Goal: Task Accomplishment & Management: Manage account settings

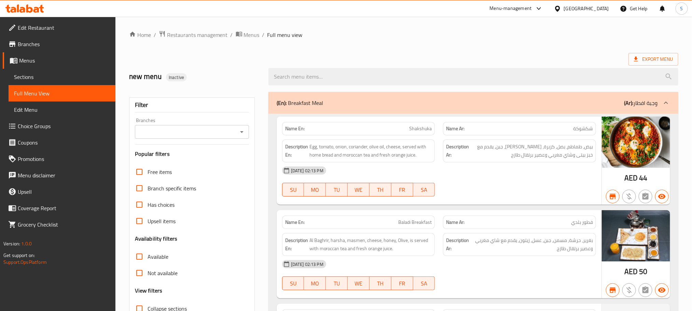
click at [461, 14] on div "United Arab Emirates" at bounding box center [581, 8] width 66 height 16
click at [461, 9] on div "United Arab Emirates" at bounding box center [586, 9] width 45 height 8
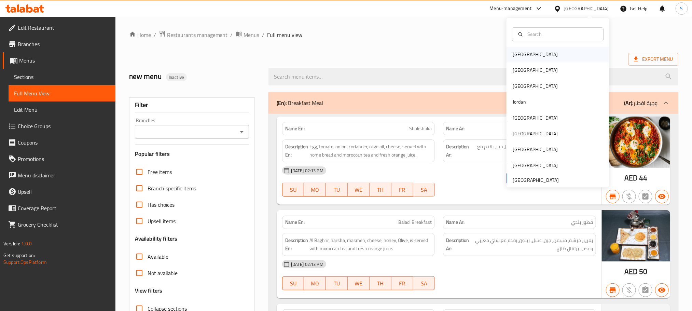
click at [461, 53] on div "[GEOGRAPHIC_DATA]" at bounding box center [535, 55] width 56 height 16
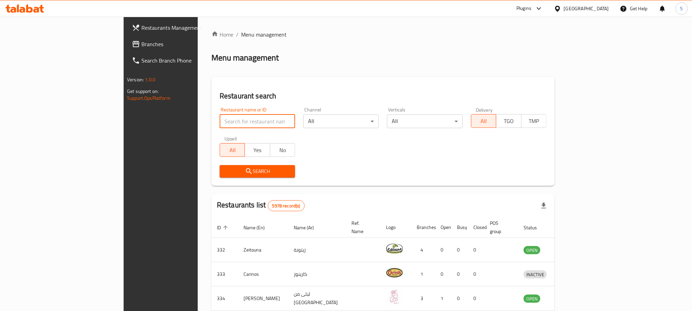
click at [219, 124] on input "search" at bounding box center [256, 121] width 75 height 14
paste input "705241"
type input "705241"
click button "Search" at bounding box center [256, 171] width 75 height 13
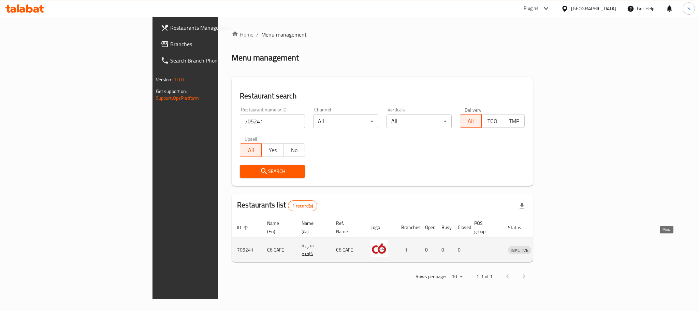
click at [461, 207] on icon "enhanced table" at bounding box center [549, 249] width 8 height 8
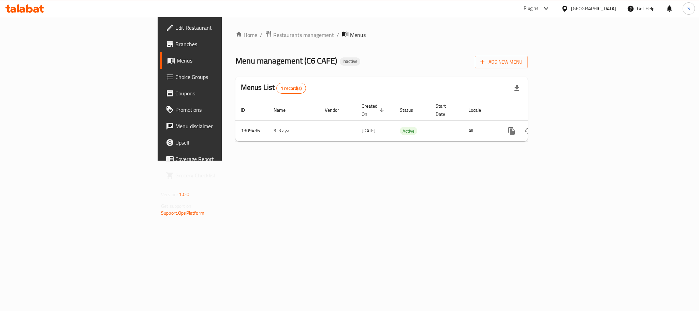
click at [160, 34] on link "Edit Restaurant" at bounding box center [217, 27] width 114 height 16
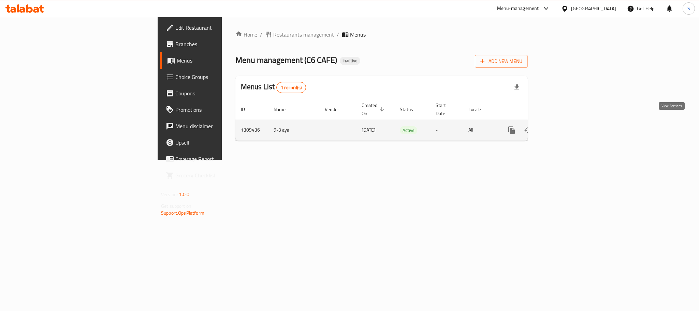
click at [569, 128] on link "enhanced table" at bounding box center [561, 130] width 16 height 16
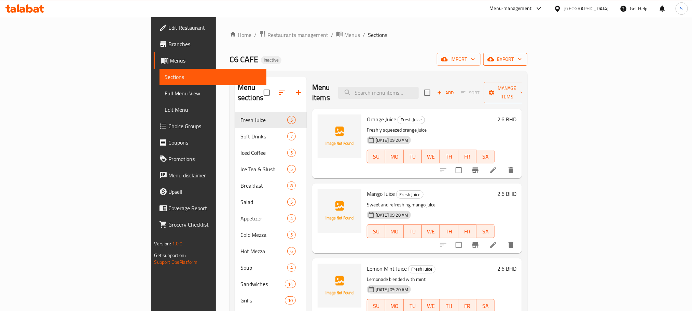
click at [522, 57] on span "export" at bounding box center [504, 59] width 33 height 9
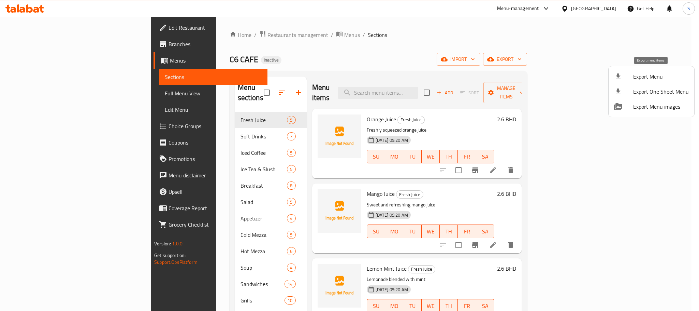
click at [643, 73] on span "Export Menu" at bounding box center [662, 76] width 56 height 8
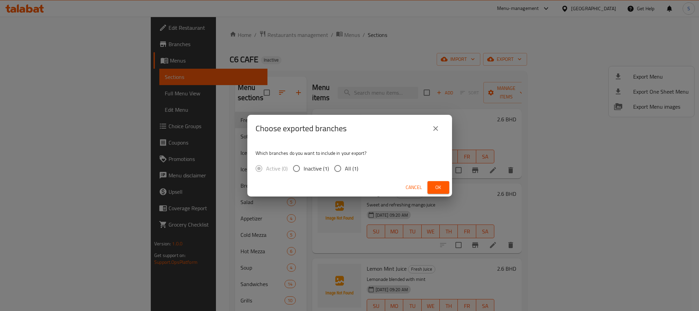
click at [340, 172] on input "All (1)" at bounding box center [338, 168] width 14 height 14
radio input "true"
click at [438, 183] on span "Ok" at bounding box center [438, 187] width 11 height 9
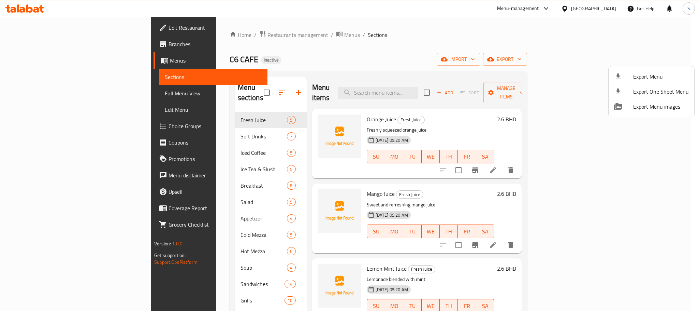
click at [395, 39] on div at bounding box center [349, 155] width 699 height 311
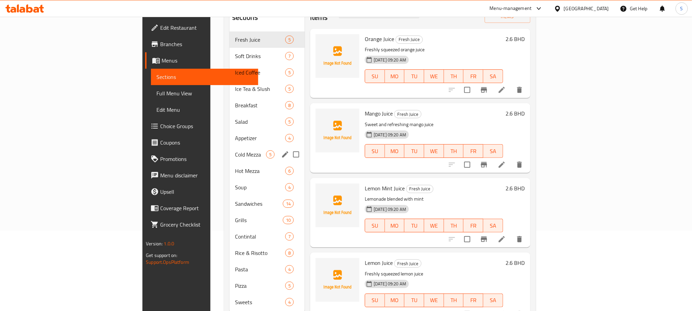
scroll to position [96, 0]
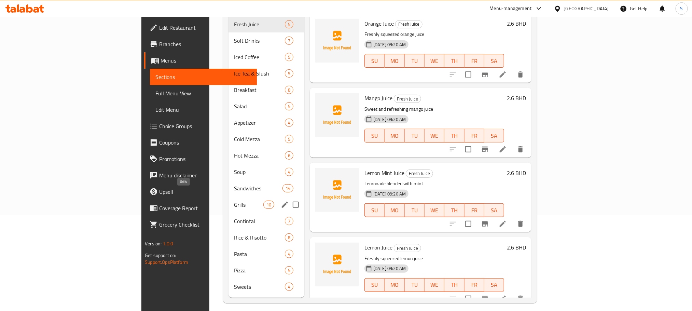
click at [234, 200] on span "Grills" at bounding box center [248, 204] width 29 height 8
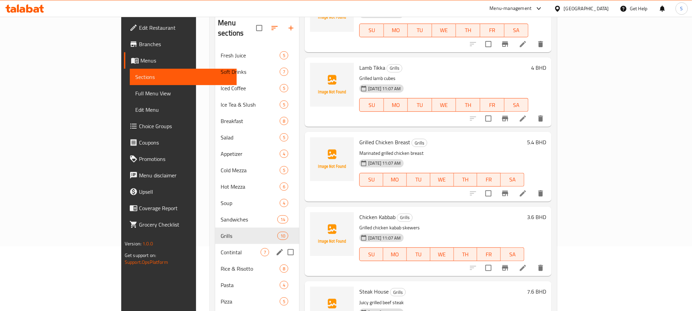
scroll to position [96, 0]
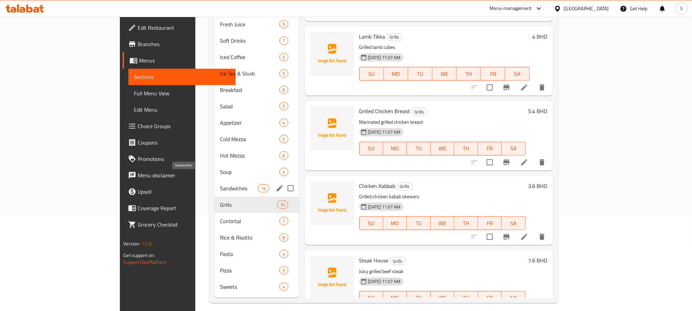
click at [220, 184] on span "Sandwiches" at bounding box center [239, 188] width 38 height 8
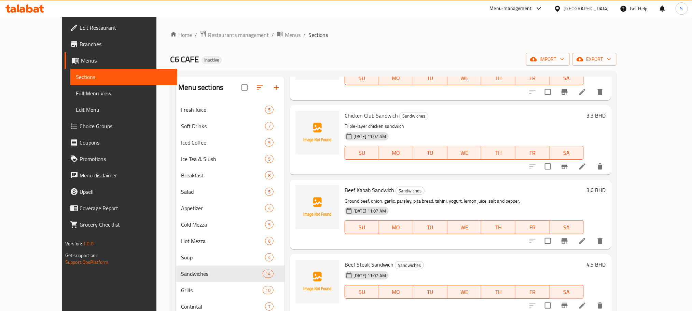
scroll to position [96, 0]
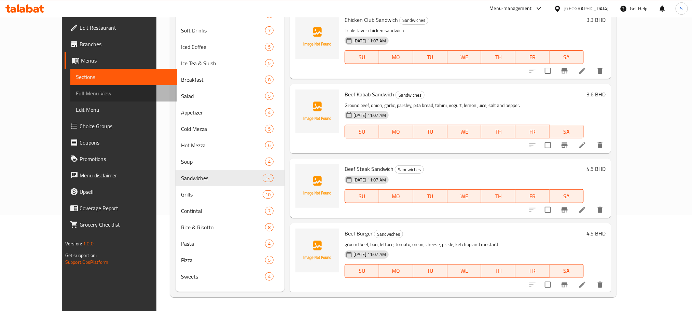
click at [76, 94] on span "Full Menu View" at bounding box center [124, 93] width 96 height 8
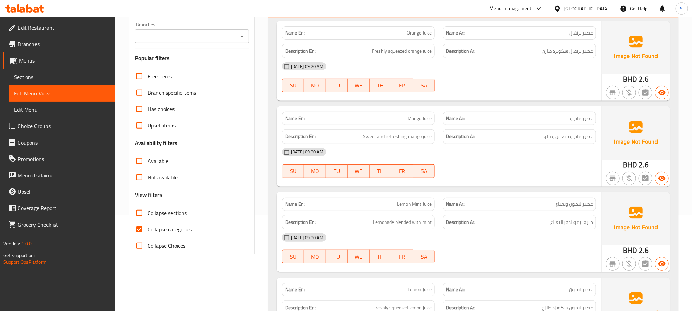
click at [142, 226] on input "Collapse categories" at bounding box center [139, 229] width 16 height 16
checkbox input "false"
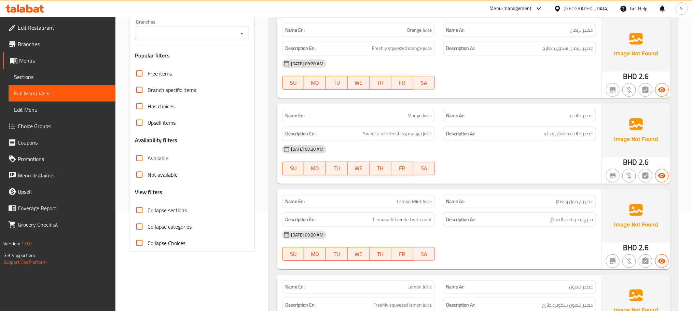
scroll to position [102, 0]
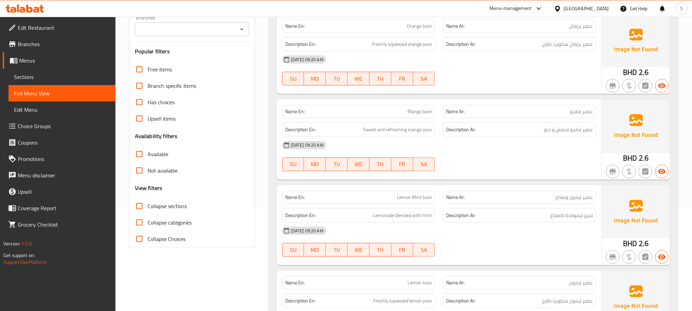
click at [130, 203] on div "Filter Branches Branches Popular filters Free items Branch specific items Has c…" at bounding box center [192, 121] width 126 height 252
click at [135, 205] on input "Collapse sections" at bounding box center [139, 206] width 16 height 16
checkbox input "true"
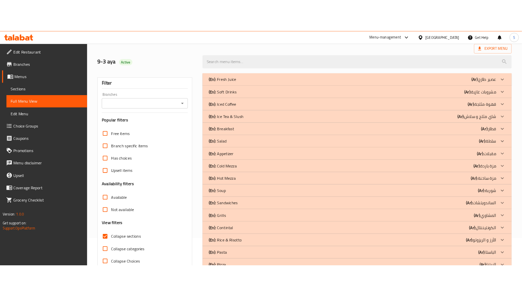
scroll to position [0, 0]
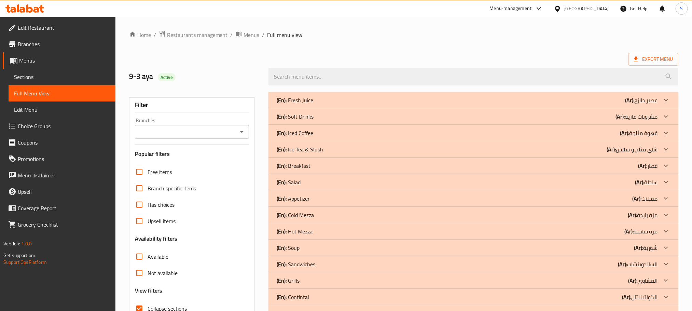
click at [501, 44] on div "Home / Restaurants management / Menus / Full menu view Export Menu 9-3 aya Acti…" at bounding box center [403, 200] width 549 height 340
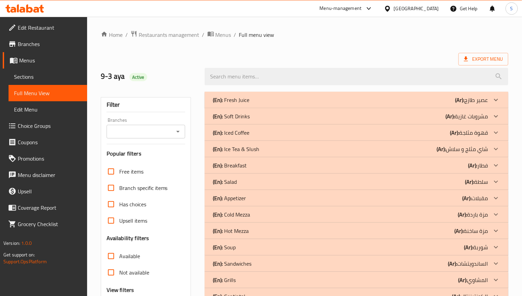
drag, startPoint x: 286, startPoint y: 45, endPoint x: 284, endPoint y: 49, distance: 4.7
click at [286, 45] on div "Home / Restaurants management / Menus / Full menu view Export Menu 9-3 aya Acti…" at bounding box center [304, 200] width 407 height 340
click at [254, 103] on div "(En): Fresh Juice (Ar): عصير طازج" at bounding box center [350, 100] width 275 height 8
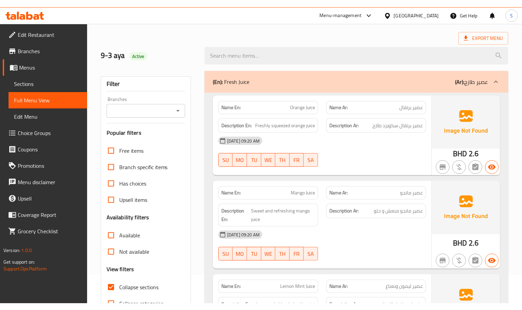
scroll to position [51, 0]
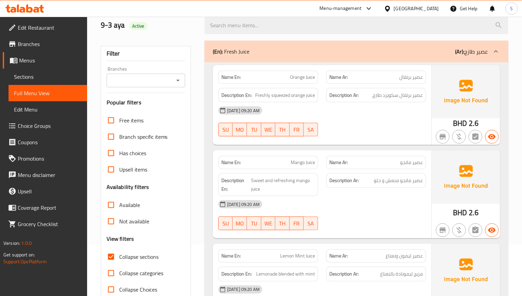
drag, startPoint x: 389, startPoint y: 139, endPoint x: 383, endPoint y: 133, distance: 8.5
click at [389, 139] on div at bounding box center [376, 136] width 108 height 8
drag, startPoint x: 384, startPoint y: 129, endPoint x: 292, endPoint y: 17, distance: 145.6
click at [384, 129] on div "[DATE] 09:20 AM SU MO TU WE TH FR SA" at bounding box center [322, 121] width 216 height 38
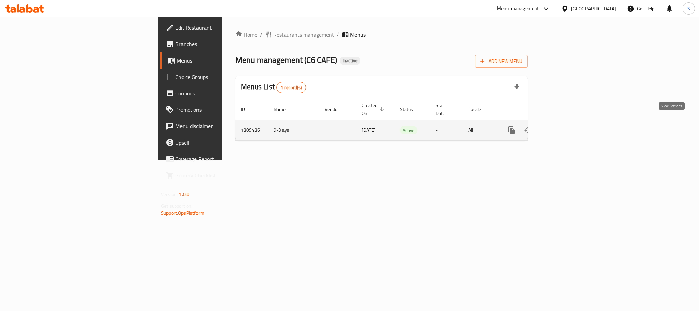
click at [564, 127] on icon "enhanced table" at bounding box center [561, 130] width 6 height 6
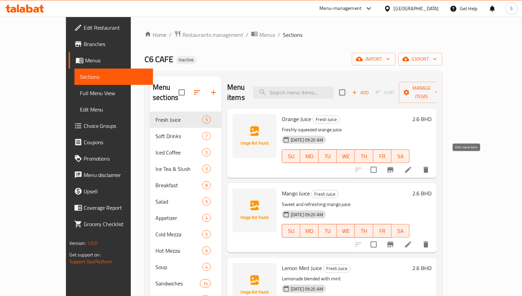
click at [411, 167] on icon at bounding box center [408, 170] width 6 height 6
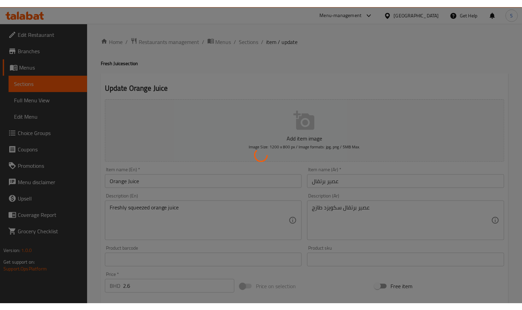
scroll to position [51, 0]
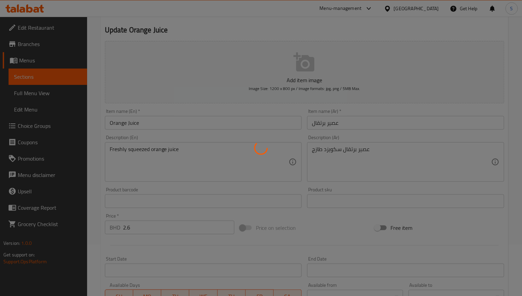
click at [271, 31] on div at bounding box center [261, 148] width 522 height 296
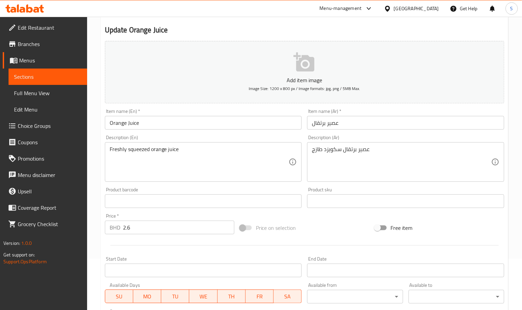
click at [336, 152] on textarea "عصير برتقال سكويزد طازج" at bounding box center [401, 162] width 179 height 32
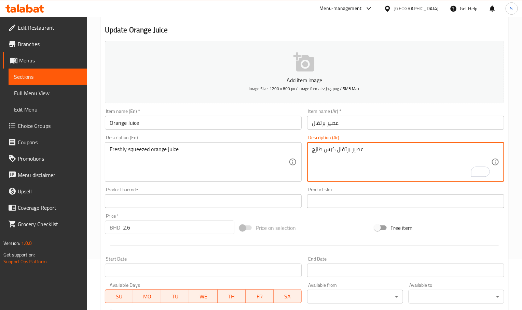
type textarea "عصير برتقال كبس طازج"
click at [169, 121] on input "Orange Juice" at bounding box center [203, 123] width 197 height 14
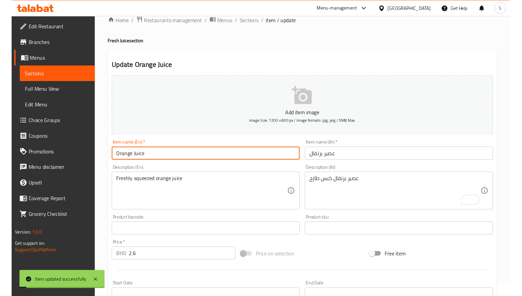
scroll to position [0, 0]
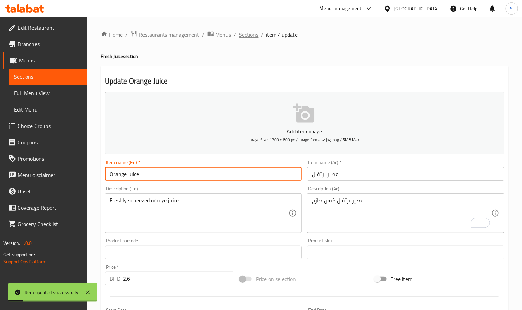
click at [246, 38] on span "Sections" at bounding box center [248, 35] width 19 height 8
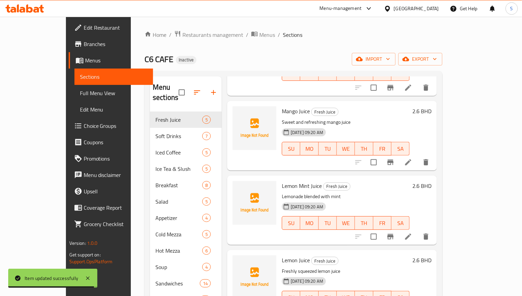
scroll to position [84, 0]
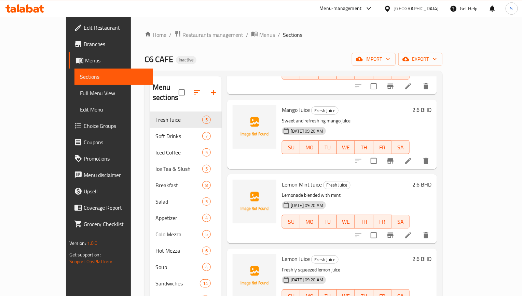
click at [417, 229] on li at bounding box center [407, 235] width 19 height 12
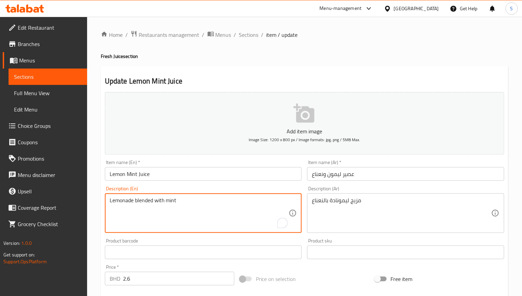
click at [179, 202] on textarea "Lemonade blended with mint" at bounding box center [199, 213] width 179 height 32
paste textarea "Made with real lemons, fresh mint and a hint of sweetness."
type textarea "Made with real lemons, fresh mint and a hint of sweetness."
click at [247, 34] on span "Sections" at bounding box center [248, 35] width 19 height 8
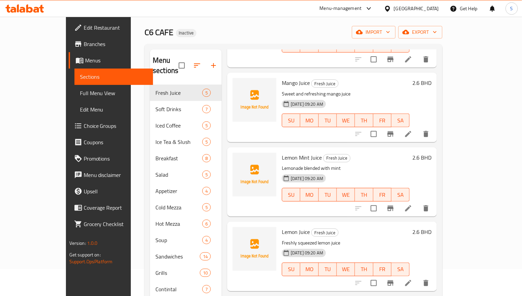
scroll to position [51, 0]
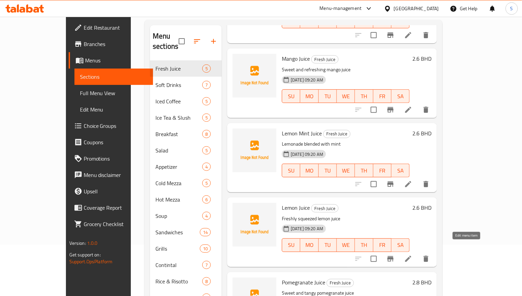
click at [412, 255] on icon at bounding box center [408, 259] width 8 height 8
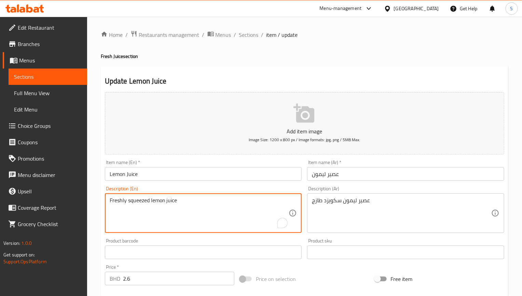
click at [142, 205] on textarea "Freshly squeezed lemon juice" at bounding box center [199, 213] width 179 height 32
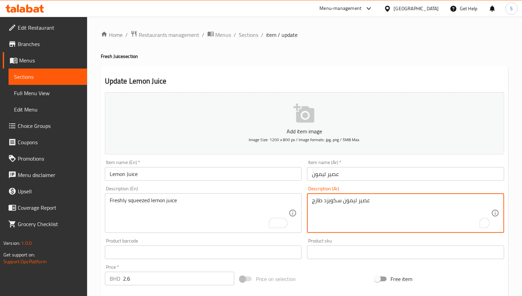
click at [334, 204] on textarea "عصير ليمون سكويزد طازج" at bounding box center [401, 213] width 179 height 32
paste textarea "كبس"
type textarea "عصير ليمون كبس طازج"
click at [266, 183] on div "Item name (En)   * Lemon Juice Item name (En) *" at bounding box center [203, 170] width 202 height 26
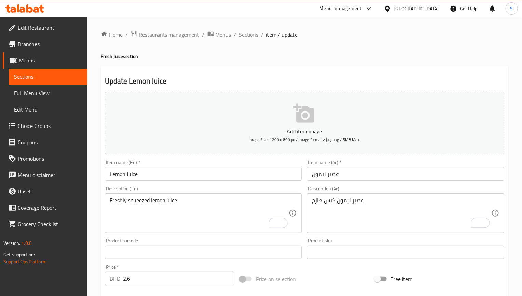
click at [266, 176] on input "Lemon Juice" at bounding box center [203, 174] width 197 height 14
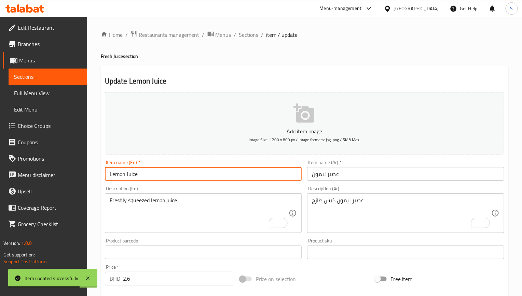
drag, startPoint x: 250, startPoint y: 35, endPoint x: 228, endPoint y: 6, distance: 36.0
click at [250, 35] on span "Sections" at bounding box center [248, 35] width 19 height 8
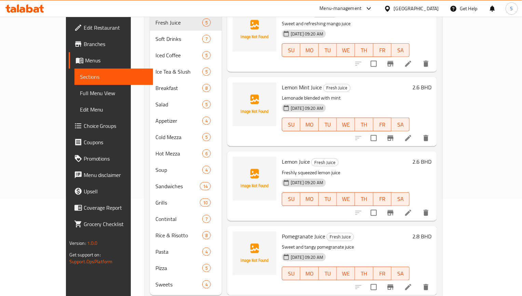
scroll to position [105, 0]
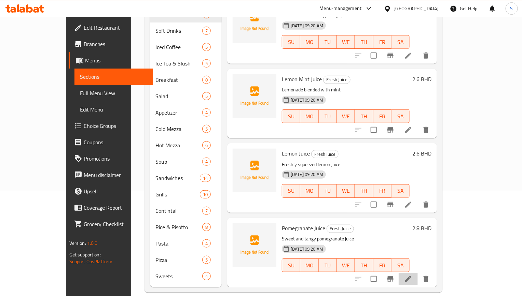
click at [417, 273] on li at bounding box center [407, 279] width 19 height 12
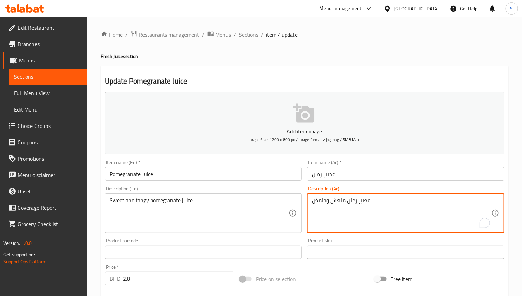
click at [337, 202] on textarea "عصير رمان منعش وحامض" at bounding box center [401, 213] width 179 height 32
drag, startPoint x: 325, startPoint y: 201, endPoint x: 276, endPoint y: 207, distance: 49.5
click at [277, 207] on div "Add item image Image Size: 1200 x 800 px / Image formats: jpg, png / 5MB Max. I…" at bounding box center [304, 236] width 405 height 294
type textarea "عصير رمان حلو ومنعش"
click at [253, 175] on input "Pomegranate Juice" at bounding box center [203, 174] width 197 height 14
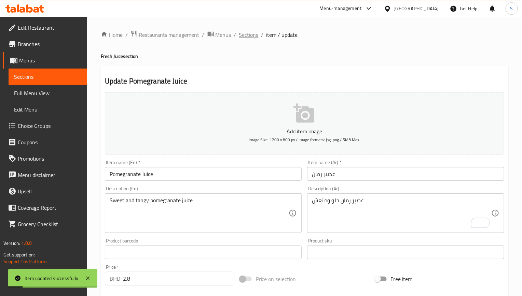
click at [255, 35] on span "Sections" at bounding box center [248, 35] width 19 height 8
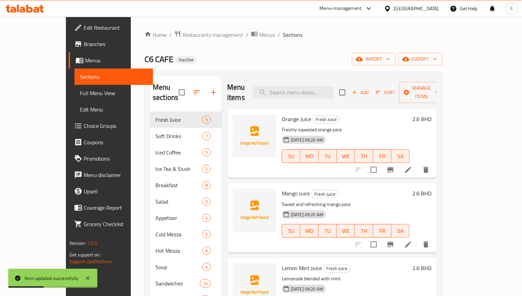
scroll to position [84, 0]
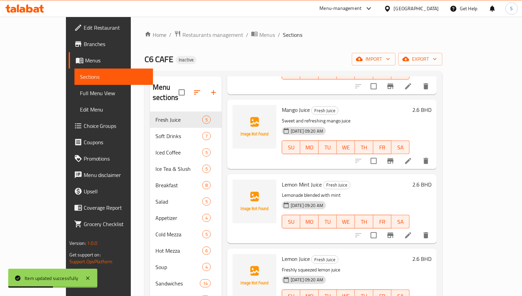
click at [417, 229] on li at bounding box center [407, 235] width 19 height 12
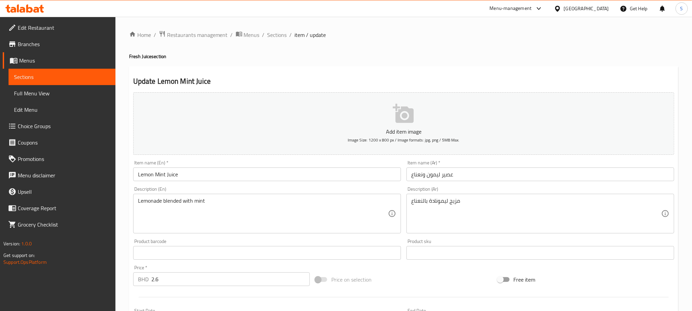
click at [281, 176] on input "Lemon Mint Juice" at bounding box center [267, 174] width 268 height 14
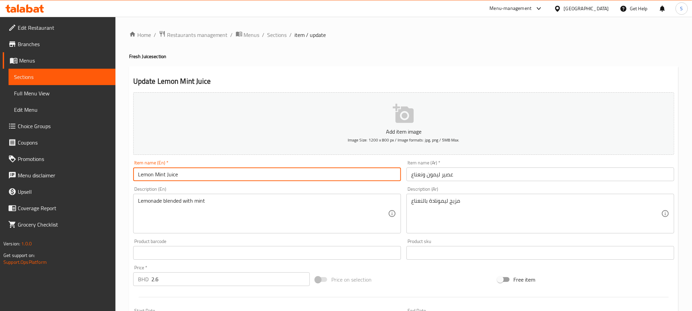
click at [281, 176] on input "Lemon Mint Juice" at bounding box center [267, 174] width 268 height 14
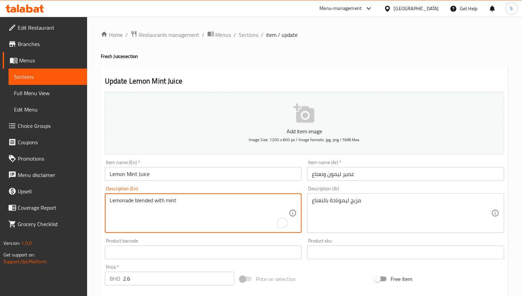
click at [225, 213] on textarea "Lemonade blended with mint" at bounding box center [199, 213] width 179 height 32
paste textarea "Made with real lemons, fresh mint and a hint of sweetness."
type textarea "Made with real lemons, fresh mint and a hint of sweetness."
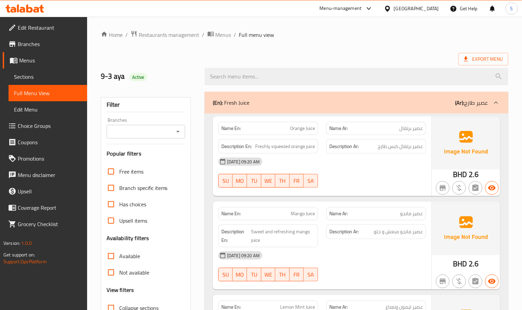
scroll to position [102, 0]
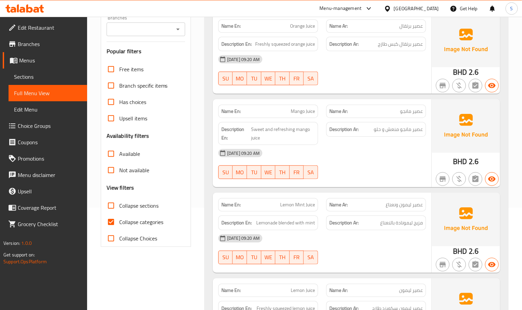
click at [108, 225] on input "Collapse categories" at bounding box center [111, 222] width 16 height 16
checkbox input "false"
click at [114, 201] on input "Collapse sections" at bounding box center [111, 206] width 16 height 16
checkbox input "true"
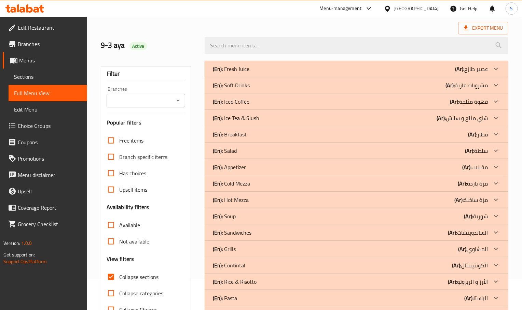
scroll to position [0, 0]
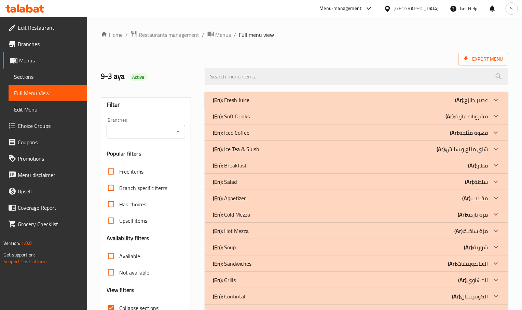
click at [233, 101] on p "(En): Fresh Juice" at bounding box center [231, 100] width 37 height 8
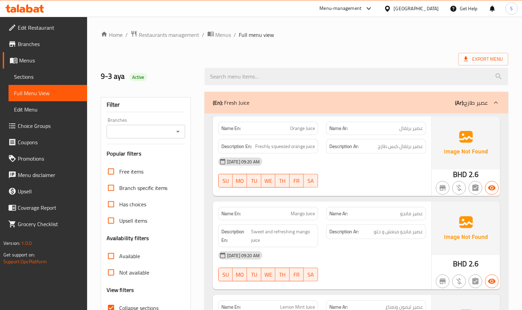
drag, startPoint x: 198, startPoint y: 61, endPoint x: 240, endPoint y: 91, distance: 52.0
click at [228, 185] on span "SU" at bounding box center [225, 181] width 9 height 10
click at [179, 73] on h2 "9-3 aya Active" at bounding box center [149, 76] width 96 height 10
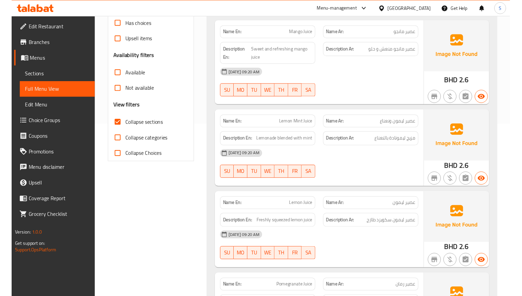
scroll to position [205, 0]
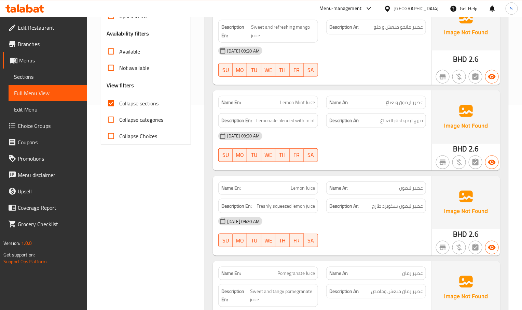
click at [298, 102] on span "Lemon Mint Juice" at bounding box center [297, 102] width 35 height 7
copy span "Lemon Mint Juice"
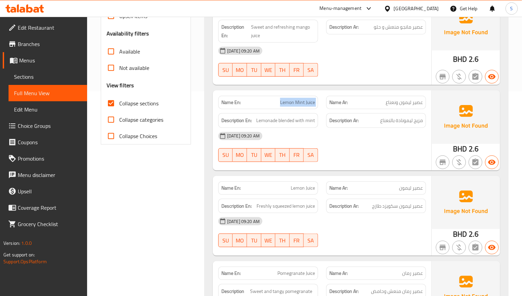
click at [297, 103] on span "Lemon Mint Juice" at bounding box center [297, 102] width 35 height 7
click at [297, 99] on span "Lemon Mint Juice" at bounding box center [297, 102] width 35 height 7
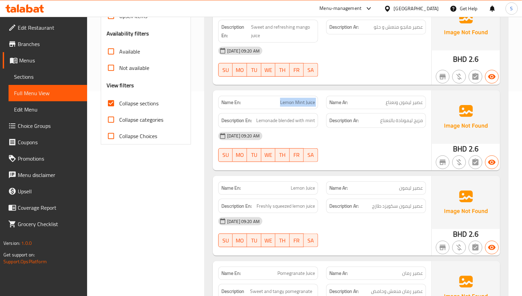
click at [297, 99] on span "Lemon Mint Juice" at bounding box center [297, 102] width 35 height 7
click at [281, 116] on div "Description En: Lemonade blended with mint" at bounding box center [268, 120] width 100 height 15
copy span "Lemonade blended with mint"
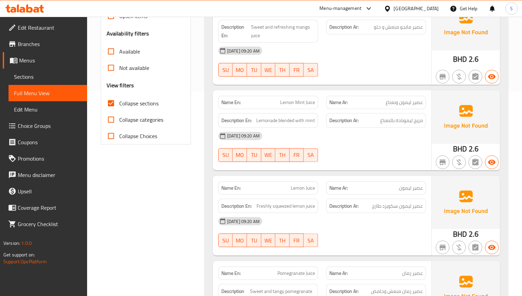
click at [292, 106] on span "Lemon Mint Juice" at bounding box center [297, 102] width 35 height 7
copy span "Lemon Mint Juice"
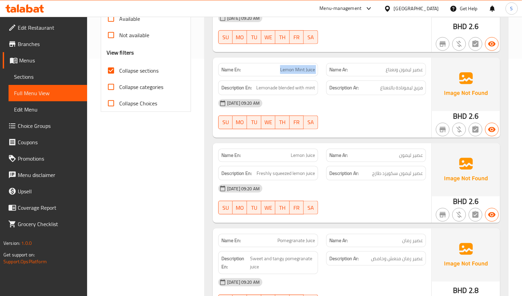
scroll to position [256, 0]
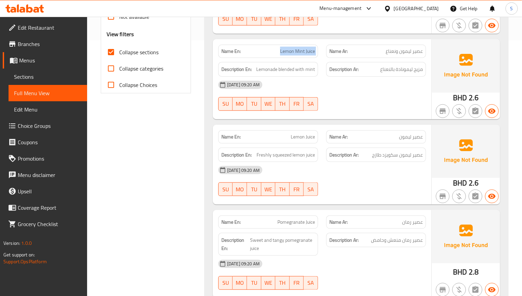
click at [339, 122] on div "Name En: Orange Juice Name Ar: عصير برتقال Description En: Freshly squeezed ora…" at bounding box center [355, 85] width 303 height 454
click at [38, 78] on span "Sections" at bounding box center [48, 77] width 68 height 8
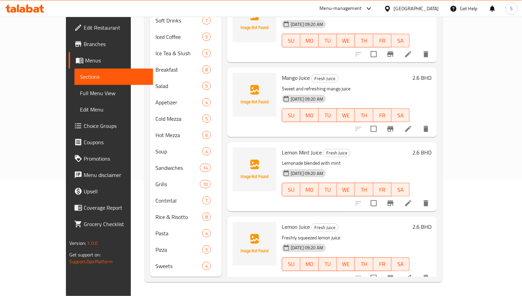
scroll to position [96, 0]
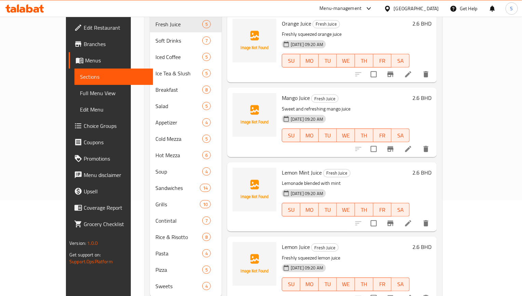
click at [80, 95] on span "Full Menu View" at bounding box center [114, 93] width 68 height 8
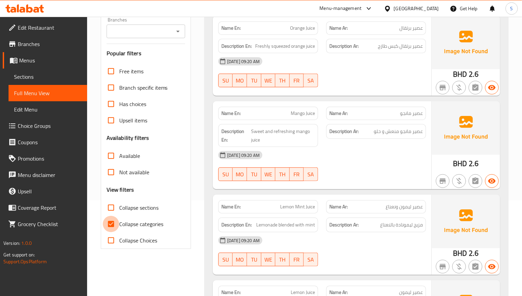
click at [108, 223] on input "Collapse categories" at bounding box center [111, 224] width 16 height 16
checkbox input "false"
click at [109, 209] on input "Collapse sections" at bounding box center [111, 208] width 16 height 16
checkbox input "true"
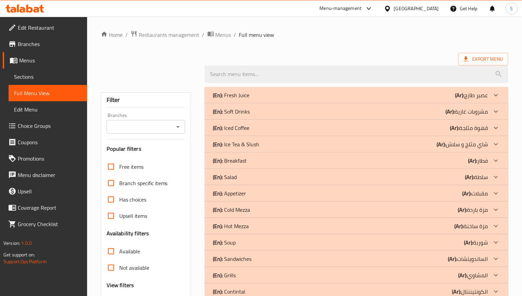
click at [233, 96] on p "(En): Fresh Juice" at bounding box center [231, 95] width 37 height 8
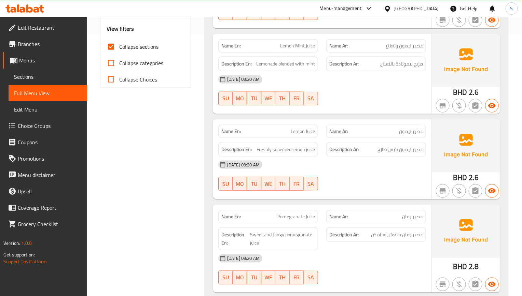
scroll to position [358, 0]
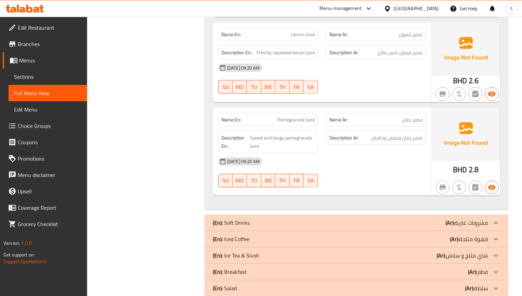
drag, startPoint x: 391, startPoint y: 168, endPoint x: 239, endPoint y: 4, distance: 223.0
click at [391, 168] on div "[DATE] 09:20 AM" at bounding box center [322, 162] width 216 height 16
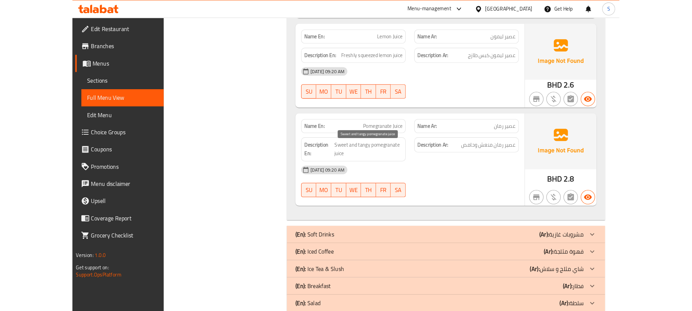
scroll to position [154, 0]
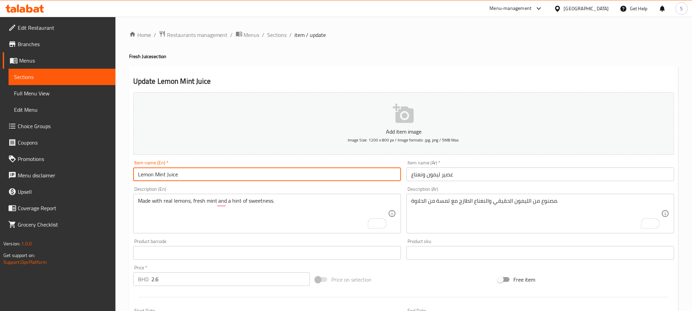
click at [324, 180] on input "Lemon Mint Juice" at bounding box center [267, 174] width 268 height 14
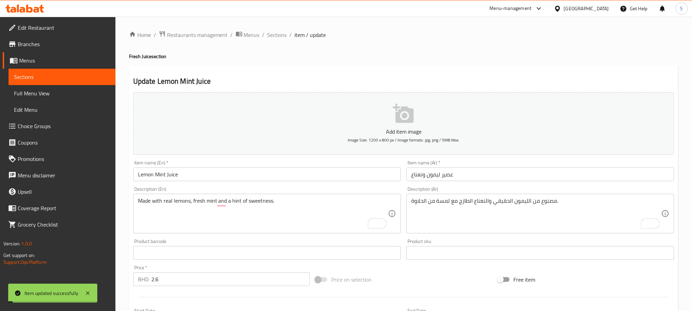
drag, startPoint x: 276, startPoint y: 36, endPoint x: 274, endPoint y: 8, distance: 27.7
click at [276, 36] on span "Sections" at bounding box center [276, 35] width 19 height 8
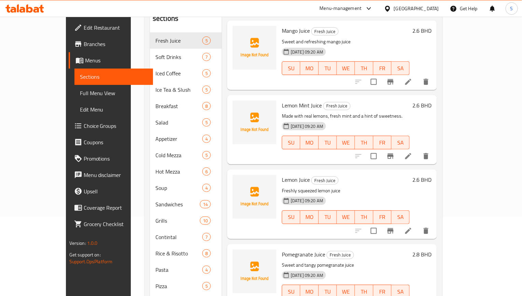
scroll to position [105, 0]
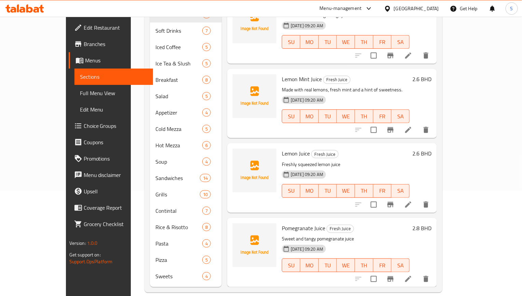
click at [417, 124] on li at bounding box center [407, 130] width 19 height 12
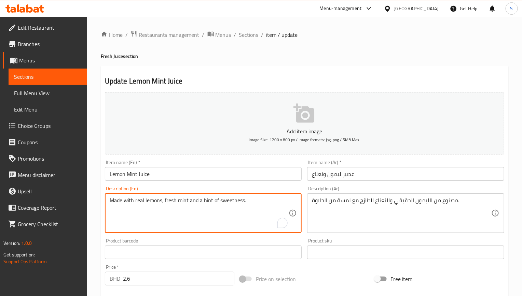
click at [188, 202] on textarea "Made with real lemons, fresh mint and a hint of sweetness." at bounding box center [199, 213] width 179 height 32
paste textarea "Lemonade blended with mint"
type textarea "Lemonade blended with mint"
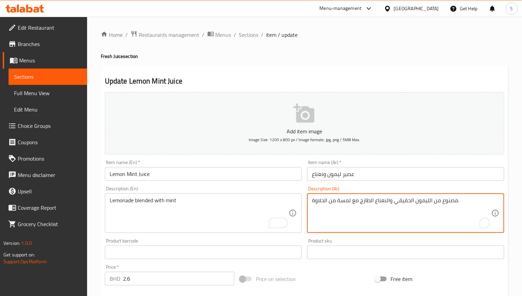
click at [367, 203] on textarea "مصنوع من الليمون الحقيقي والنعناع الطازج مع لمسة من الحلاوة." at bounding box center [401, 213] width 179 height 32
paste textarea "يمونادة"
type textarea "ليمونادة ممزوج بالنعناع"
click at [261, 182] on div "Item name (En)   * Lemon Mint Juice Item name (En) *" at bounding box center [203, 170] width 202 height 26
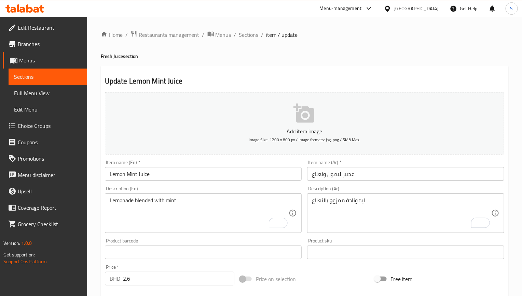
click at [261, 176] on input "Lemon Mint Juice" at bounding box center [203, 174] width 197 height 14
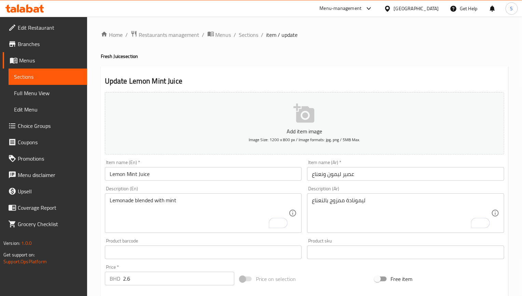
click at [251, 176] on input "Lemon Mint Juice" at bounding box center [203, 174] width 197 height 14
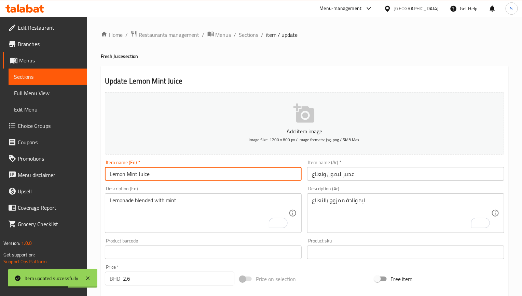
click at [197, 176] on input "Lemon Mint Juice" at bounding box center [203, 174] width 197 height 14
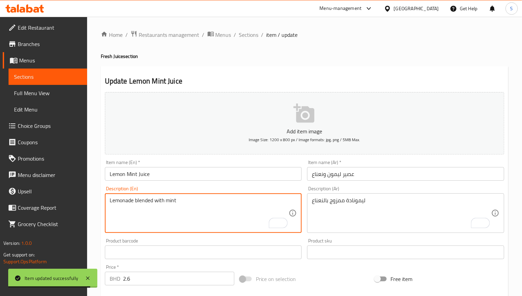
click at [181, 206] on textarea "Lemonade blended with mint" at bounding box center [199, 213] width 179 height 32
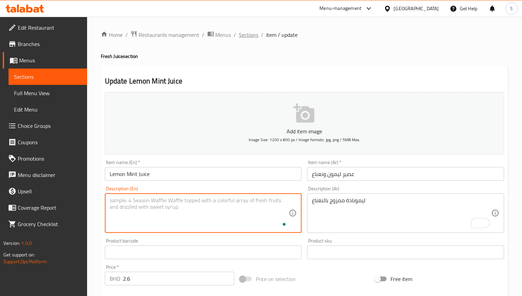
click at [249, 38] on span "Sections" at bounding box center [248, 35] width 19 height 8
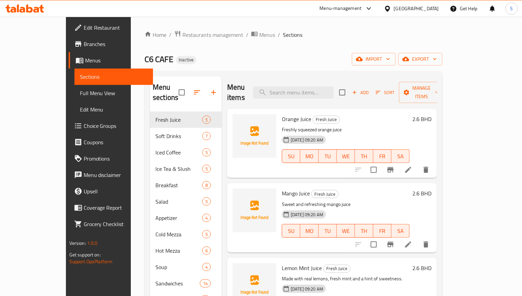
scroll to position [51, 0]
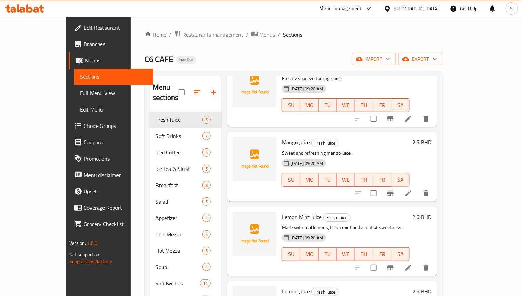
click at [411, 265] on icon at bounding box center [408, 268] width 6 height 6
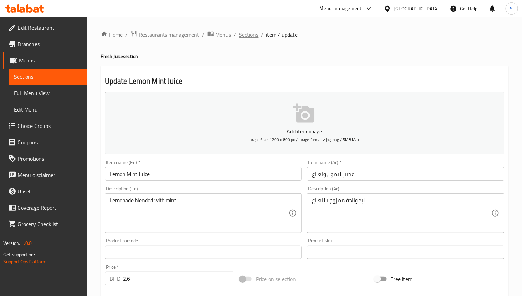
click at [250, 39] on span "Sections" at bounding box center [248, 35] width 19 height 8
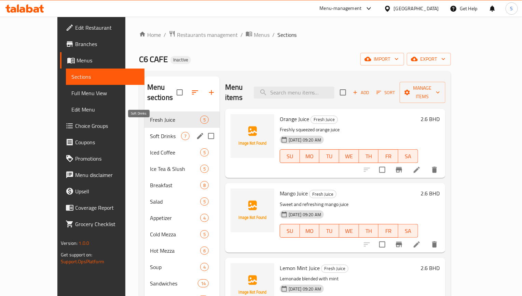
click at [150, 132] on span "Soft Drinks" at bounding box center [165, 136] width 31 height 8
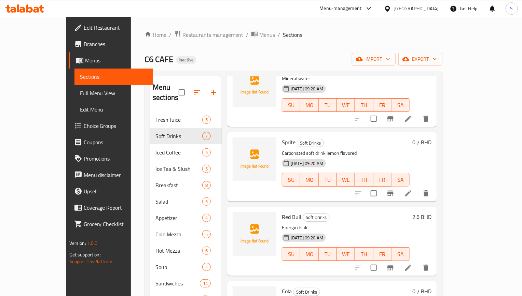
scroll to position [154, 0]
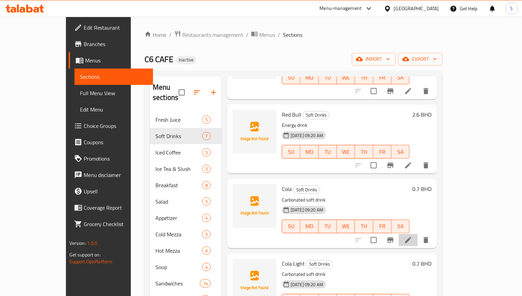
click at [417, 234] on li at bounding box center [407, 240] width 19 height 12
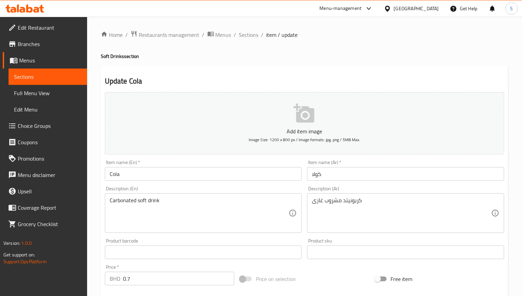
drag, startPoint x: 279, startPoint y: 216, endPoint x: 231, endPoint y: 203, distance: 49.9
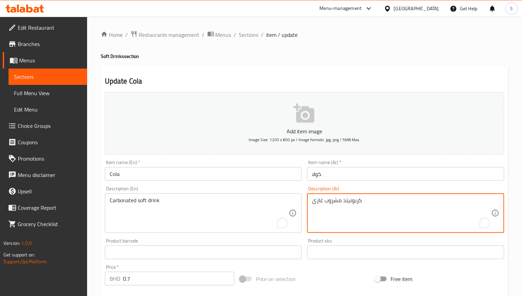
click at [354, 202] on textarea "كربونيتد مشروب غازى" at bounding box center [401, 213] width 179 height 32
click at [354, 204] on textarea "مشروب غازى" at bounding box center [401, 213] width 179 height 32
type textarea "مشروب غازي مكربن"
click at [277, 176] on input "Cola" at bounding box center [203, 174] width 197 height 14
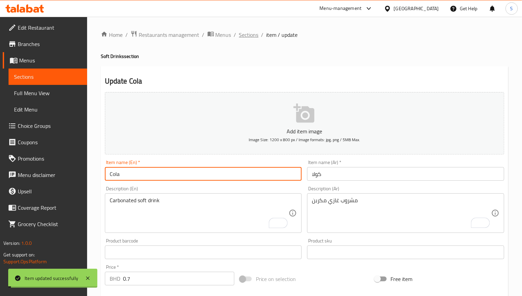
click at [249, 35] on span "Sections" at bounding box center [248, 35] width 19 height 8
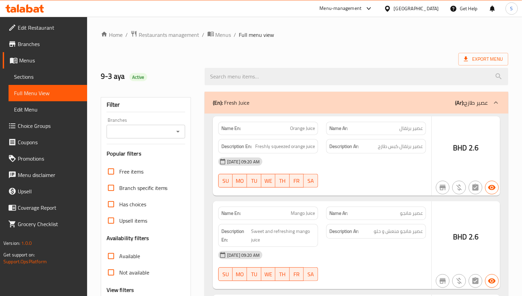
drag, startPoint x: 255, startPoint y: 163, endPoint x: 214, endPoint y: 189, distance: 48.9
click at [255, 163] on div at bounding box center [261, 148] width 522 height 296
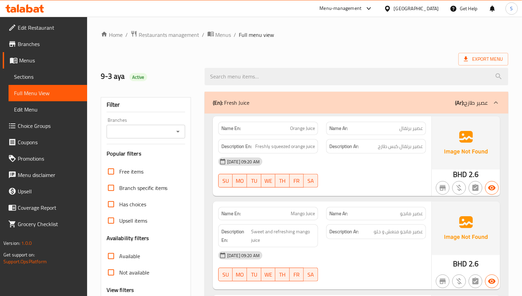
scroll to position [51, 0]
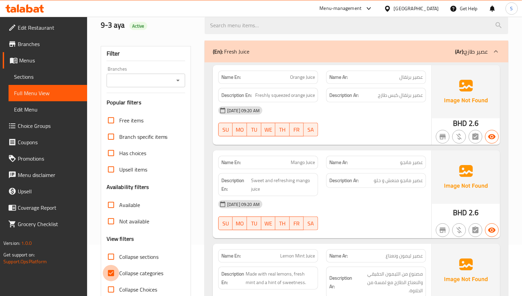
click at [109, 274] on input "Collapse categories" at bounding box center [111, 273] width 16 height 16
checkbox input "false"
click at [109, 261] on input "Collapse sections" at bounding box center [111, 257] width 16 height 16
checkbox input "true"
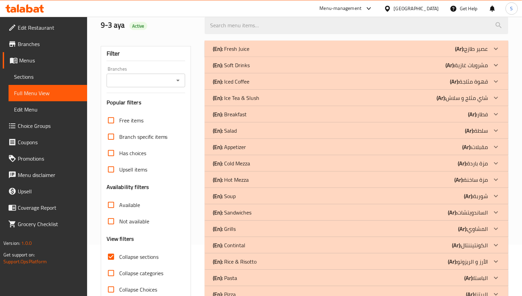
click at [258, 53] on div "(En): Soft Drinks (Ar): مشروبات غازية" at bounding box center [350, 49] width 275 height 8
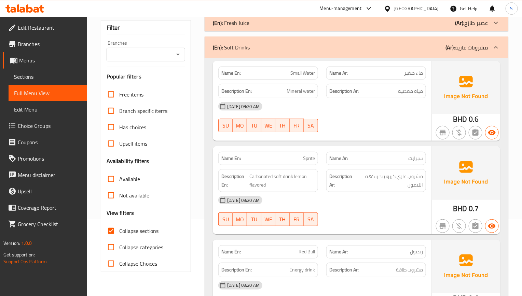
scroll to position [102, 0]
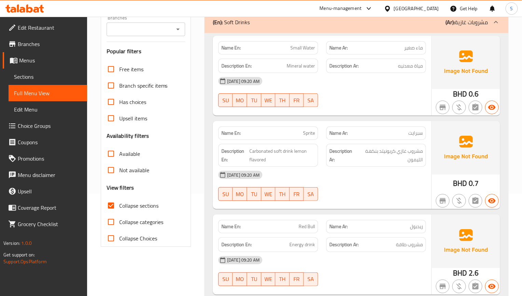
drag, startPoint x: 255, startPoint y: 113, endPoint x: 214, endPoint y: 29, distance: 93.6
click at [255, 111] on div "Name En: Small Water Name Ar: ماء صغير Description En: Mineral water Descriptio…" at bounding box center [322, 76] width 218 height 80
click at [309, 50] on span "Small Water" at bounding box center [302, 47] width 25 height 7
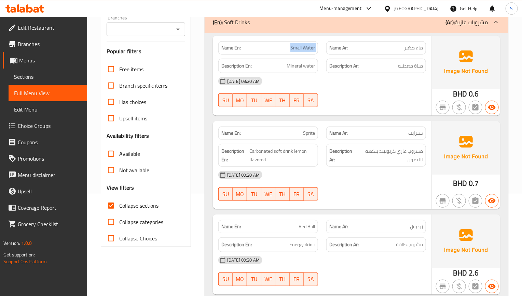
copy span "Small Water"
drag, startPoint x: 406, startPoint y: 207, endPoint x: 414, endPoint y: 217, distance: 13.1
click at [406, 207] on div "Name En: Sprite Name Ar: سبرايت Description En: Carbonated soft drink lemon fla…" at bounding box center [322, 165] width 218 height 88
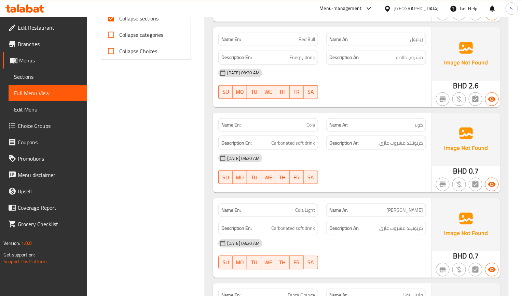
scroll to position [307, 0]
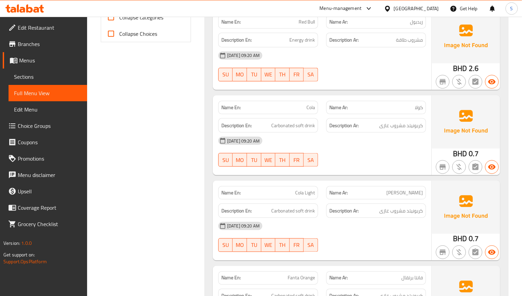
click at [311, 109] on span "Cola" at bounding box center [310, 107] width 9 height 7
copy span "Cola"
click at [309, 107] on span "Cola" at bounding box center [310, 107] width 9 height 7
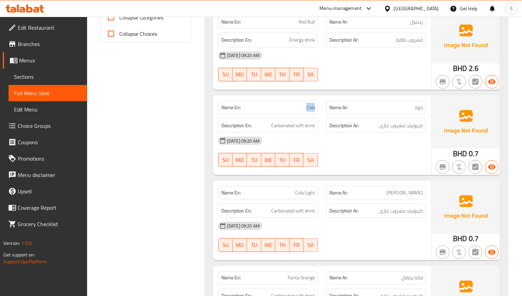
click at [309, 107] on span "Cola" at bounding box center [310, 107] width 9 height 7
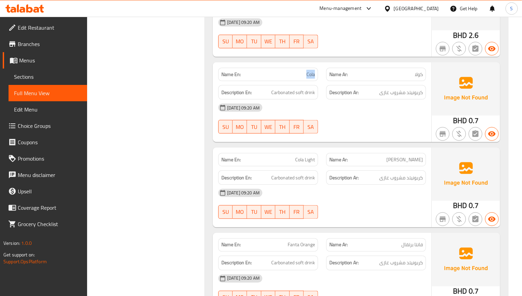
scroll to position [358, 0]
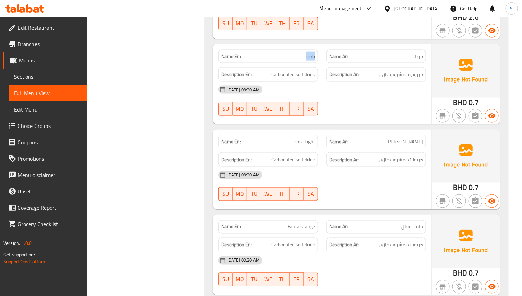
click at [300, 137] on div "Name En: Cola Light" at bounding box center [268, 141] width 100 height 13
copy span "Cola Light"
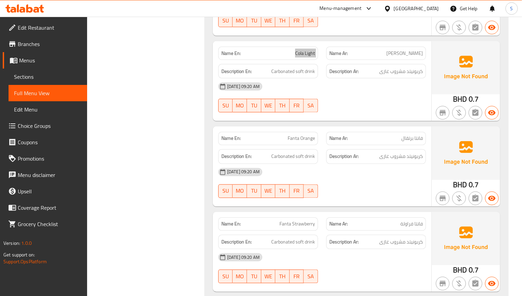
scroll to position [461, 0]
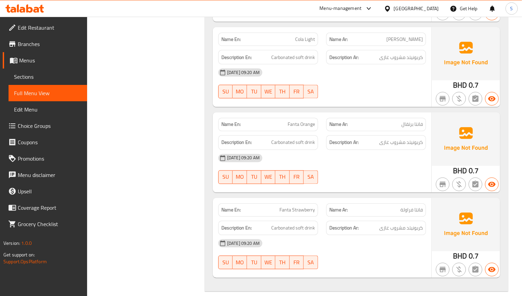
click at [302, 128] on span "Fanta Orange" at bounding box center [300, 124] width 27 height 7
copy span "Fanta Orange"
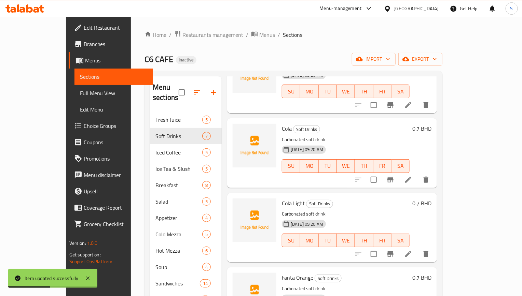
scroll to position [229, 0]
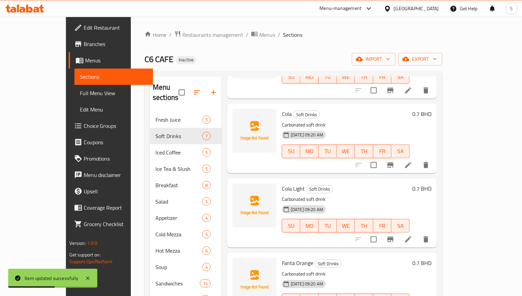
click at [412, 236] on icon at bounding box center [408, 240] width 8 height 8
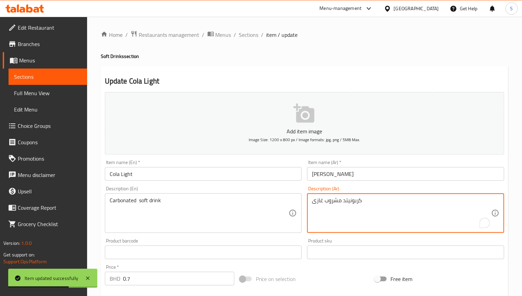
click at [354, 201] on textarea "كربونيتد مشروب غازى" at bounding box center [401, 213] width 179 height 32
click at [354, 202] on textarea "مشروب غازى" at bounding box center [401, 213] width 179 height 32
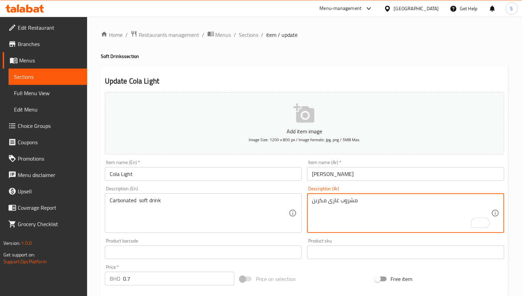
type textarea "مشروب غازى مكربن"
click at [156, 185] on div "Description (En) Carbonated soft drink Description (En)" at bounding box center [203, 210] width 202 height 52
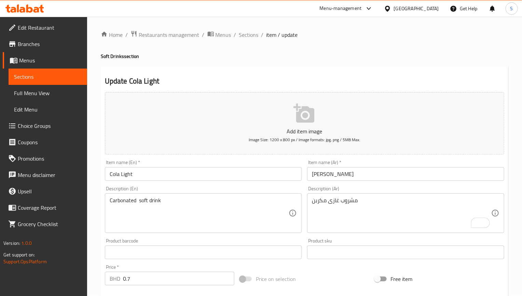
click at [158, 181] on input "Cola Light" at bounding box center [203, 174] width 197 height 14
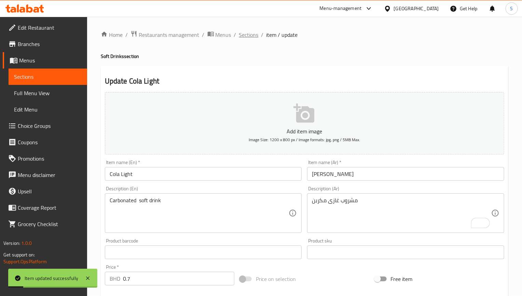
click at [249, 39] on span "Sections" at bounding box center [248, 35] width 19 height 8
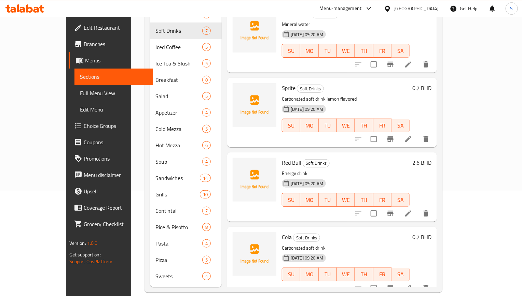
click at [411, 136] on icon at bounding box center [408, 139] width 6 height 6
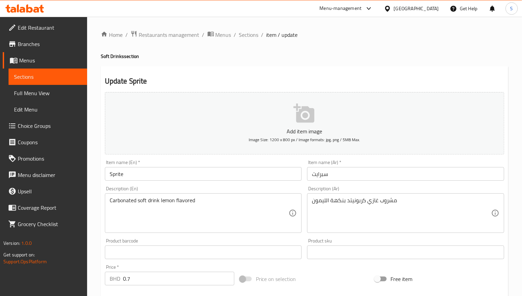
drag, startPoint x: 225, startPoint y: 74, endPoint x: 278, endPoint y: 123, distance: 72.5
click at [225, 74] on div "Update Sprite Add item image Image Size: 1200 x 800 px / Image formats: jpg, pn…" at bounding box center [304, 264] width 407 height 397
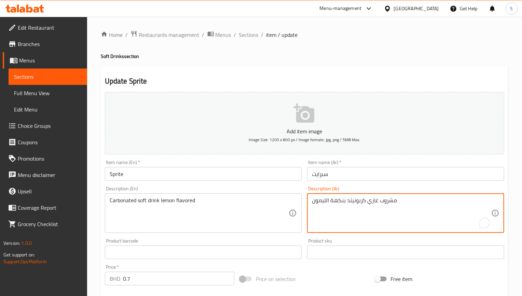
click at [355, 204] on textarea "مشروب غازي كربونيتد بنكهة الليمون" at bounding box center [401, 213] width 179 height 32
type textarea "مشروب غازي مكربن بنكهة الليمون"
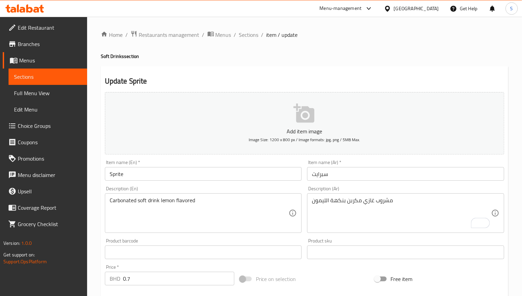
click at [293, 74] on div "Update Sprite Add item image Image Size: 1200 x 800 px / Image formats: jpg, pn…" at bounding box center [304, 264] width 407 height 397
click at [350, 203] on textarea "كربونيتد مشروب غازى" at bounding box center [401, 213] width 179 height 32
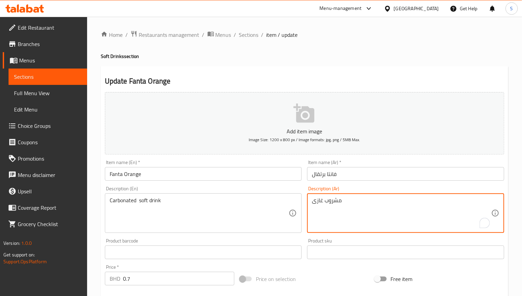
click at [344, 203] on textarea "مشروب غازى" at bounding box center [401, 213] width 179 height 32
type textarea "مشروب غازى مكربن"
click at [265, 174] on input "Fanta Orange" at bounding box center [203, 174] width 197 height 14
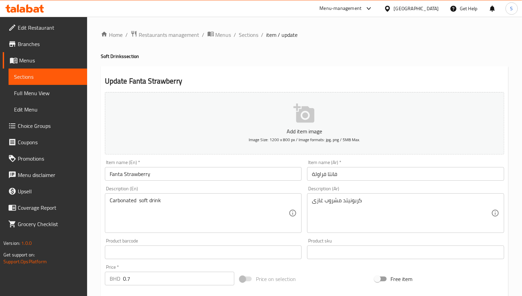
click at [351, 199] on textarea "كربونيتد مشروب غازى" at bounding box center [401, 213] width 179 height 32
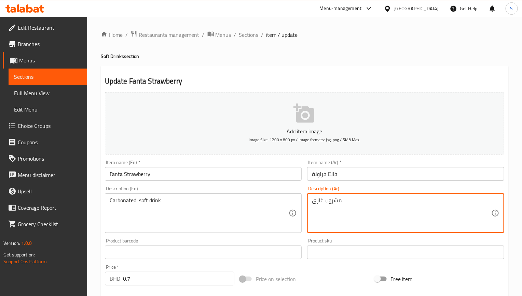
click at [351, 204] on textarea "مشروب غازى" at bounding box center [401, 213] width 179 height 32
type textarea "مشروب غازى مكربن"
click at [279, 176] on input "Fanta Strawberry" at bounding box center [203, 174] width 197 height 14
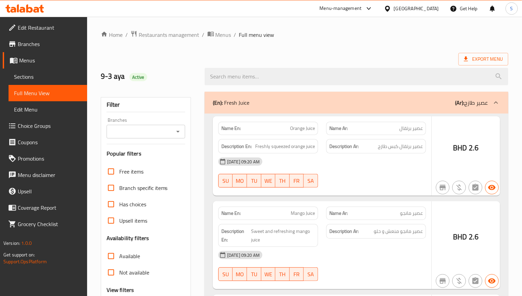
click at [299, 183] on div at bounding box center [261, 148] width 522 height 296
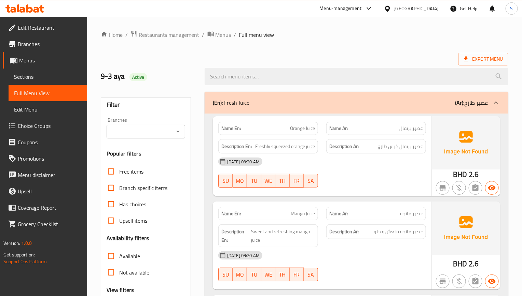
scroll to position [102, 0]
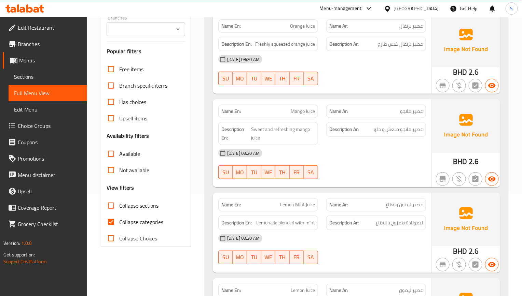
click at [110, 222] on input "Collapse categories" at bounding box center [111, 222] width 16 height 16
checkbox input "false"
click at [109, 200] on input "Collapse sections" at bounding box center [111, 206] width 16 height 16
checkbox input "true"
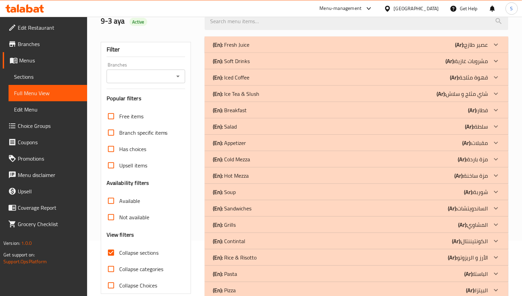
scroll to position [0, 0]
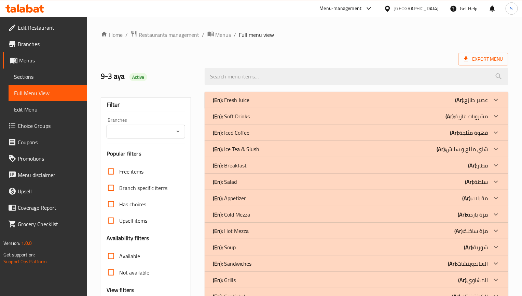
click at [241, 104] on p "(En): Soft Drinks" at bounding box center [231, 100] width 37 height 8
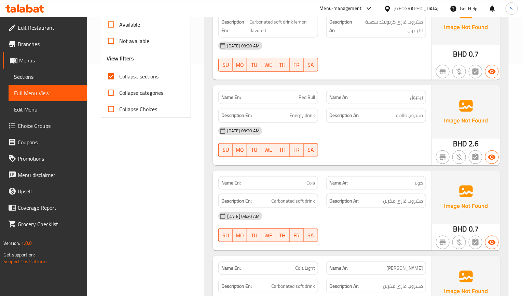
scroll to position [256, 0]
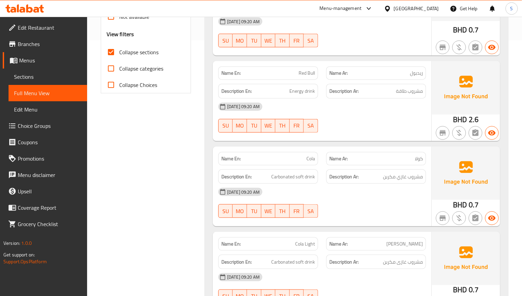
click at [391, 176] on span "مشروب غازي مكربن" at bounding box center [403, 177] width 40 height 9
copy span "مكربن"
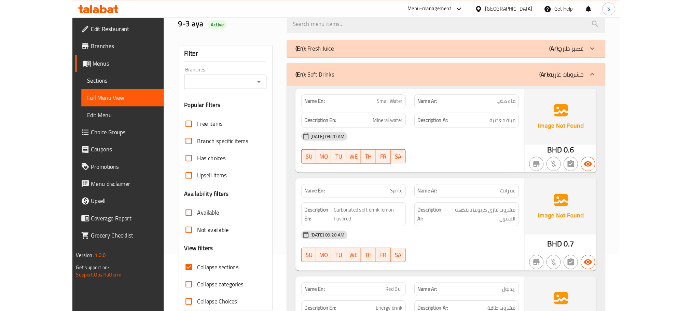
scroll to position [51, 0]
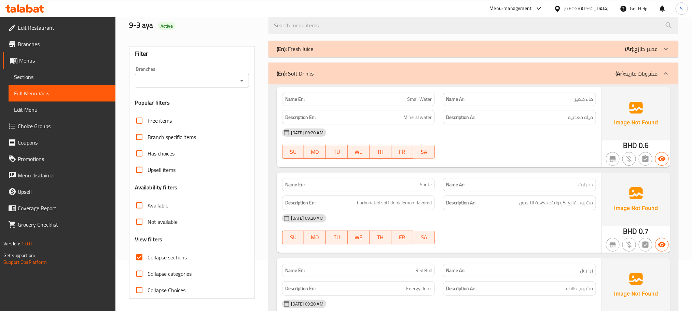
click at [439, 152] on div "03-09-2025 09:20 AM SU MO TU WE TH FR SA" at bounding box center [439, 143] width 322 height 38
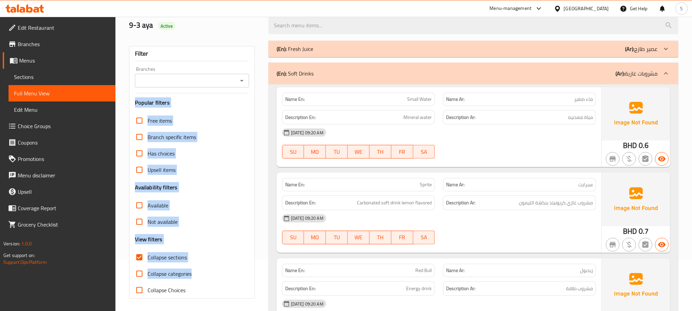
drag, startPoint x: 123, startPoint y: 99, endPoint x: 211, endPoint y: 272, distance: 194.6
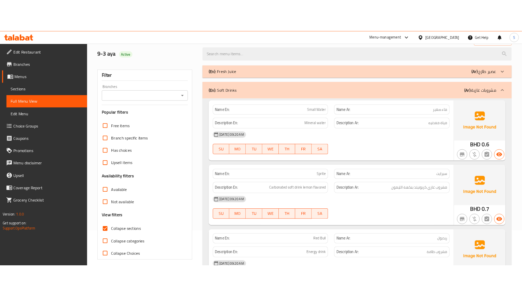
scroll to position [0, 0]
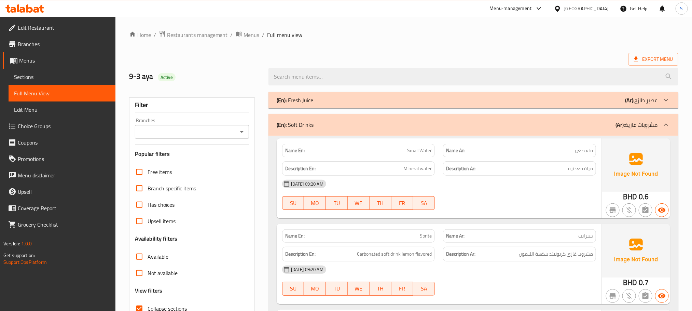
click at [394, 123] on div "(En): Soft Drinks (Ar): مشروبات غازية" at bounding box center [467, 125] width 381 height 8
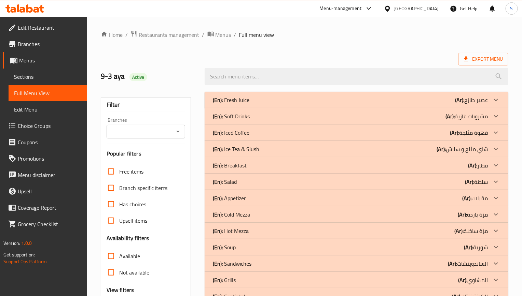
click at [290, 55] on div "Export Menu" at bounding box center [304, 59] width 407 height 13
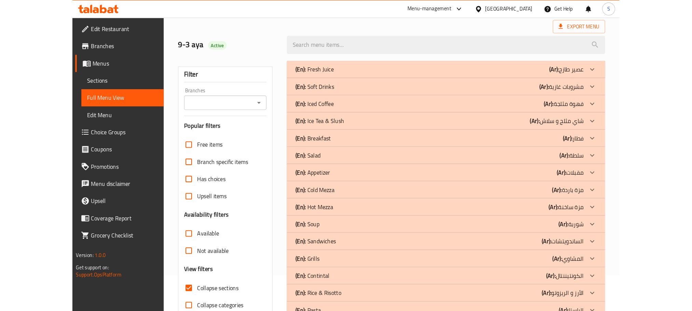
scroll to position [51, 0]
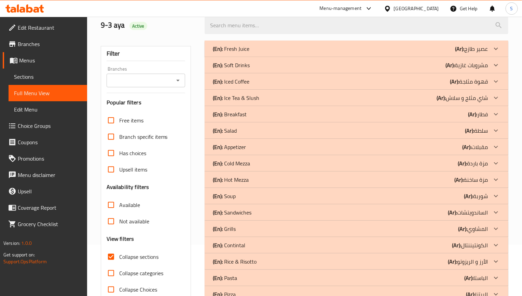
click at [251, 53] on div "(En): Iced Coffee (Ar): قهوة مثلجة" at bounding box center [350, 49] width 275 height 8
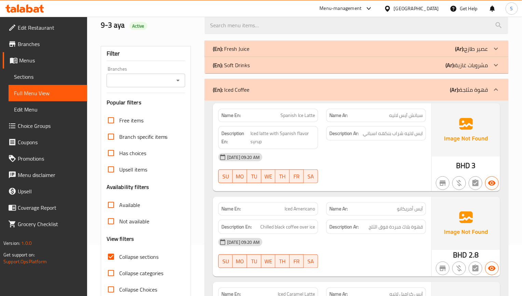
click at [352, 175] on div "[DATE] 09:20 AM SU MO TU WE TH FR SA" at bounding box center [322, 168] width 216 height 38
click at [352, 120] on div "Name Ar: سبانش آيس لاتيه" at bounding box center [376, 115] width 100 height 13
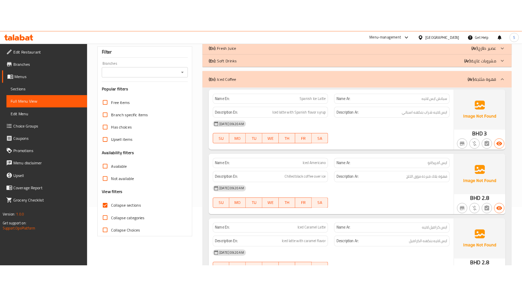
scroll to position [102, 0]
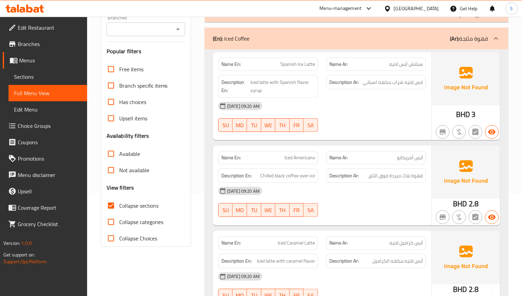
click at [32, 80] on span "Sections" at bounding box center [48, 77] width 68 height 8
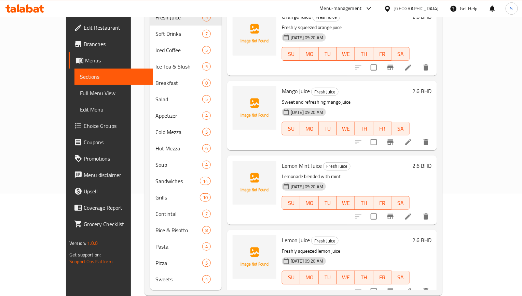
scroll to position [96, 0]
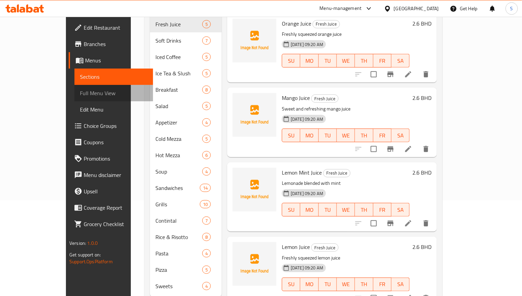
click at [80, 93] on span "Full Menu View" at bounding box center [114, 93] width 68 height 8
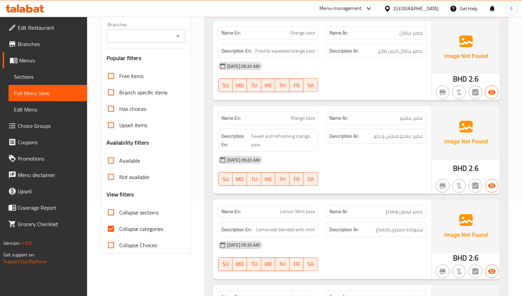
drag, startPoint x: 115, startPoint y: 231, endPoint x: 115, endPoint y: 211, distance: 20.5
click at [115, 231] on input "Collapse categories" at bounding box center [111, 229] width 16 height 16
checkbox input "false"
click at [115, 211] on input "Collapse sections" at bounding box center [111, 212] width 16 height 16
checkbox input "true"
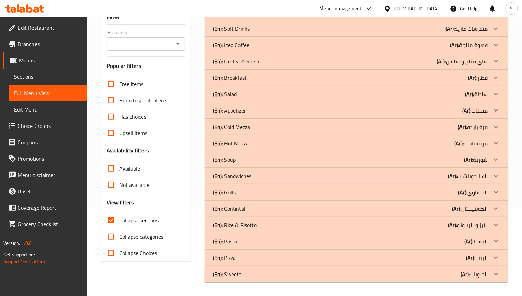
scroll to position [87, 0]
click at [239, 17] on p "(En): Iced Coffee" at bounding box center [231, 13] width 37 height 8
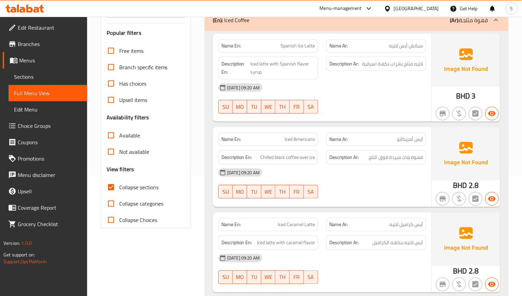
scroll to position [139, 0]
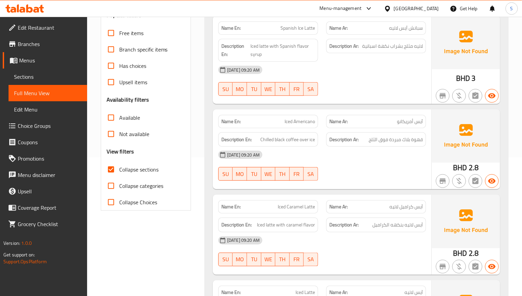
click at [413, 145] on div "Description Ar: قهوة بلاك مبردة فوق الثلج" at bounding box center [376, 139] width 100 height 15
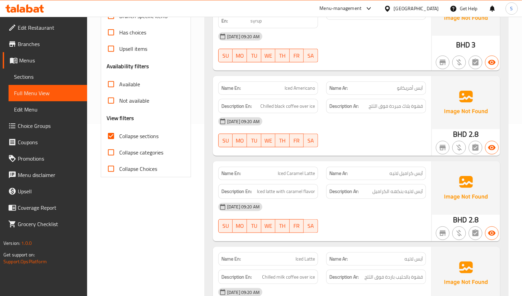
scroll to position [190, 0]
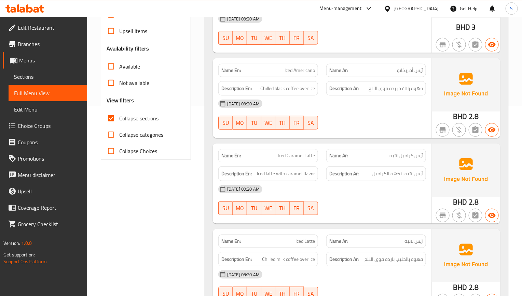
click at [299, 71] on span "Iced Americano" at bounding box center [299, 70] width 30 height 7
copy span "Iced Americano"
click at [261, 167] on div "Description En: Iced latte with caramel flavor" at bounding box center [268, 173] width 108 height 23
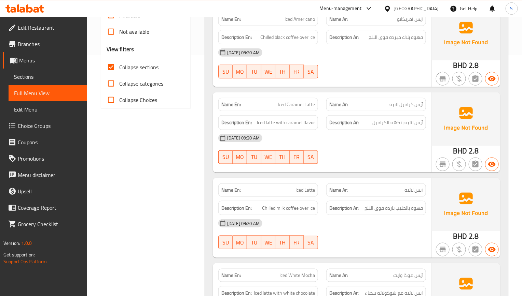
scroll to position [292, 0]
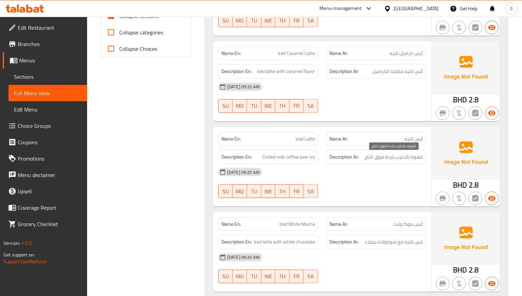
click at [388, 157] on span "قهوة بالحليب باردة فوق الثلج" at bounding box center [393, 157] width 58 height 9
copy span "باردة"
click at [270, 157] on span "Chilled milk coffee over ice" at bounding box center [288, 157] width 53 height 9
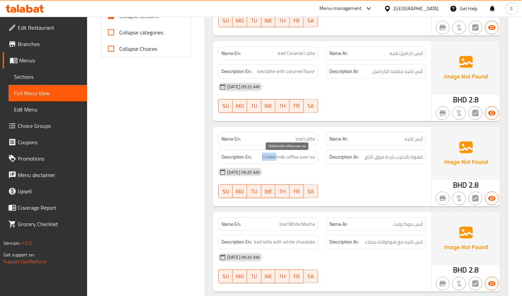
copy span "Chilled"
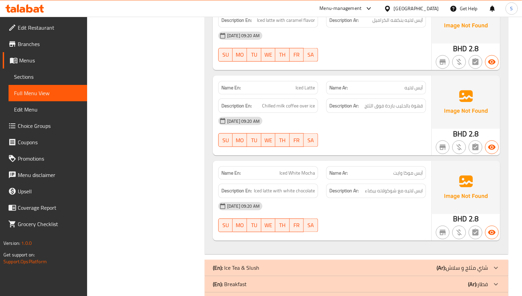
click at [306, 174] on span "Iced White Mocha" at bounding box center [297, 173] width 36 height 7
copy span "Iced White Mocha"
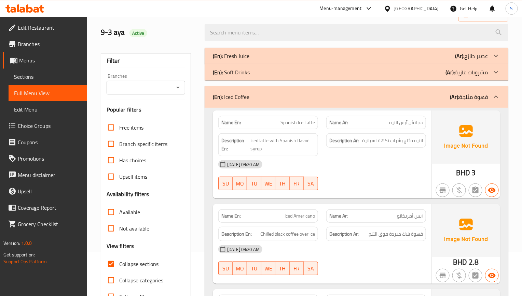
scroll to position [0, 0]
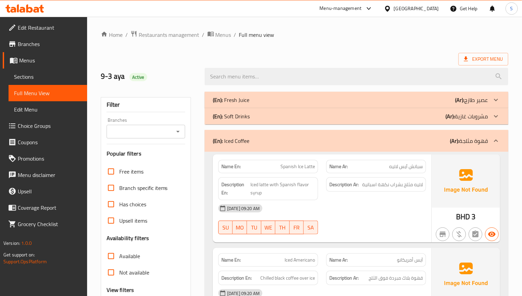
drag, startPoint x: 288, startPoint y: 139, endPoint x: 295, endPoint y: 4, distance: 135.0
click at [288, 139] on div "(En): Iced Coffee (Ar): قهوة مثلجة" at bounding box center [350, 141] width 275 height 8
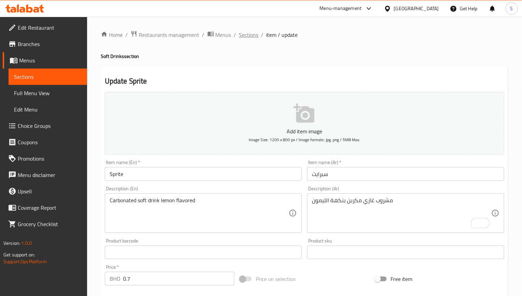
click at [252, 37] on span "Sections" at bounding box center [248, 35] width 19 height 8
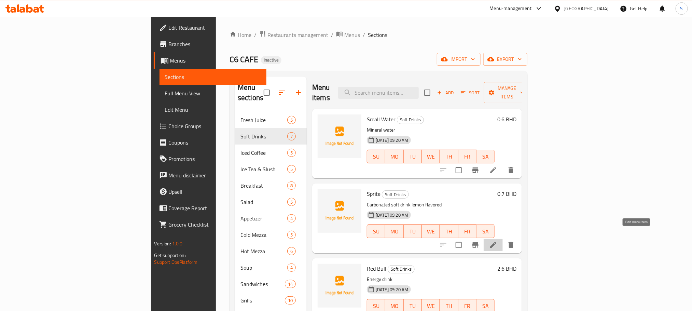
click at [497, 241] on icon at bounding box center [493, 245] width 8 height 8
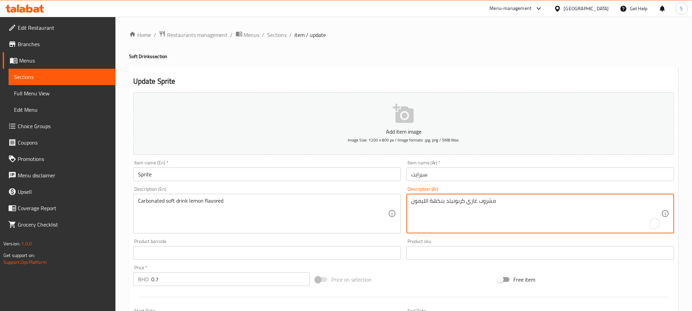
click at [458, 202] on textarea "مشروب غازي كربونيتد بنكهة الليمون" at bounding box center [536, 213] width 250 height 32
type textarea "مشروب غازي مكربن بنكهة الليمون"
click at [431, 206] on textarea "مشروب غازي مكربن بنكهة الليمون" at bounding box center [536, 213] width 250 height 32
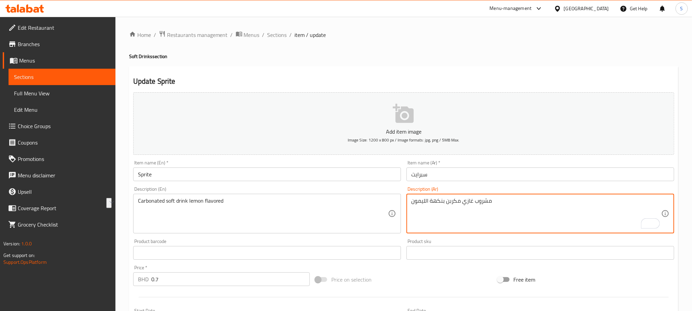
click at [204, 195] on div "Carbonated soft drink lemon flavored Description (En)" at bounding box center [267, 214] width 268 height 40
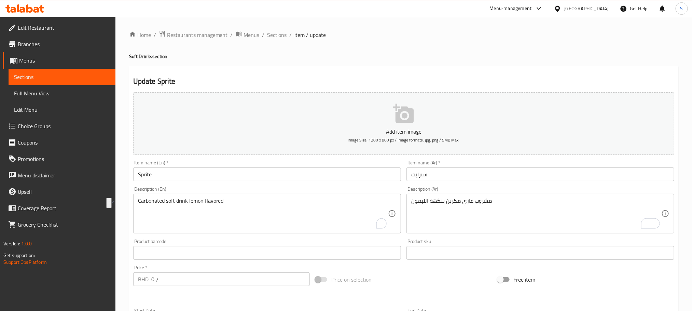
click at [204, 195] on div "Carbonated soft drink lemon flavored Description (En)" at bounding box center [267, 214] width 268 height 40
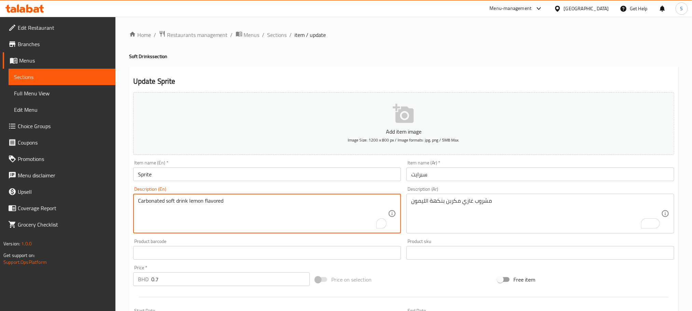
click at [204, 202] on textarea "Carbonated soft drink lemon flavored" at bounding box center [263, 213] width 250 height 32
paste textarea "lemon-flavored carbonated soft drink"
type textarea "lemon-flavored carbonated soft drink"
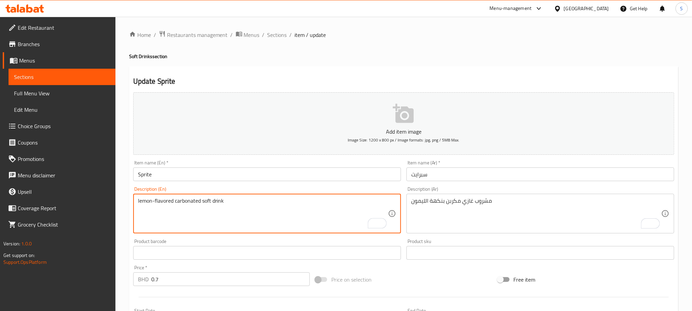
click at [202, 184] on div "Description (En) lemon-flavored carbonated soft drink Description (En)" at bounding box center [266, 210] width 273 height 52
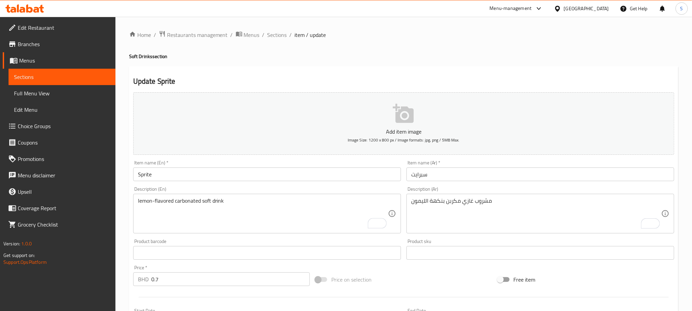
click at [202, 180] on input "Sprite" at bounding box center [267, 174] width 268 height 14
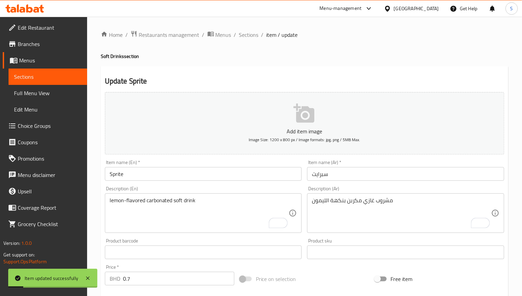
drag, startPoint x: 248, startPoint y: 36, endPoint x: 302, endPoint y: 11, distance: 59.7
click at [248, 36] on span "Sections" at bounding box center [248, 35] width 19 height 8
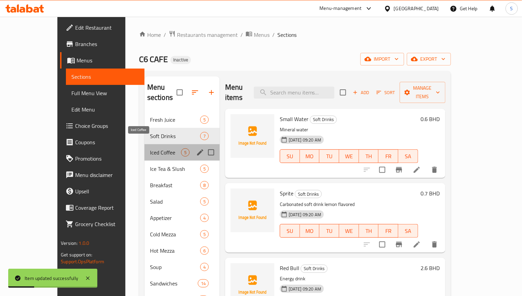
click at [160, 148] on span "Iced Coffee" at bounding box center [165, 152] width 31 height 8
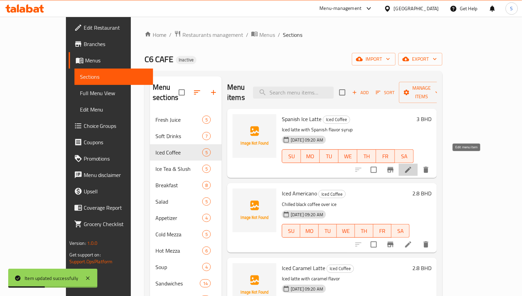
click at [412, 166] on icon at bounding box center [408, 170] width 8 height 8
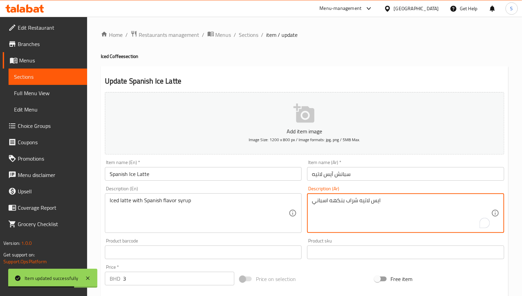
click at [359, 204] on textarea "ايس لاتيه شراب بنكهه اسباني" at bounding box center [401, 213] width 179 height 32
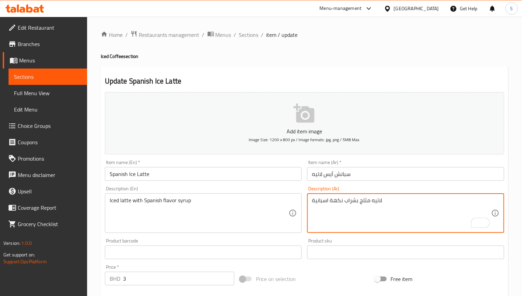
type textarea "لاتيه مثلج بشراب نكهة اسبانية"
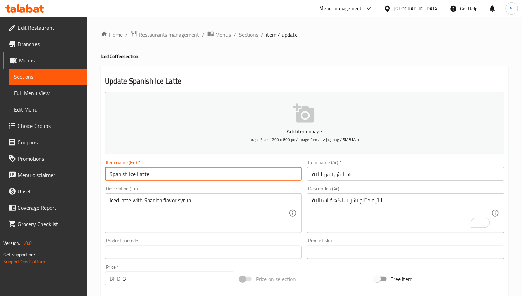
click at [213, 177] on input "Spanish Ice Latte" at bounding box center [203, 174] width 197 height 14
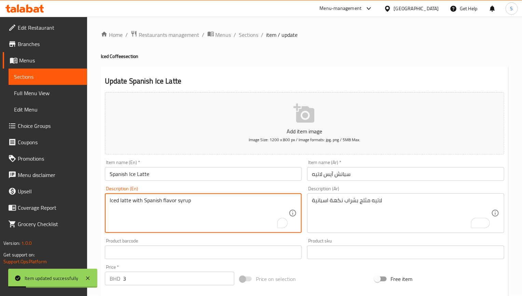
click at [167, 202] on textarea "Iced latte with Spanish flavor syrup" at bounding box center [199, 213] width 179 height 32
click at [246, 31] on span "Sections" at bounding box center [248, 35] width 19 height 8
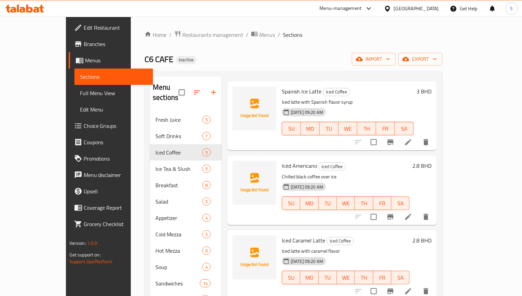
scroll to position [51, 0]
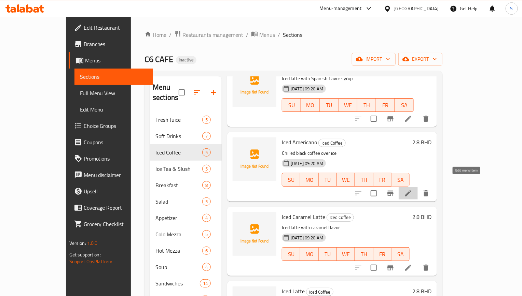
click at [412, 189] on icon at bounding box center [408, 193] width 8 height 8
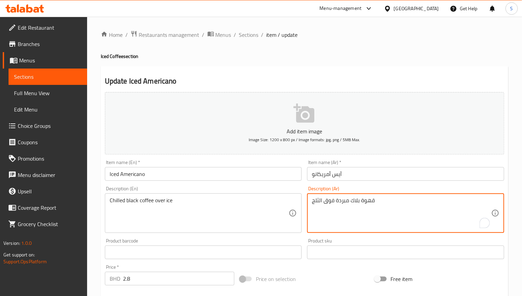
click at [354, 199] on textarea "قهوة بلاك مبردة فوق الثلج" at bounding box center [401, 213] width 179 height 32
type textarea "قهوة سوداء مبردة فوق الثلج"
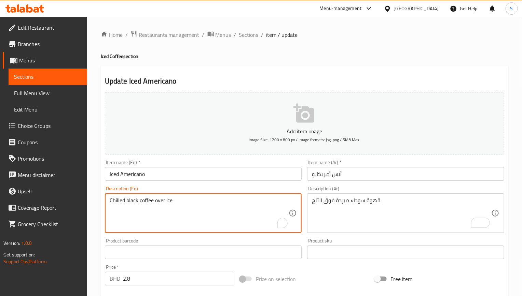
click at [136, 202] on textarea "Chilled black coffee over ice" at bounding box center [199, 213] width 179 height 32
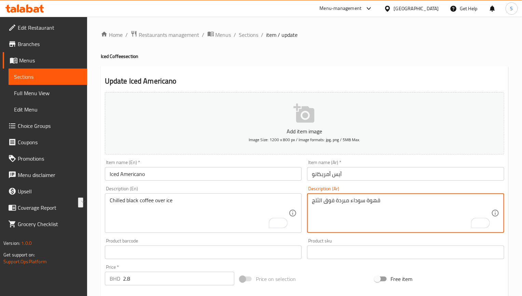
drag, startPoint x: 351, startPoint y: 202, endPoint x: 403, endPoint y: 201, distance: 52.2
click at [222, 173] on input "Iced Americano" at bounding box center [203, 174] width 197 height 14
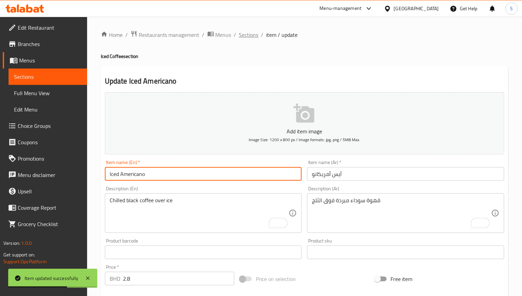
click at [249, 39] on span "Sections" at bounding box center [248, 35] width 19 height 8
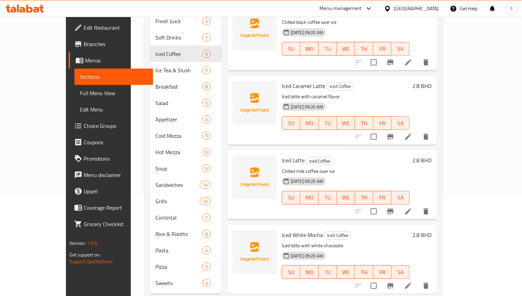
scroll to position [105, 0]
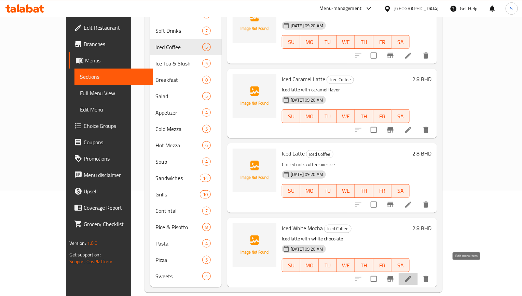
click at [412, 275] on icon at bounding box center [408, 279] width 8 height 8
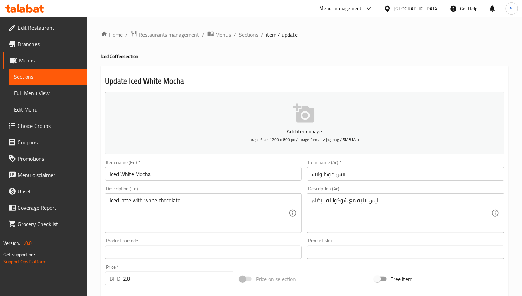
click at [317, 174] on input "آيس موكا وايت" at bounding box center [405, 174] width 197 height 14
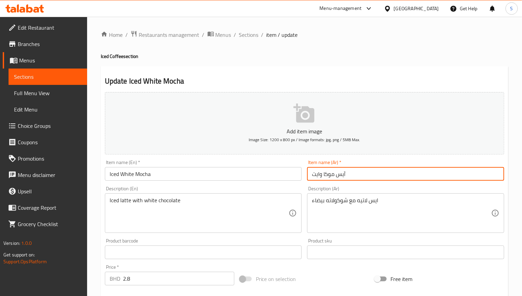
click at [317, 174] on input "آيس موكا وايت" at bounding box center [405, 174] width 197 height 14
paste input "بيضاء"
type input "آيس موكا بيضاء"
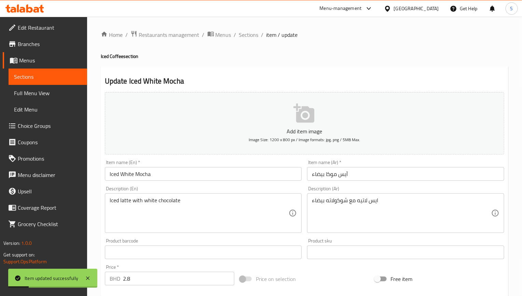
click at [261, 80] on h2 "Update Iced White Mocha" at bounding box center [304, 81] width 399 height 10
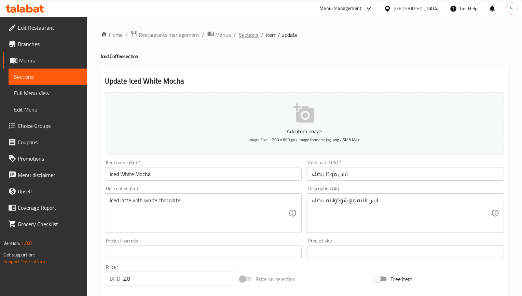
click at [252, 38] on span "Sections" at bounding box center [248, 35] width 19 height 8
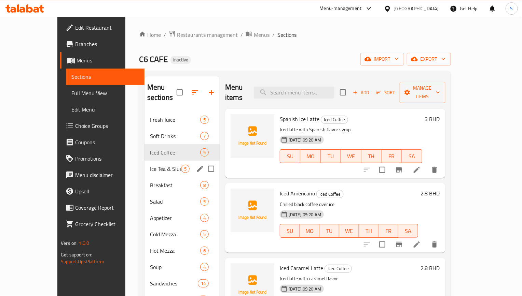
click at [145, 161] on div "Ice Tea & Slush 5" at bounding box center [181, 169] width 75 height 16
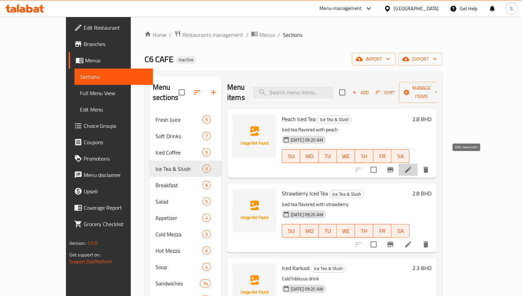
click at [411, 167] on icon at bounding box center [408, 170] width 6 height 6
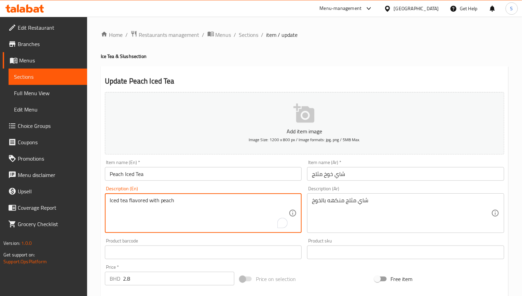
click at [133, 204] on textarea "Iced tea flavored with peach" at bounding box center [199, 213] width 179 height 32
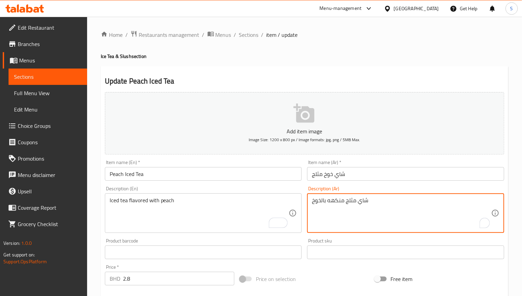
click at [337, 201] on textarea "شاي مثلج منكهه بالخوخ" at bounding box center [401, 213] width 179 height 32
paste textarea "To enrich screen reader interactions, please activate Accessibility in Grammarl…"
type textarea "شاي مثلج منكه بالخوخ"
click at [245, 176] on input "Peach Iced Tea" at bounding box center [203, 174] width 197 height 14
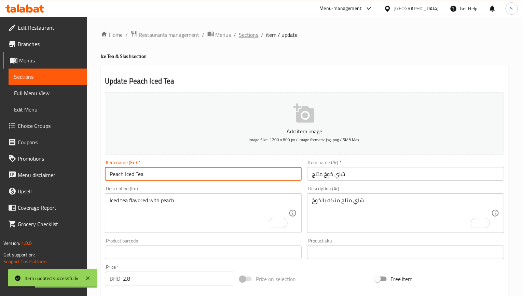
click at [244, 37] on span "Sections" at bounding box center [248, 35] width 19 height 8
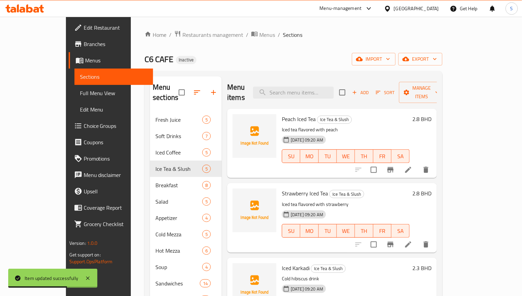
click at [417, 240] on li at bounding box center [407, 245] width 19 height 12
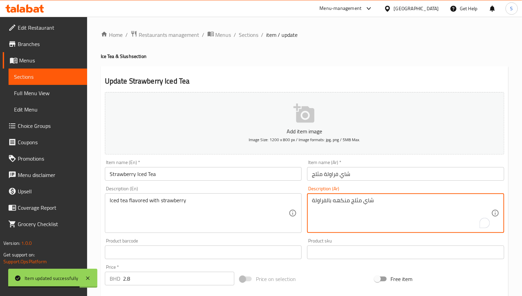
click at [348, 205] on textarea "شاي مثلج منكهه بالفراولة" at bounding box center [401, 213] width 179 height 32
paste textarea "To enrich screen reader interactions, please activate Accessibility in Grammarl…"
type textarea "شاي مثلج منكه بالفراولة"
click at [220, 173] on input "Strawberry Iced Tea" at bounding box center [203, 174] width 197 height 14
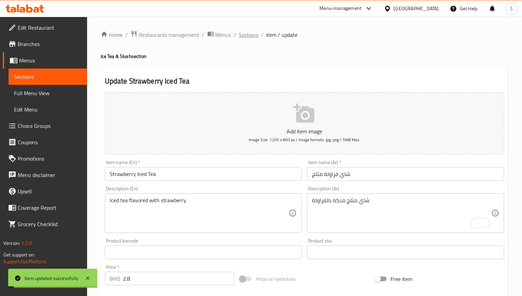
click at [244, 35] on span "Sections" at bounding box center [248, 35] width 19 height 8
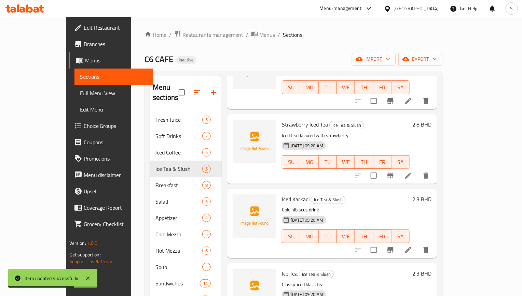
scroll to position [84, 0]
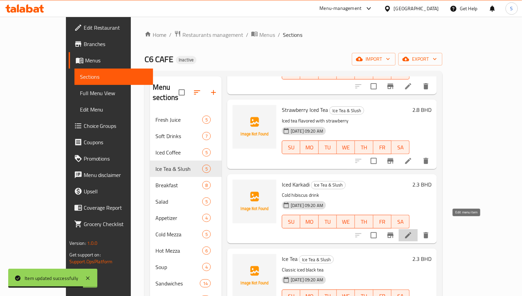
click at [412, 231] on icon at bounding box center [408, 235] width 8 height 8
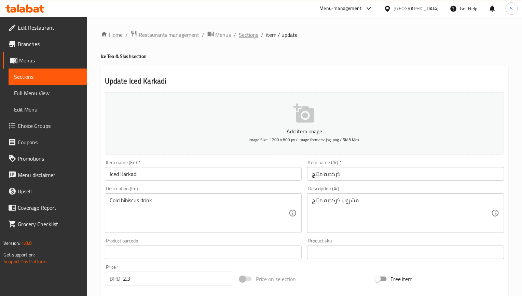
click at [254, 38] on span "Sections" at bounding box center [248, 35] width 19 height 8
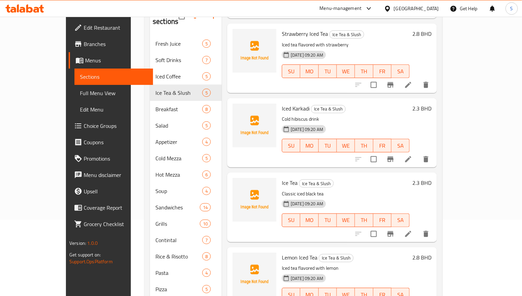
scroll to position [105, 0]
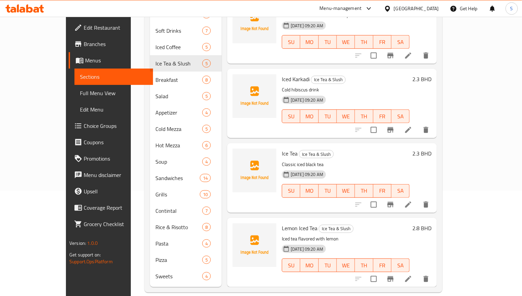
click at [434, 273] on div at bounding box center [392, 279] width 84 height 16
click at [417, 273] on li at bounding box center [407, 279] width 19 height 12
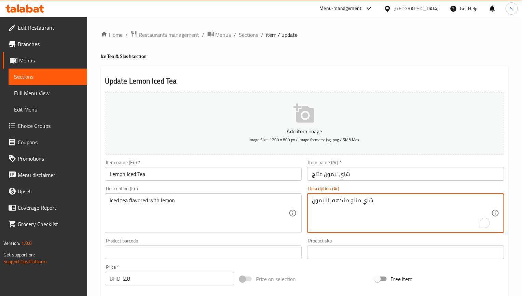
click at [344, 204] on textarea "شاي مثلج منكهه بالليمون" at bounding box center [401, 213] width 179 height 32
paste textarea "To enrich screen reader interactions, please activate Accessibility in Grammarl…"
type textarea "شاي مثلج منكه بالليمون"
click at [257, 177] on input "Lemon Iced Tea" at bounding box center [203, 174] width 197 height 14
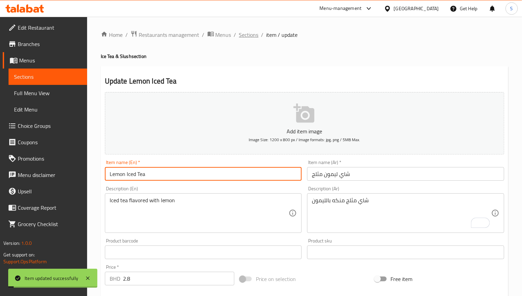
click at [251, 34] on span "Sections" at bounding box center [248, 35] width 19 height 8
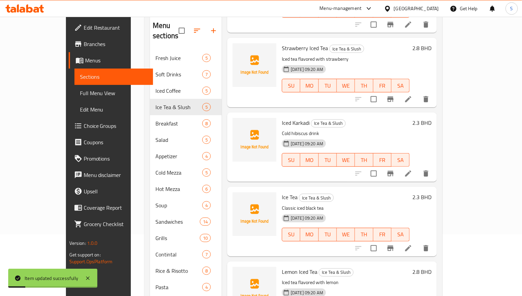
scroll to position [105, 0]
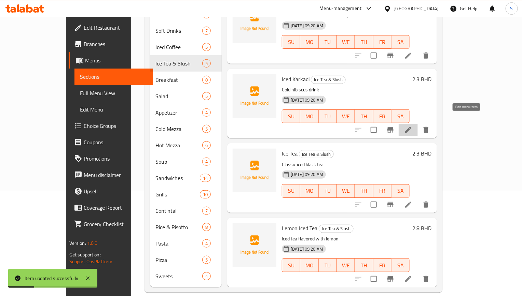
click at [412, 126] on icon at bounding box center [408, 130] width 8 height 8
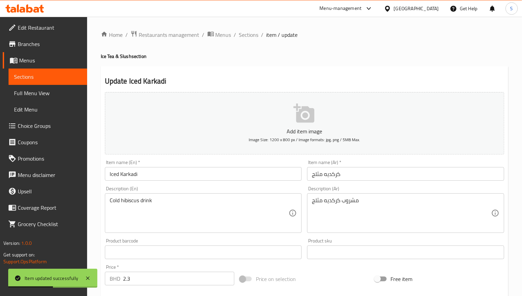
click at [114, 175] on input "Iced Karkadi" at bounding box center [203, 174] width 197 height 14
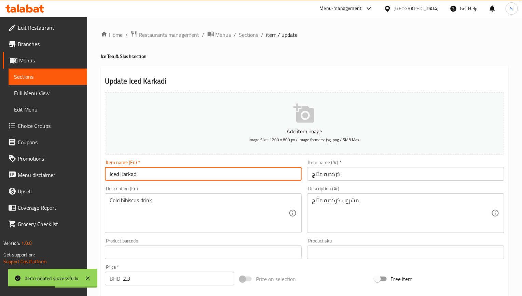
click at [114, 175] on input "Iced Karkadi" at bounding box center [203, 174] width 197 height 14
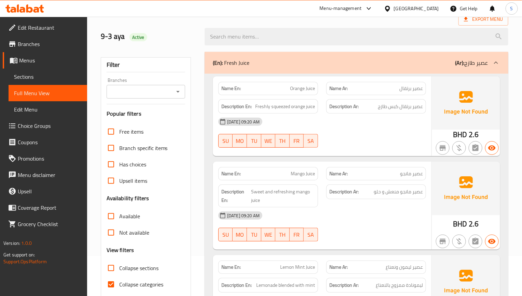
scroll to position [51, 0]
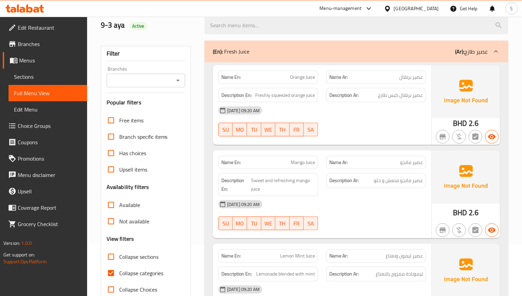
click at [108, 276] on input "Collapse categories" at bounding box center [111, 273] width 16 height 16
checkbox input "false"
click at [111, 256] on input "Collapse sections" at bounding box center [111, 257] width 16 height 16
checkbox input "true"
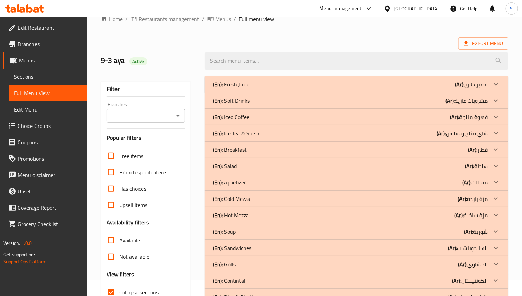
scroll to position [0, 0]
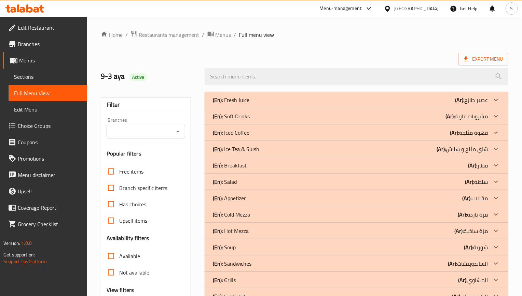
click at [241, 104] on p "(En): Iced Coffee" at bounding box center [231, 100] width 37 height 8
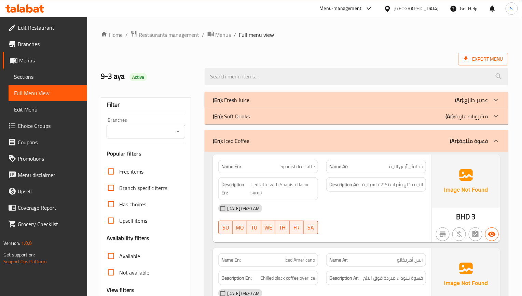
click at [234, 144] on p "(En): Iced Coffee" at bounding box center [231, 141] width 37 height 8
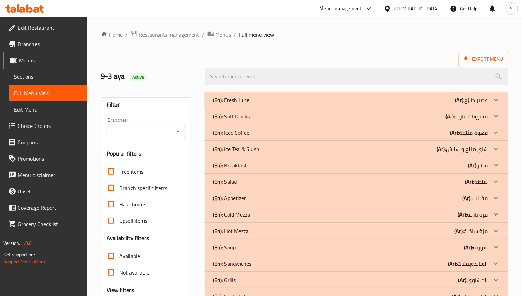
click at [261, 104] on div "(En): Ice Tea & Slush (Ar): شاي مثلج و سلاش" at bounding box center [350, 100] width 275 height 8
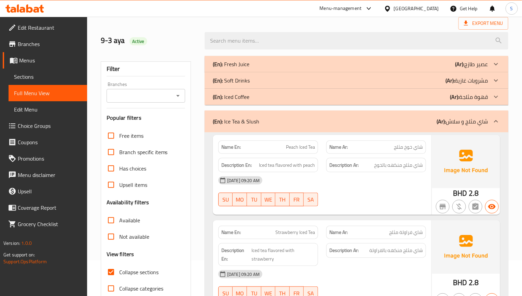
scroll to position [51, 0]
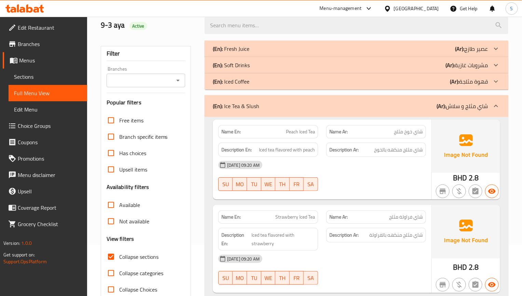
drag, startPoint x: 412, startPoint y: 183, endPoint x: 265, endPoint y: 9, distance: 227.4
click at [412, 183] on div "03-09-2025 09:20 AM SU MO TU WE TH FR SA" at bounding box center [322, 176] width 216 height 38
drag, startPoint x: 327, startPoint y: 246, endPoint x: 292, endPoint y: 163, distance: 89.8
click at [327, 246] on div "Description Ar: شاي مثلج منكهه بالفراولة" at bounding box center [376, 239] width 108 height 31
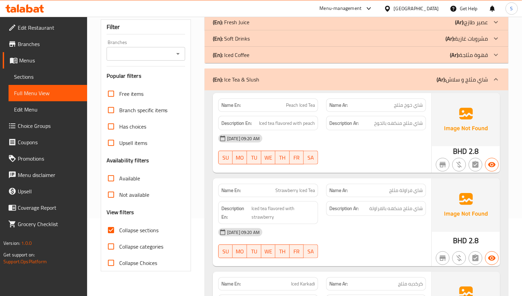
scroll to position [102, 0]
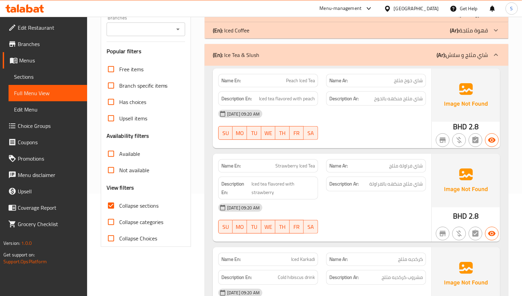
drag, startPoint x: 342, startPoint y: 143, endPoint x: 325, endPoint y: 116, distance: 32.7
click at [341, 140] on div at bounding box center [376, 140] width 108 height 8
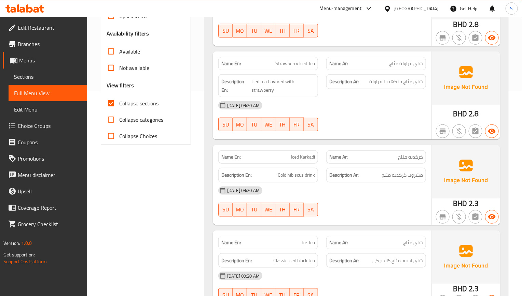
scroll to position [256, 0]
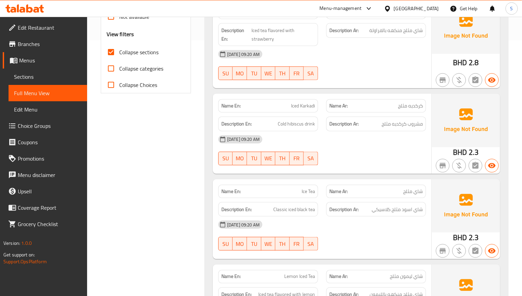
click at [340, 206] on div "Description Ar: شاي اسود مثلج كلاسيكي" at bounding box center [376, 209] width 100 height 15
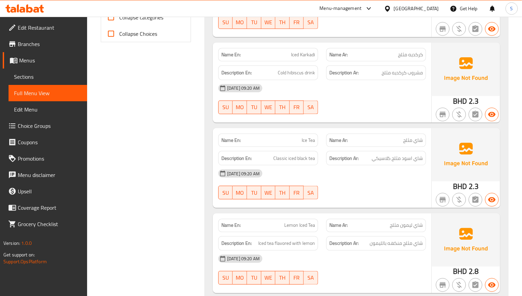
scroll to position [358, 0]
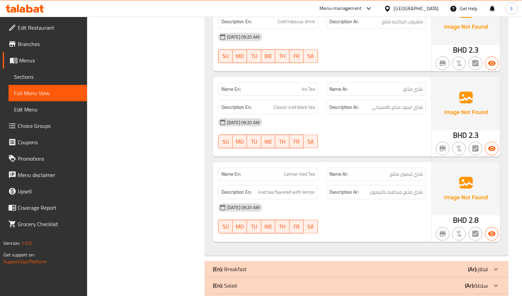
click at [398, 203] on div "03-09-2025 09:20 AM" at bounding box center [322, 208] width 216 height 16
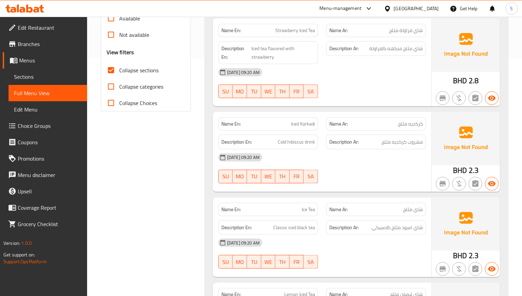
scroll to position [256, 0]
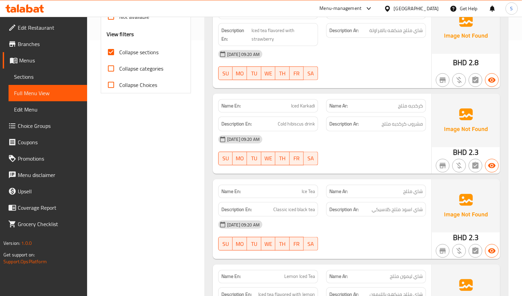
click at [29, 73] on span "Sections" at bounding box center [48, 77] width 68 height 8
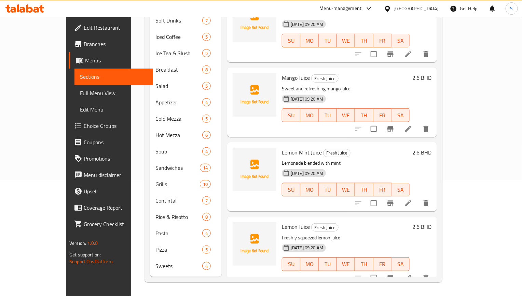
scroll to position [96, 0]
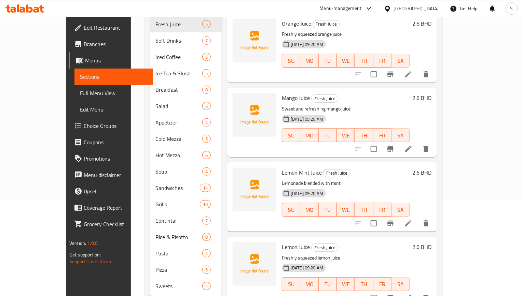
click at [80, 91] on span "Full Menu View" at bounding box center [114, 93] width 68 height 8
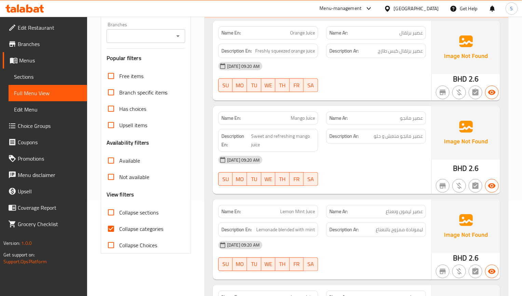
click at [358, 183] on div at bounding box center [376, 186] width 108 height 8
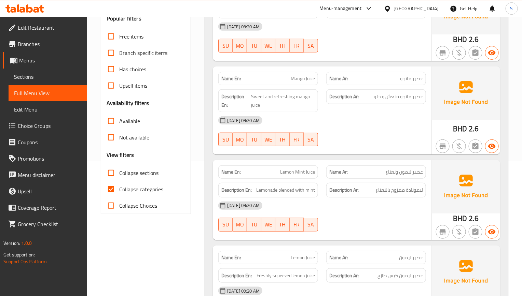
scroll to position [147, 0]
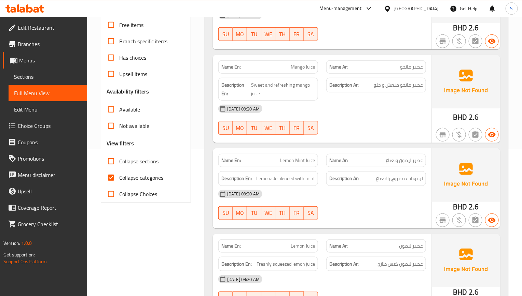
drag, startPoint x: 112, startPoint y: 174, endPoint x: 112, endPoint y: 167, distance: 7.5
click at [112, 174] on input "Collapse categories" at bounding box center [111, 178] width 16 height 16
checkbox input "false"
click at [112, 167] on input "Collapse sections" at bounding box center [111, 161] width 16 height 16
checkbox input "true"
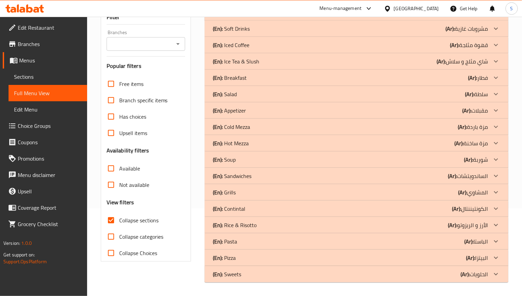
scroll to position [87, 0]
click at [249, 17] on p "(En): Ice Tea & Slush" at bounding box center [231, 13] width 37 height 8
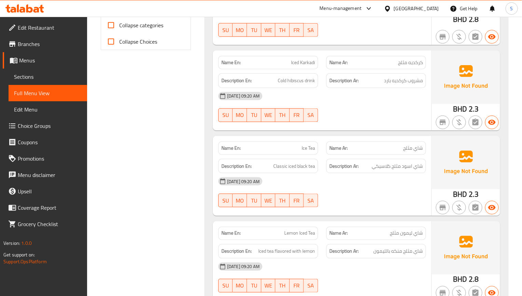
scroll to position [241, 0]
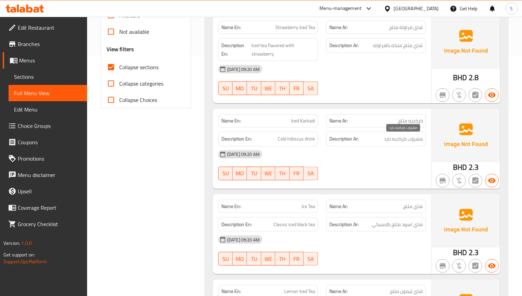
click at [387, 139] on span "مشروب كركديه بارد" at bounding box center [403, 139] width 39 height 9
copy span "بارد"
click at [158, 210] on div "Filter Branches Branches Popular filters Free items Branch specific items Has c…" at bounding box center [149, 221] width 104 height 749
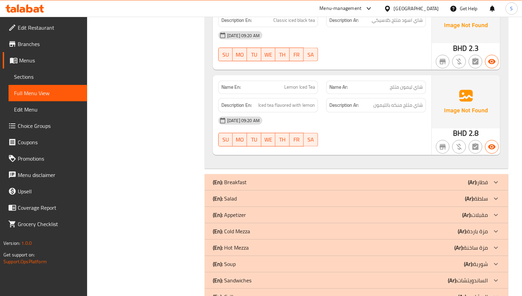
scroll to position [446, 0]
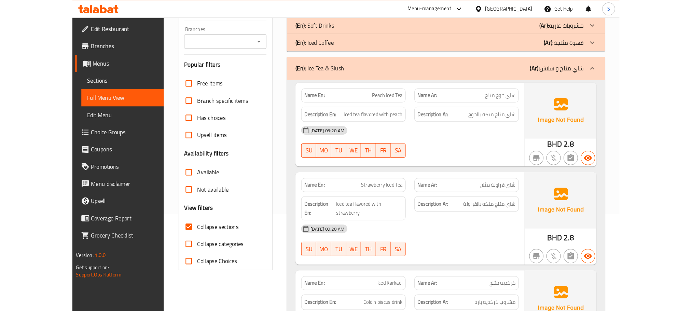
scroll to position [36, 0]
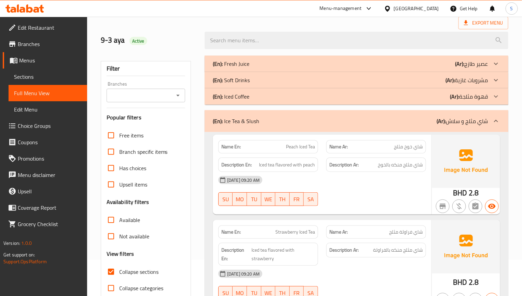
click at [278, 113] on div "(En): Ice Tea & Slush (Ar): شاي مثلج و سلاش" at bounding box center [355, 121] width 303 height 22
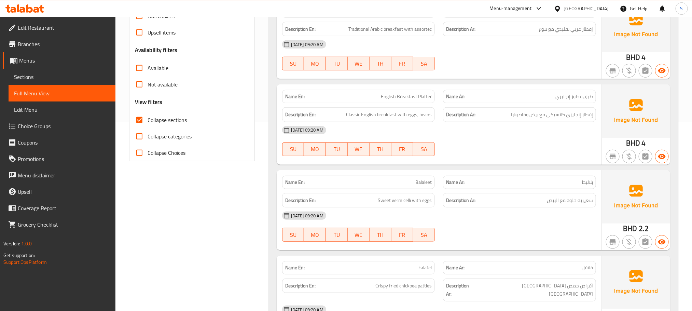
scroll to position [139, 0]
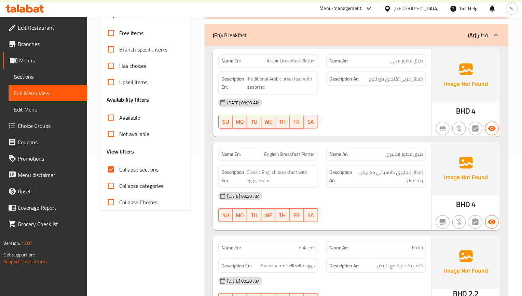
click at [282, 136] on div "Name En: Arabic Breakfast Platter Name Ar: طبق فطور عربي Description En: Tradit…" at bounding box center [322, 93] width 218 height 88
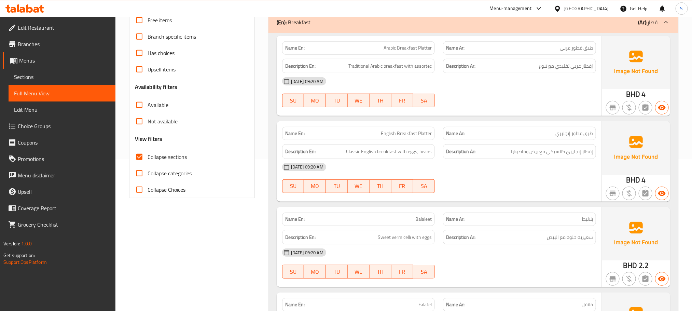
scroll to position [36, 0]
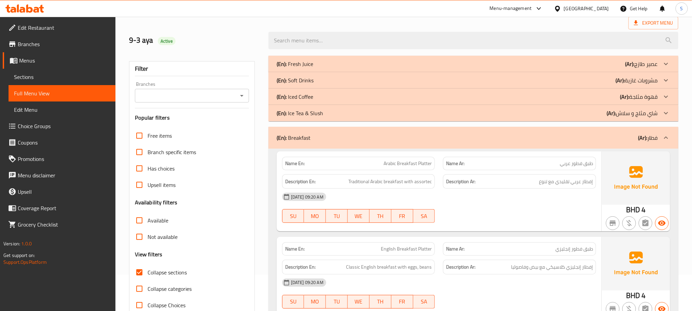
click at [339, 68] on div "(En): Ice Tea & Slush (Ar): شاي مثلج و سلاش" at bounding box center [467, 64] width 381 height 8
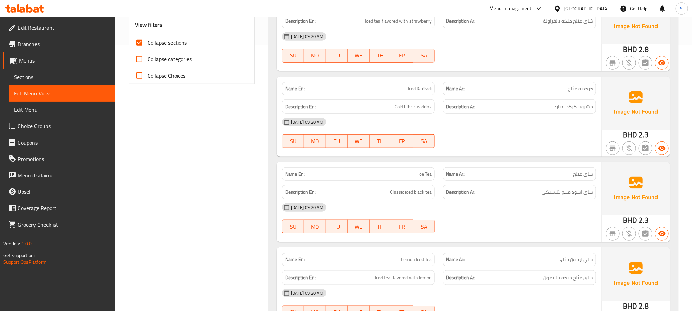
scroll to position [241, 0]
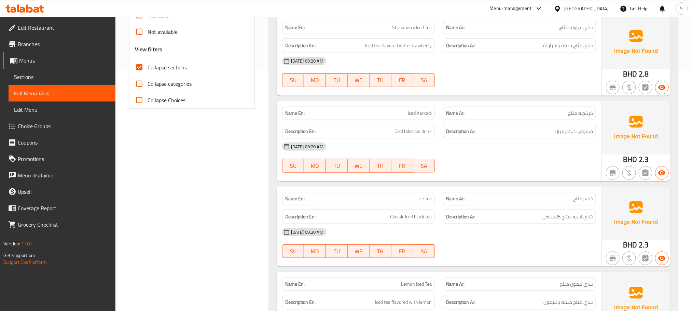
click at [411, 131] on span "Cold hibiscus drink" at bounding box center [412, 131] width 37 height 9
copy span "Cold hibiscus drink"
click at [521, 126] on div "Description Ar: مشروب كركديه بارد" at bounding box center [519, 131] width 153 height 15
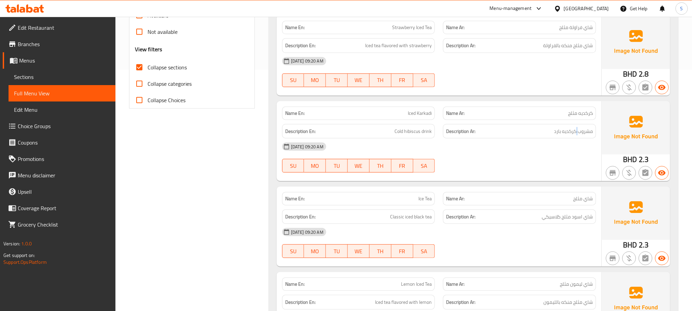
click at [521, 126] on div "Description Ar: مشروب كركديه بارد" at bounding box center [519, 131] width 153 height 15
copy div "مشروب كركديه بارد"
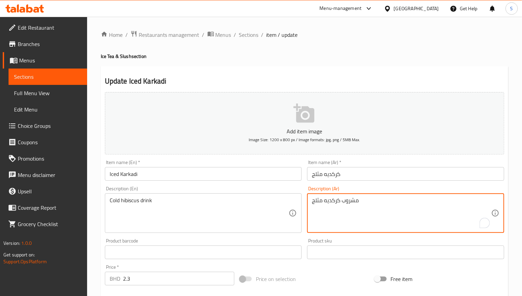
click at [318, 202] on textarea "مشروب كركديه مثلج" at bounding box center [401, 213] width 179 height 32
type textarea "مشروب كركديه بارد"
click at [154, 168] on input "Iced Karkadi" at bounding box center [203, 174] width 197 height 14
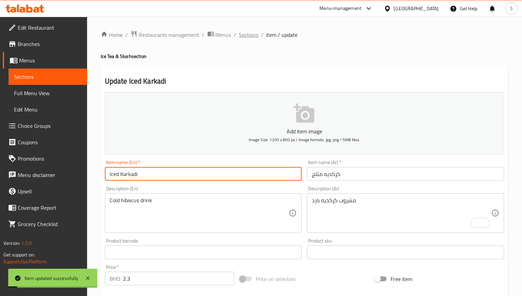
click at [244, 33] on span "Sections" at bounding box center [248, 35] width 19 height 8
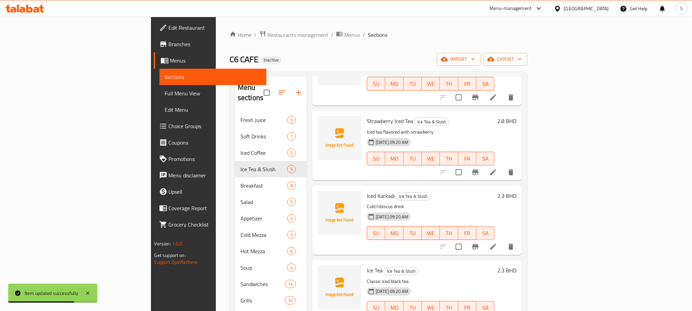
scroll to position [79, 0]
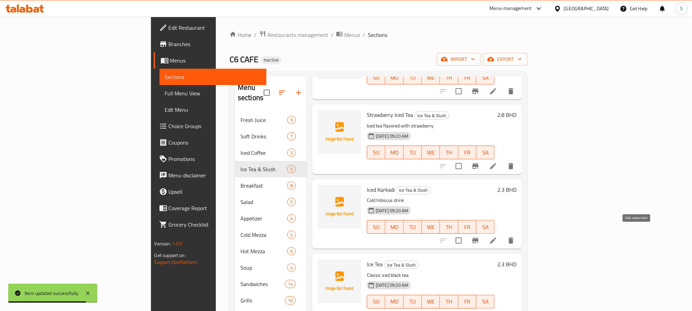
click at [497, 236] on icon at bounding box center [493, 240] width 8 height 8
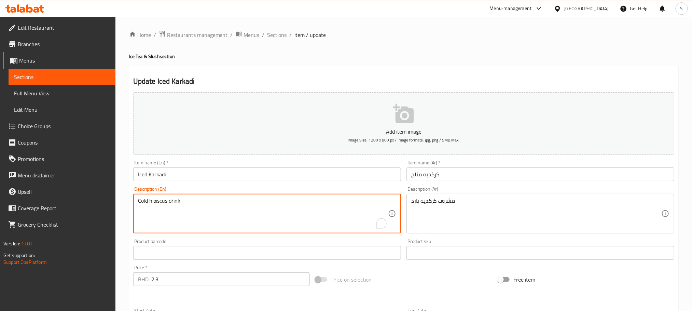
click at [247, 200] on textarea "Cold hibiscus drink" at bounding box center [263, 213] width 250 height 32
paste textarea "Iced tea with hibiscus flowers"
type textarea "Iced tea with hibiscus flowers"
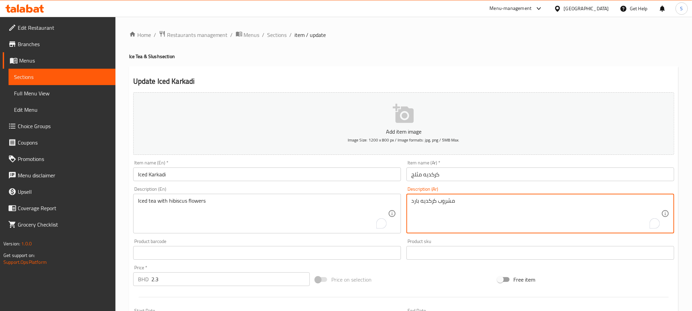
click at [443, 201] on textarea "مشروب كركديه بارد" at bounding box center [536, 213] width 250 height 32
paste textarea "شاي مثلج مع أزهار الكركديه"
type textarea "شاي مثلج مع أزهار الكركديه"
click at [259, 178] on input "Iced Karkadi" at bounding box center [267, 174] width 268 height 14
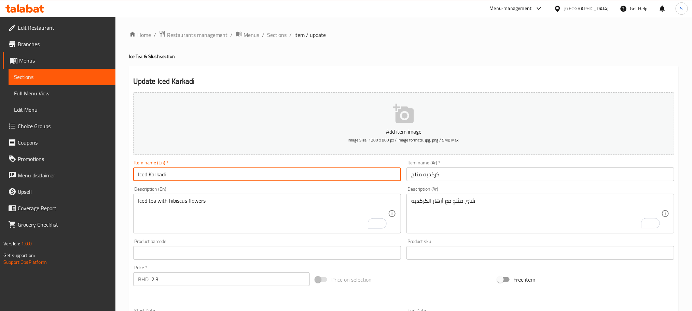
click at [259, 174] on input "Iced Karkadi" at bounding box center [267, 174] width 268 height 14
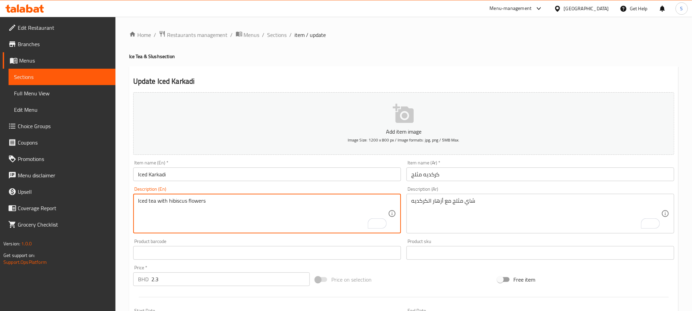
click at [235, 203] on textarea "Iced tea with hibiscus flowers" at bounding box center [263, 213] width 250 height 32
paste textarea "Cold hibiscus drink"
type textarea "Cold hibiscus drink"
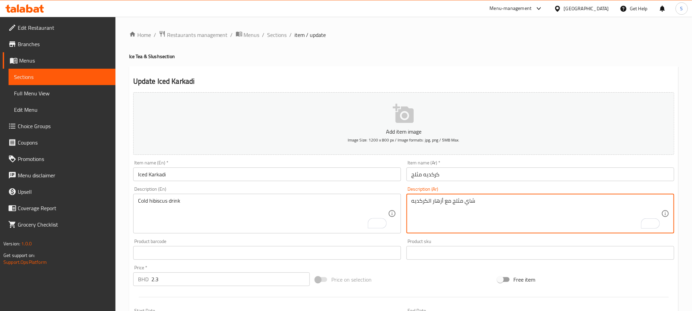
click at [457, 205] on textarea "شاي مثلج مع أزهار الكركديه" at bounding box center [536, 213] width 250 height 32
paste textarea "مشروب كركديه بارد"
type textarea "مشروب كركديه بارد"
click at [380, 177] on input "Iced Karkadi" at bounding box center [267, 174] width 268 height 14
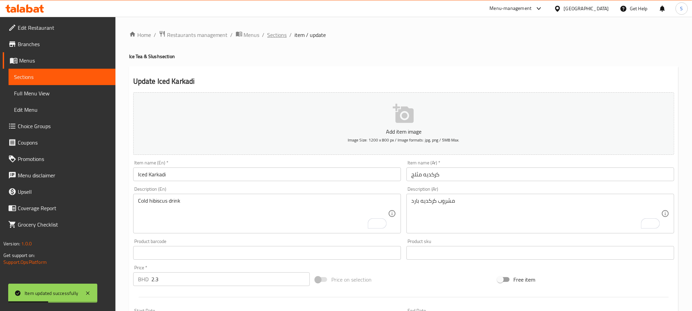
click at [278, 34] on span "Sections" at bounding box center [276, 35] width 19 height 8
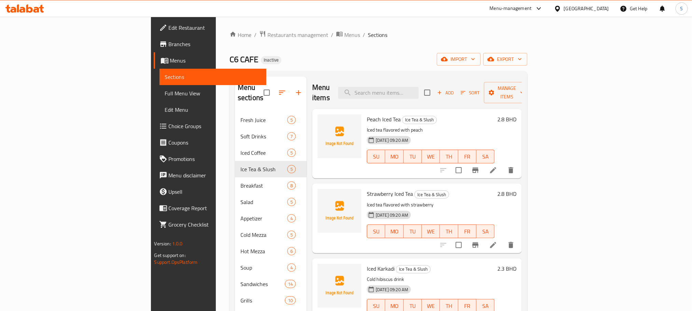
click at [39, 13] on div at bounding box center [24, 9] width 49 height 14
click at [38, 11] on icon at bounding box center [36, 10] width 6 height 6
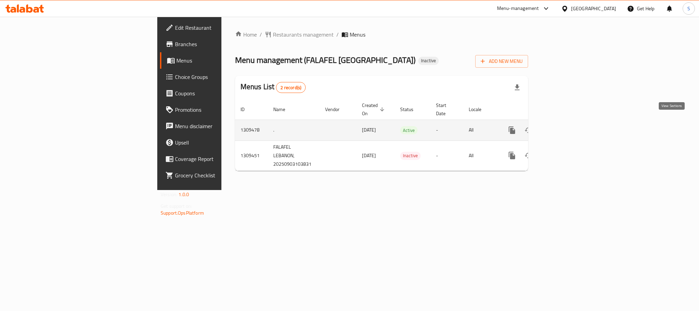
click at [566, 126] on icon "enhanced table" at bounding box center [561, 130] width 8 height 8
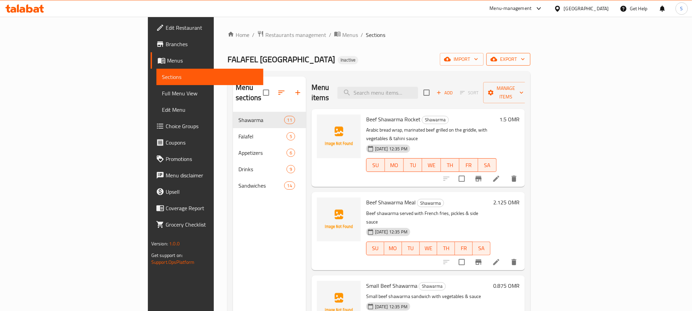
click at [530, 64] on button "export" at bounding box center [508, 59] width 44 height 13
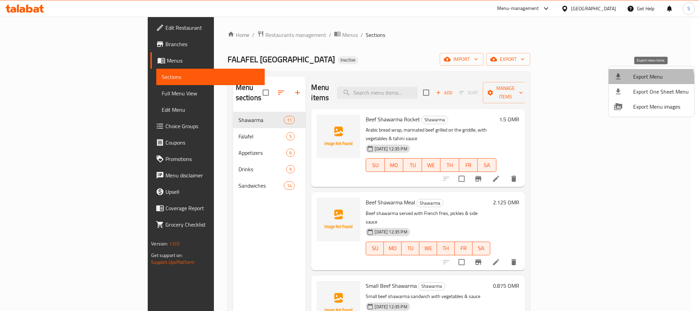
click at [643, 81] on span "Export Menu" at bounding box center [662, 76] width 56 height 8
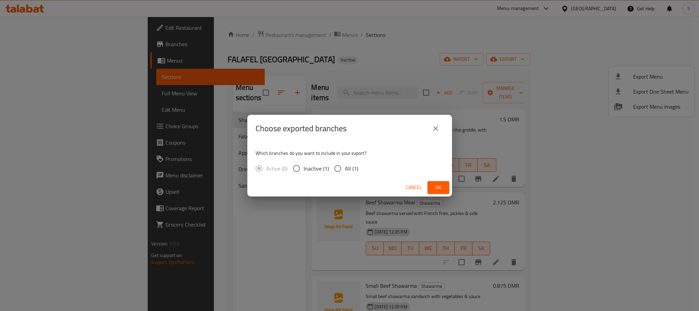
click at [342, 168] on input "All (1)" at bounding box center [338, 168] width 14 height 14
radio input "true"
click at [435, 180] on div "Cancel Ok" at bounding box center [349, 187] width 205 height 18
click at [436, 184] on span "Ok" at bounding box center [438, 187] width 11 height 9
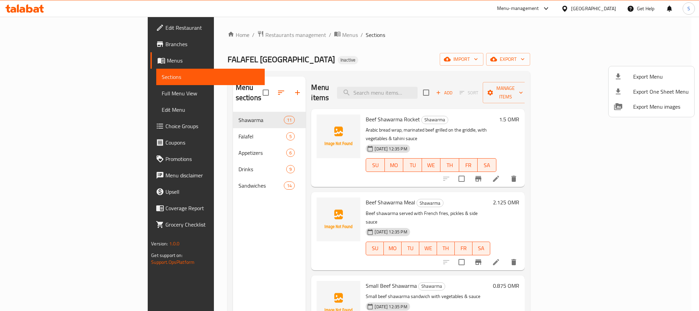
click at [224, 132] on div at bounding box center [349, 155] width 699 height 311
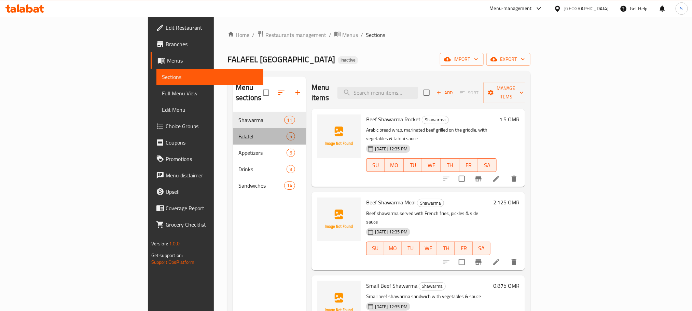
click at [233, 128] on div "Falafel 5" at bounding box center [269, 136] width 73 height 16
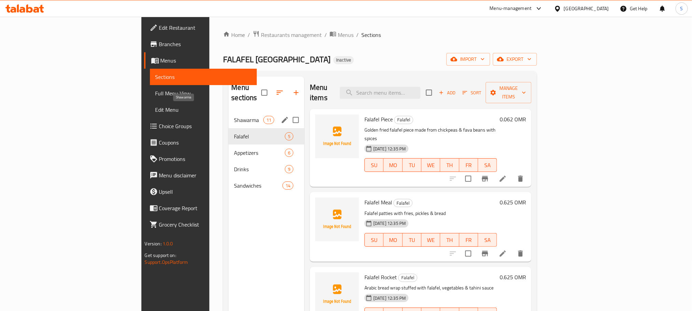
click at [234, 116] on span "Shawarma" at bounding box center [248, 120] width 29 height 8
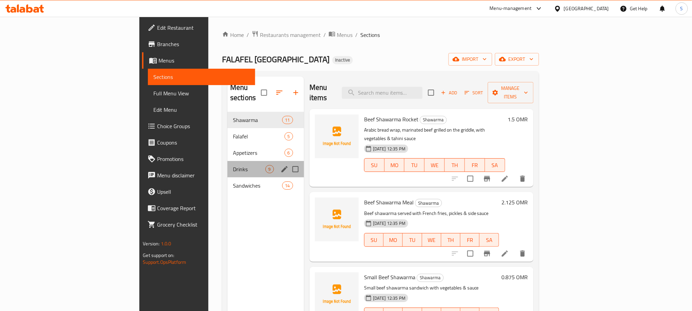
click at [227, 161] on div "Drinks 9" at bounding box center [265, 169] width 76 height 16
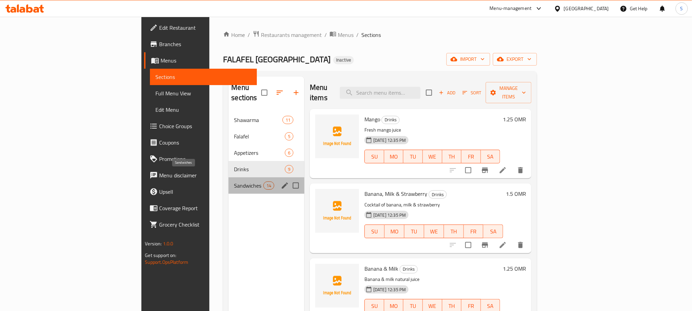
click at [234, 181] on span "Sandwiches" at bounding box center [248, 185] width 29 height 8
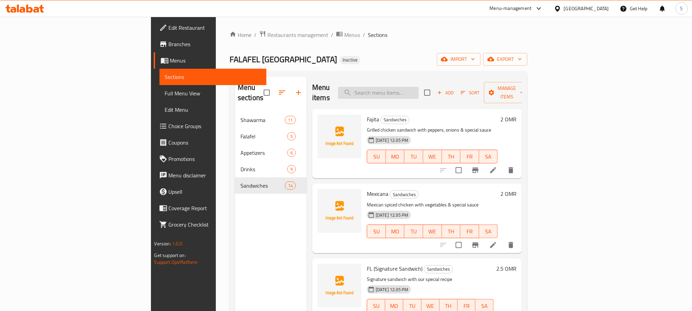
click at [419, 87] on input "search" at bounding box center [378, 93] width 81 height 12
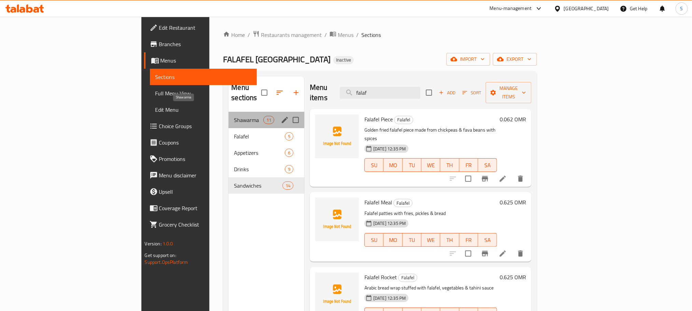
click at [234, 116] on span "Shawarma" at bounding box center [248, 120] width 29 height 8
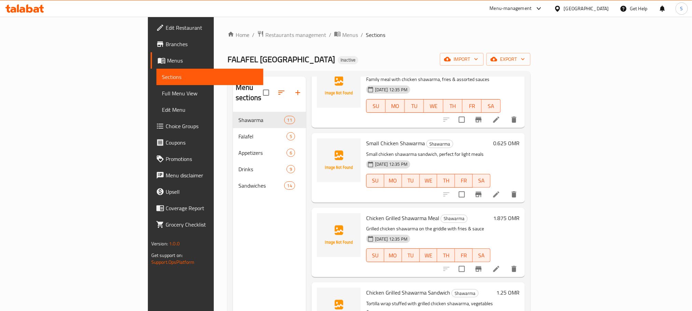
scroll to position [526, 0]
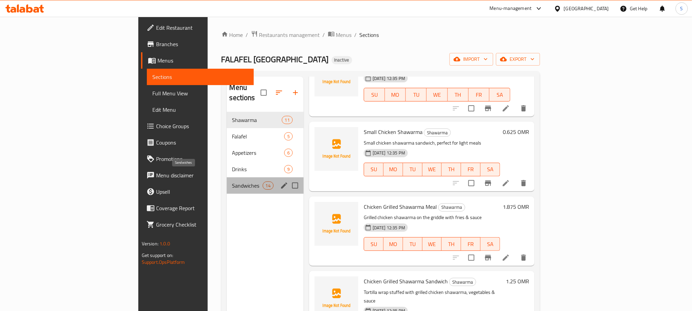
click at [232, 181] on span "Sandwiches" at bounding box center [247, 185] width 30 height 8
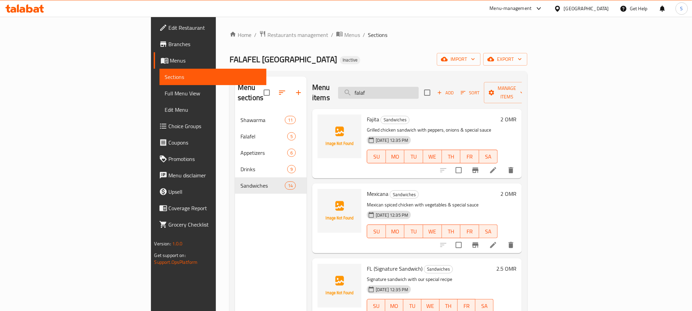
click at [419, 87] on input "falaf" at bounding box center [378, 93] width 81 height 12
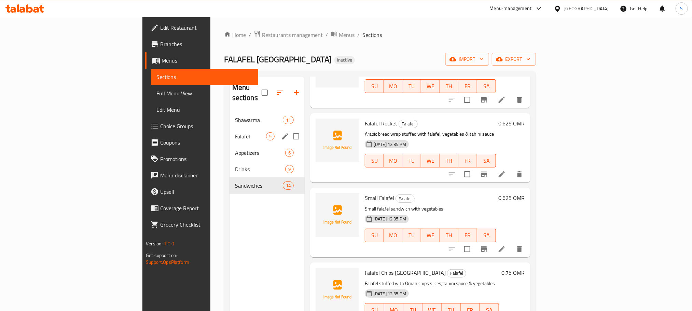
type input "falafel"
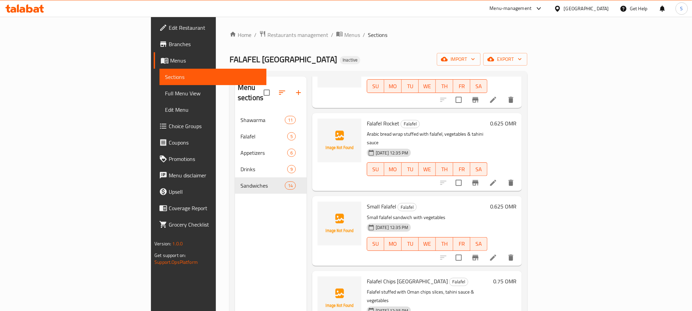
click at [235, 109] on nav "Shawarma 11 Falafel 5 Appetizers 6 Drinks 9 Sandwiches 14" at bounding box center [271, 152] width 72 height 87
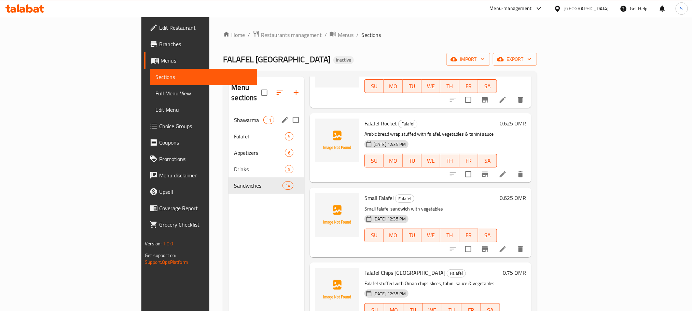
click at [234, 116] on span "Shawarma" at bounding box center [248, 120] width 29 height 8
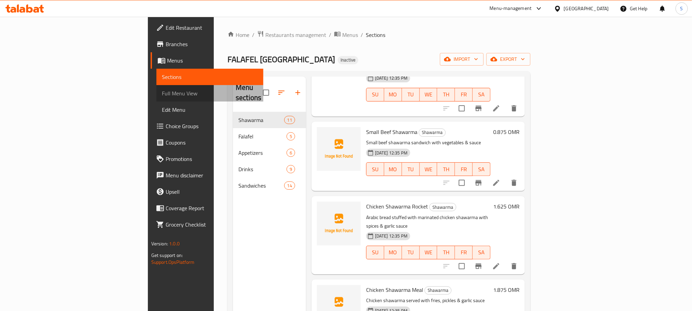
click at [162, 93] on span "Full Menu View" at bounding box center [210, 93] width 96 height 8
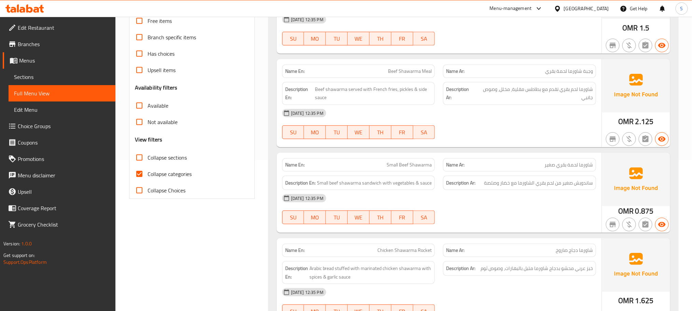
scroll to position [154, 0]
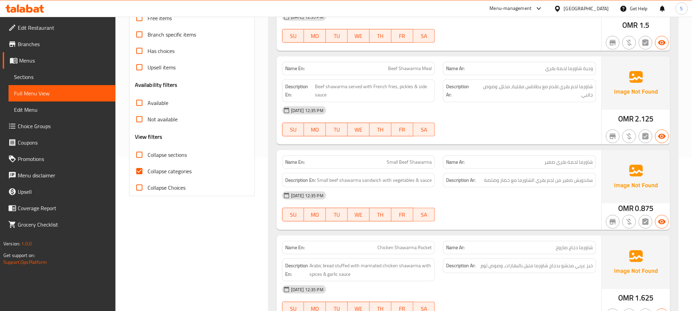
click at [137, 170] on input "Collapse categories" at bounding box center [139, 171] width 16 height 16
checkbox input "false"
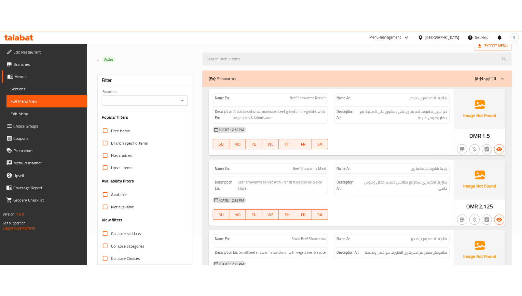
scroll to position [51, 0]
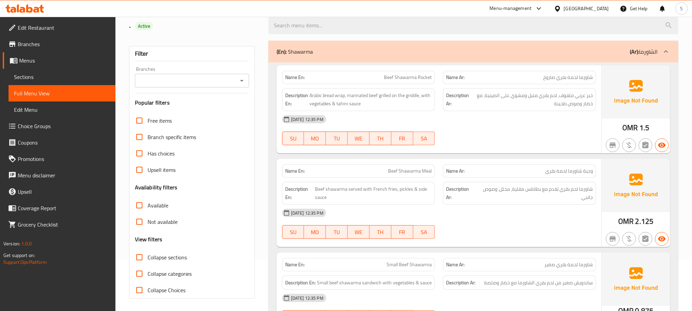
click at [142, 258] on input "Collapse sections" at bounding box center [139, 257] width 16 height 16
checkbox input "true"
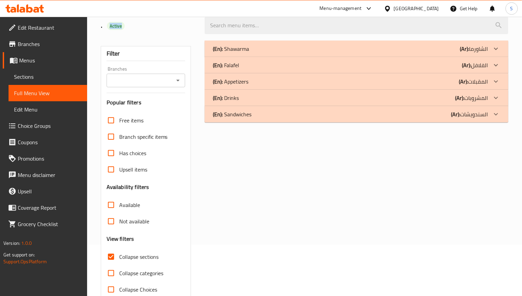
drag, startPoint x: 252, startPoint y: 51, endPoint x: 451, endPoint y: 7, distance: 203.3
click at [252, 51] on div "(En): Shawarma (Ar): الشاورما" at bounding box center [350, 49] width 275 height 8
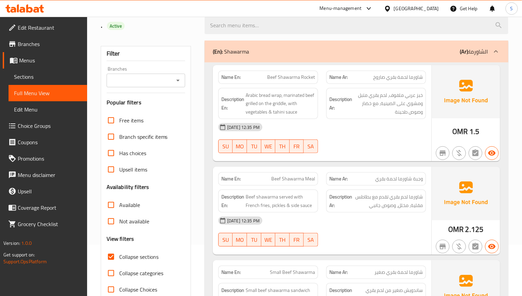
click at [378, 140] on div "[DATE] 12:35 PM SU MO TU WE TH FR SA" at bounding box center [322, 138] width 216 height 38
click at [395, 142] on div "[DATE] 12:35 PM SU MO TU WE TH FR SA" at bounding box center [322, 138] width 216 height 38
click at [366, 77] on p "Name Ar: شاورما لحمة بقري صاروخ" at bounding box center [376, 77] width 94 height 7
click at [254, 134] on div "[DATE] 12:35 PM" at bounding box center [322, 127] width 216 height 16
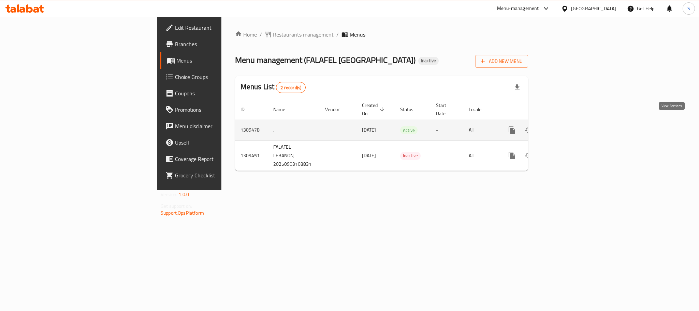
click at [570, 122] on link "enhanced table" at bounding box center [561, 130] width 16 height 16
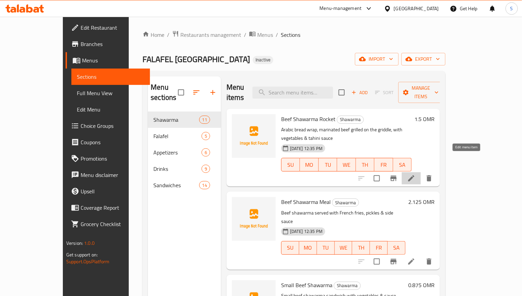
click at [415, 174] on icon at bounding box center [411, 178] width 8 height 8
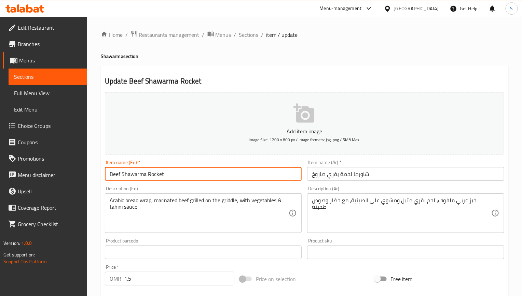
click at [173, 173] on input "Beef Shawarma Rocket" at bounding box center [203, 174] width 197 height 14
paste input "Saroukh"
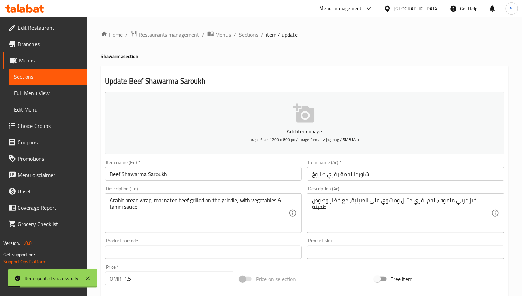
click at [188, 166] on div "Item name (En)   * [PERSON_NAME] Saroukh Item name (En) *" at bounding box center [203, 170] width 197 height 21
click at [188, 176] on input "Beef Shawarma Saroukh" at bounding box center [203, 174] width 197 height 14
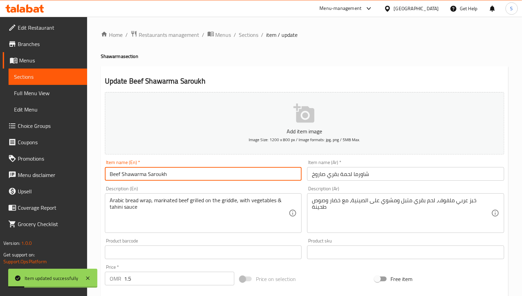
click at [188, 176] on input "Beef Shawarma Saroukh" at bounding box center [203, 174] width 197 height 14
paste input "Rocket"
type input "Beef Shawarma Rocket"
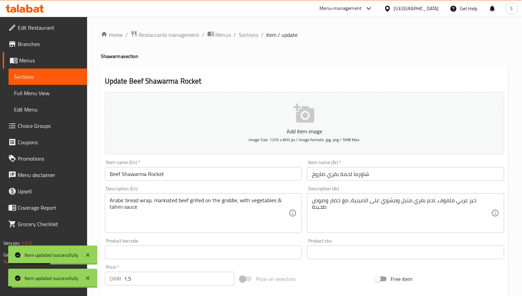
click at [248, 40] on div "Home / Restaurants management / Menus / Sections / item / update Shawarma secti…" at bounding box center [304, 249] width 407 height 438
click at [249, 33] on span "Sections" at bounding box center [248, 35] width 19 height 8
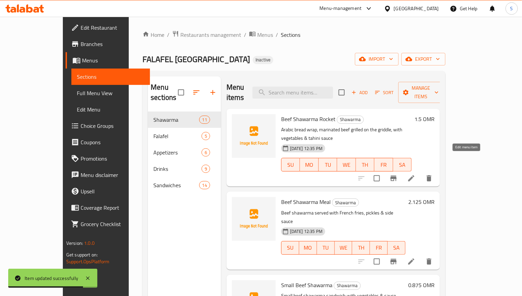
click at [415, 174] on icon at bounding box center [411, 178] width 8 height 8
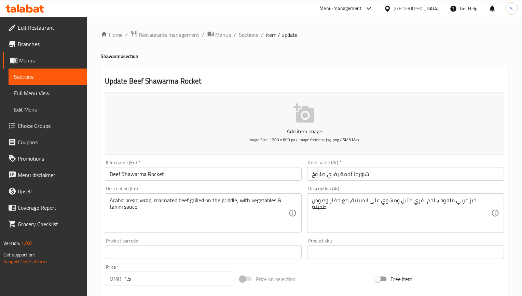
click at [384, 195] on div "خبز عربي ملفوف، لحم بقري متبل ومشوي على الصينية، مع خضار وصوص طحينة Description…" at bounding box center [405, 214] width 197 height 40
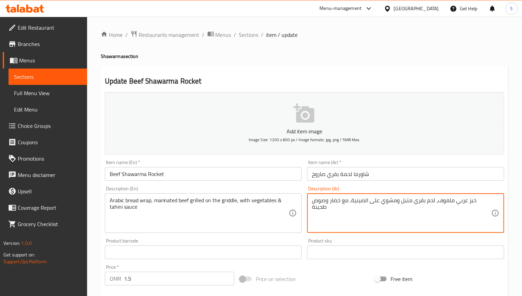
click at [385, 200] on textarea "خبز عربي ملفوف، لحم بقري متبل ومشوي على الصينية، مع خضار وصوص طحينة" at bounding box center [401, 213] width 179 height 32
click at [458, 218] on textarea "خبز عربي ملفوف، لحم بقري متبل ومشوي على الصينية، مع خضار وصوص طحينة" at bounding box center [401, 213] width 179 height 32
click at [463, 202] on textarea "خبز عربي ملفوف، لحم بقري متبل ومشوي على الصينية، مع خضار وصوص طحينة" at bounding box center [401, 213] width 179 height 32
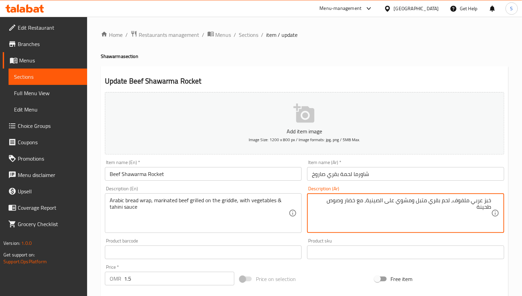
click at [463, 202] on textarea "خبز عربي ملفوف، لحم بقري متبل ومشوي على الصينية، مع خضار وصوص طحينة" at bounding box center [401, 213] width 179 height 32
click at [481, 203] on textarea "خبز عربي، لحم بقري متبل ومشوي على الصينية، مع خضار وصوص طحينة" at bounding box center [401, 213] width 179 height 32
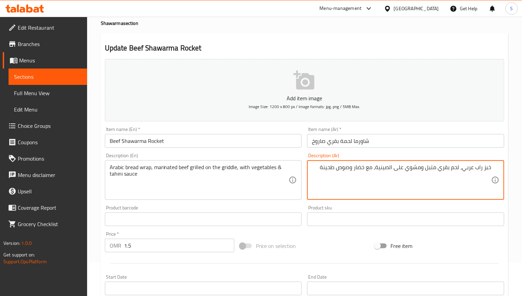
scroll to position [51, 0]
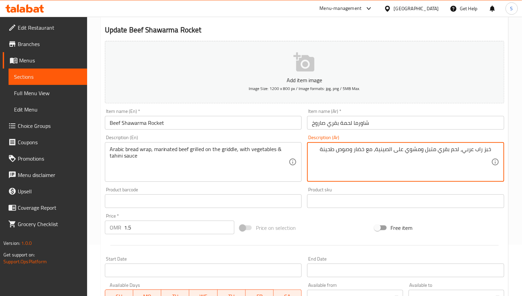
type textarea "خبز راب عربي، لحم بقري متبل ومشوي على الصينية، مع خضار وصوص طحينة"
click at [245, 151] on textarea "Arabic bread wrap, marinated beef grilled on the griddle, with vegetables & tah…" at bounding box center [199, 162] width 179 height 32
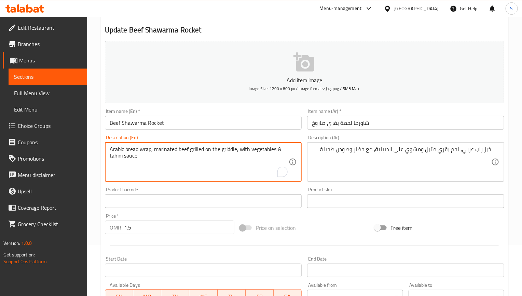
click at [245, 151] on textarea "Arabic bread wrap, marinated beef grilled on the griddle, with vegetables & tah…" at bounding box center [199, 162] width 179 height 32
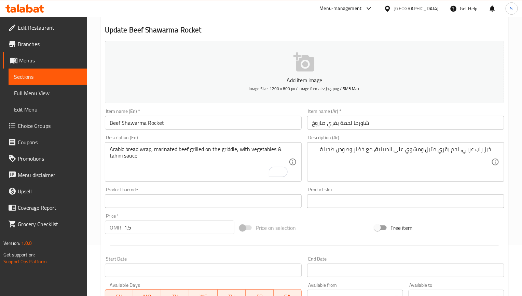
click at [207, 118] on input "Beef Shawarma Rocket" at bounding box center [203, 123] width 197 height 14
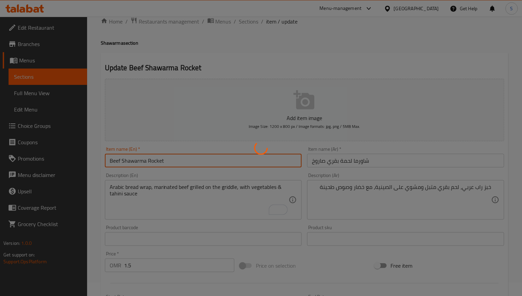
scroll to position [0, 0]
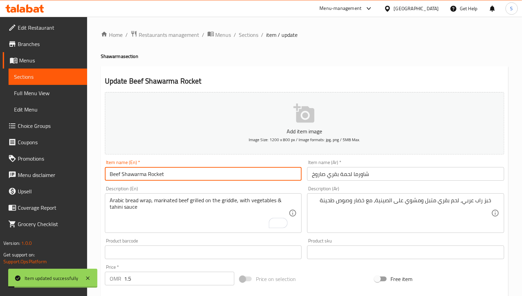
click at [264, 44] on div "Home / Restaurants management / Menus / Sections / item / update Shawarma secti…" at bounding box center [304, 249] width 407 height 438
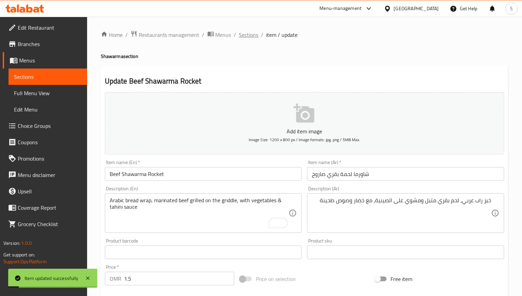
click at [248, 38] on span "Sections" at bounding box center [248, 35] width 19 height 8
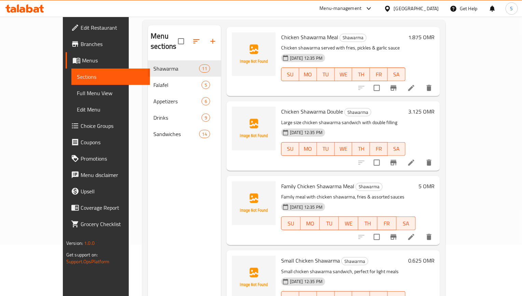
scroll to position [358, 0]
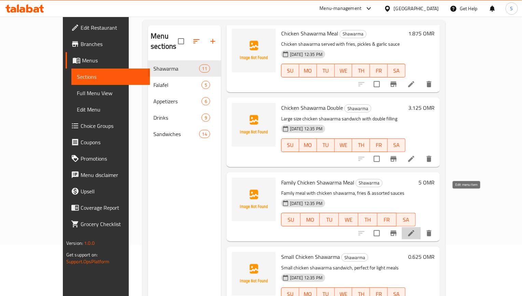
click at [414, 230] on icon at bounding box center [411, 233] width 6 height 6
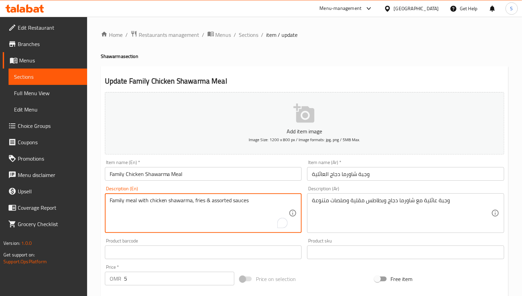
drag, startPoint x: 139, startPoint y: 200, endPoint x: 80, endPoint y: 198, distance: 59.1
paste textarea "A large meal for the family"
click at [173, 200] on textarea "A large meal for the family with chicken shawarma, fries & assorted sauces" at bounding box center [199, 213] width 179 height 32
paste textarea "including"
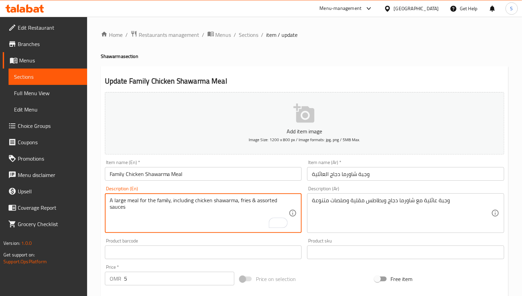
type textarea "A large meal for the family, including chicken shawarma, fries & assorted sauces"
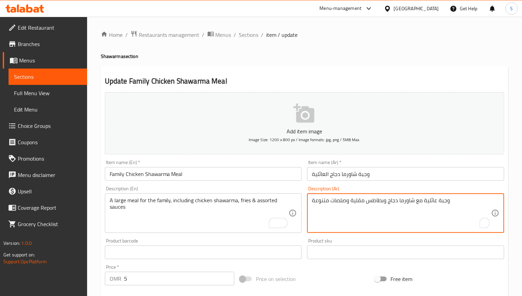
drag, startPoint x: 423, startPoint y: 203, endPoint x: 474, endPoint y: 201, distance: 51.6
paste textarea "كبيرة تكفي العائلة، تتضمن"
click at [401, 206] on textarea "وجبة كبيرة تكفي العائلة، تتضمن مع شاورما دجاج وبطاطس مقلية وصلصات متنوعة" at bounding box center [401, 213] width 179 height 32
click at [401, 204] on textarea "وجبة كبيرة تكفي العائلة، تتضمن مع شاورما دجاج وبطاطس مقلية وصلصات متنوعة" at bounding box center [401, 213] width 179 height 32
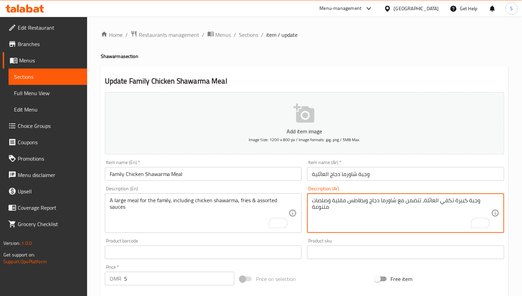
click at [401, 204] on textarea "وجبة كبيرة تكفي العائلة، تتضمن مع شاورما دجاج وبطاطس مقلية وصلصات متنوعة" at bounding box center [401, 213] width 179 height 32
type textarea "وجبة كبيرة تكفي العائلة، تتضمن شاورما دجاج وبطاطس مقلية وصلصات متنوعة"
click at [238, 173] on input "Family Chicken Shawarma Meal" at bounding box center [203, 174] width 197 height 14
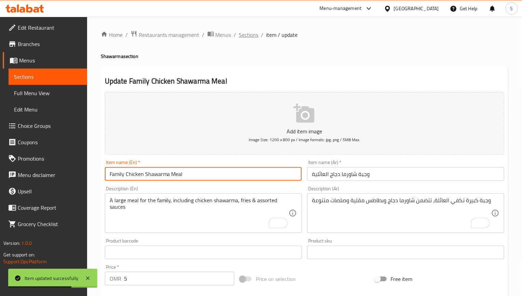
click at [250, 34] on span "Sections" at bounding box center [248, 35] width 19 height 8
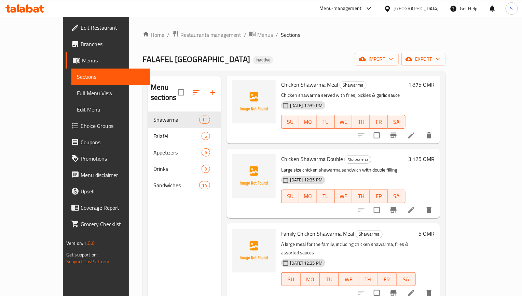
scroll to position [410, 0]
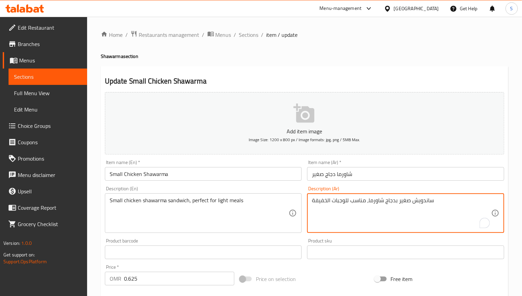
click at [354, 207] on textarea "ساندويش صغير بدجاج شاورما، مناسب للوجبات الخفيفة" at bounding box center [401, 213] width 179 height 32
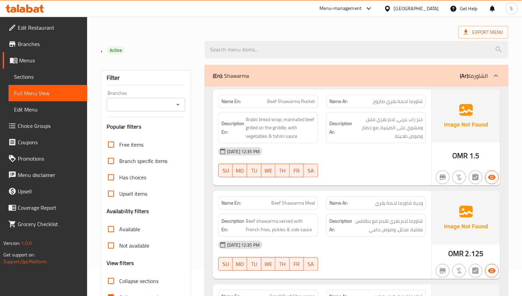
scroll to position [51, 0]
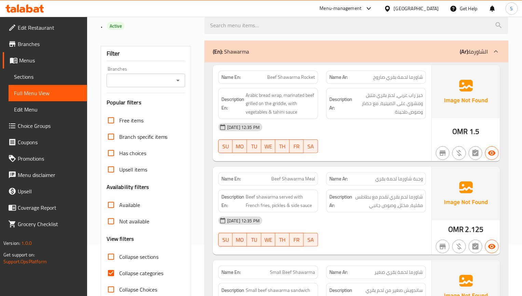
drag, startPoint x: 219, startPoint y: 245, endPoint x: 199, endPoint y: 252, distance: 21.7
click at [219, 245] on button "SU" at bounding box center [225, 240] width 14 height 14
click at [111, 277] on input "Collapse categories" at bounding box center [111, 273] width 16 height 16
checkbox input "false"
type button "2"
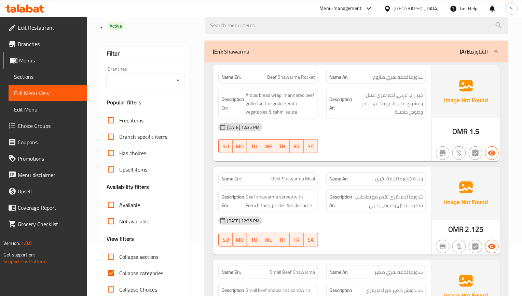
click at [258, 244] on span "TU" at bounding box center [254, 240] width 9 height 10
click at [115, 259] on input "Collapse sections" at bounding box center [111, 257] width 16 height 16
checkbox input "true"
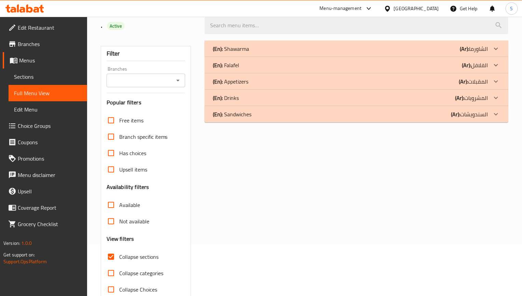
click at [250, 46] on div "(En): Shawarma (Ar): الشاورما" at bounding box center [350, 49] width 275 height 8
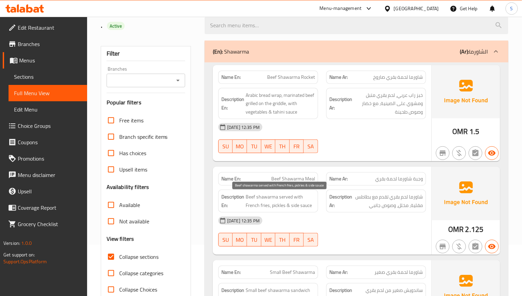
click at [308, 204] on span "Beef shawarma served with French fries, pickles & side sauce" at bounding box center [279, 201] width 69 height 17
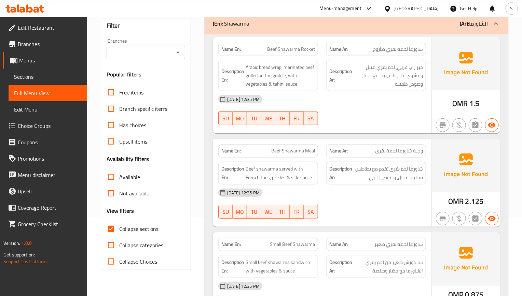
scroll to position [102, 0]
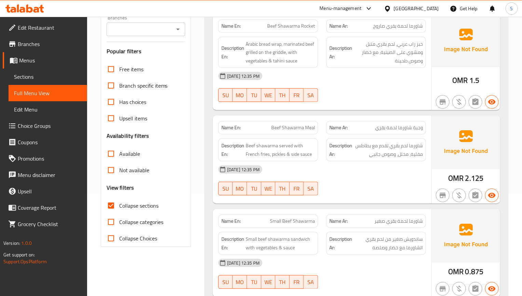
click at [412, 174] on div "[DATE] 12:35 PM" at bounding box center [322, 169] width 216 height 16
click at [282, 23] on span "Beef Shawarma Rocket" at bounding box center [291, 26] width 48 height 7
copy span "Beef Shawarma Rocket"
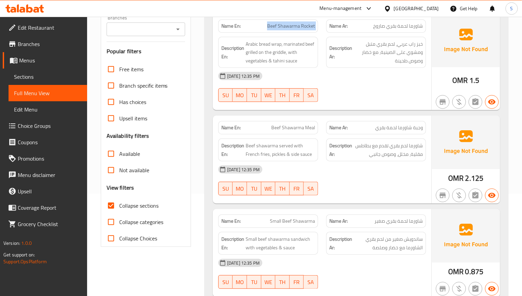
click at [140, 158] on div "Available" at bounding box center [146, 154] width 79 height 16
click at [389, 204] on div "Name En: Beef Shawarma Meal Name Ar: وجبة شاورما لحمة بقري Description En: Beef…" at bounding box center [322, 160] width 218 height 88
click at [358, 197] on div at bounding box center [376, 196] width 108 height 8
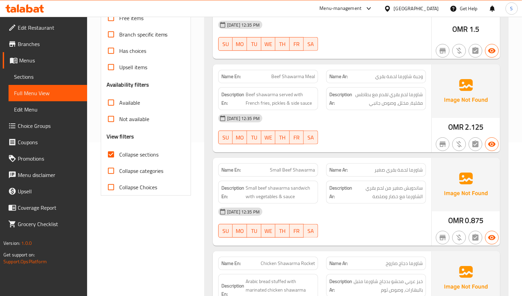
click at [330, 196] on strong "Description Ar:" at bounding box center [340, 192] width 23 height 17
click at [424, 199] on div "Description Ar: ساندويش صغير من لحم بقري الشاورما مع خضار وصلصة" at bounding box center [376, 192] width 100 height 23
click at [376, 184] on div "Description Ar: ساندويش صغير من لحم بقري الشاورما مع خضار وصلصة" at bounding box center [376, 192] width 100 height 23
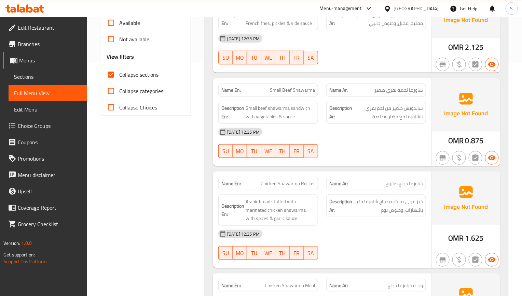
scroll to position [256, 0]
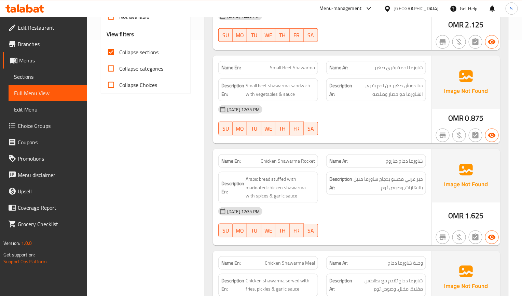
click at [352, 229] on div "[DATE] 12:35 PM SU MO TU WE TH FR SA" at bounding box center [322, 222] width 216 height 38
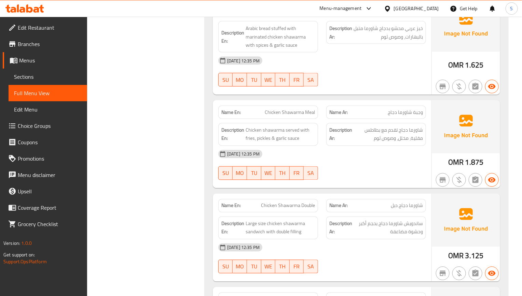
scroll to position [410, 0]
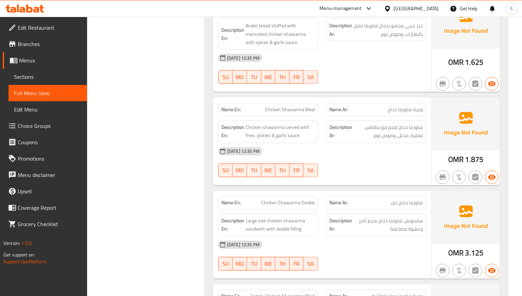
click at [320, 140] on div "Description En: Chicken shawarma served with fries, pickles & garlic sauce" at bounding box center [268, 131] width 108 height 31
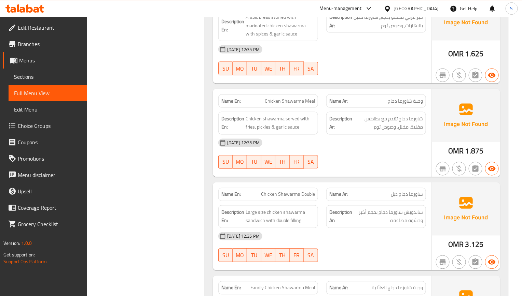
click at [391, 184] on div "Name En: Beef Shawarma Rocket Name Ar: شاورما لحمة بقري صاروخ Description En: A…" at bounding box center [355, 232] width 303 height 1073
click at [390, 228] on div "Description Ar: ساندويش شاورما دجاج بحجم أكبر وحشوة مضاعفة" at bounding box center [376, 217] width 100 height 23
click at [320, 142] on div "[DATE] 12:35 PM" at bounding box center [322, 143] width 216 height 16
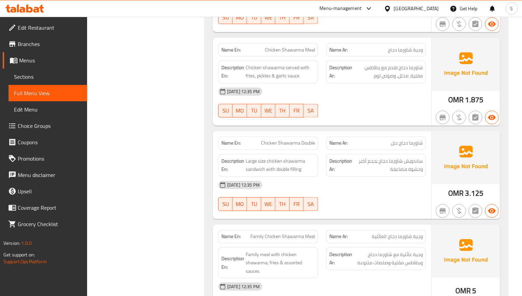
click at [59, 76] on span "Sections" at bounding box center [48, 77] width 68 height 8
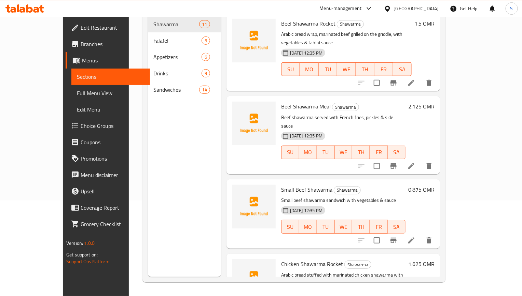
scroll to position [96, 0]
click at [77, 90] on span "Full Menu View" at bounding box center [111, 93] width 68 height 8
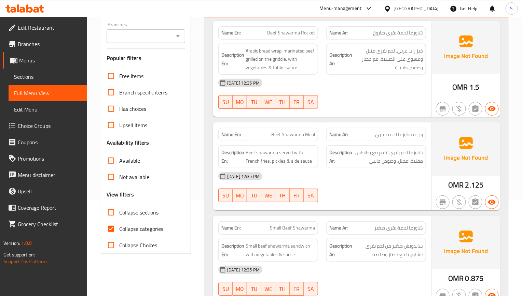
click at [290, 157] on span "Beef shawarma served with French fries, pickles & side sauce" at bounding box center [279, 156] width 69 height 17
click at [124, 225] on span "Collapse categories" at bounding box center [141, 229] width 44 height 8
click at [119, 224] on input "Collapse categories" at bounding box center [111, 229] width 16 height 16
checkbox input "false"
click at [113, 210] on input "Collapse sections" at bounding box center [111, 212] width 16 height 16
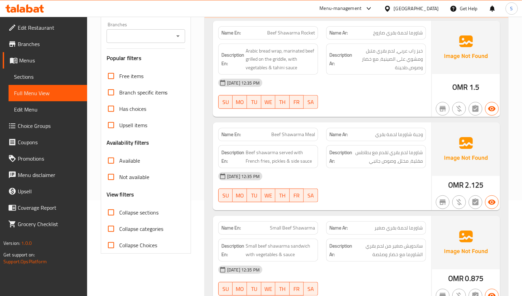
checkbox input "true"
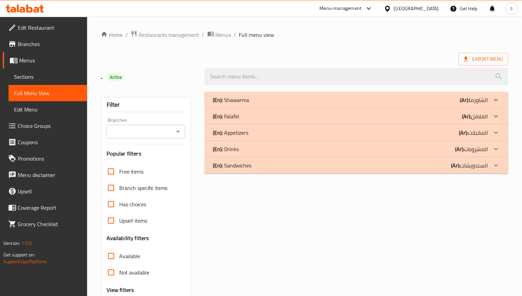
click at [248, 100] on p "(En): Shawarma" at bounding box center [231, 100] width 36 height 8
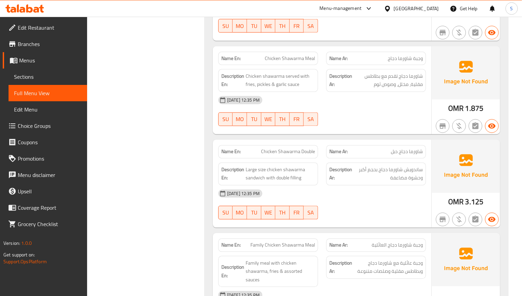
scroll to position [512, 0]
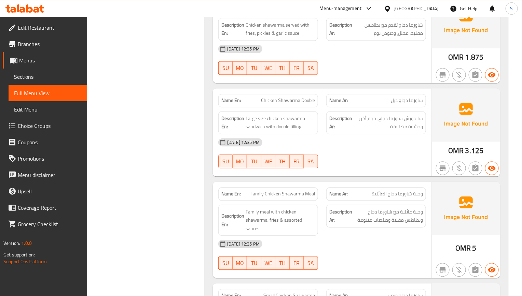
click at [312, 198] on span "Family Chicken Shawarma Meal" at bounding box center [282, 194] width 65 height 7
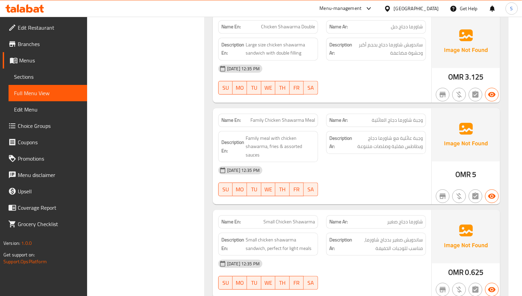
scroll to position [614, 0]
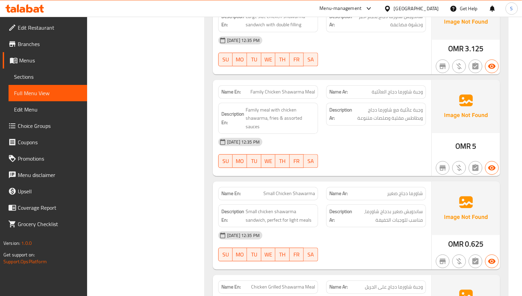
click at [334, 176] on div "Name En: Family Chicken Shawarma Meal Name Ar: وجبة شاورما دجاج العائلية Descri…" at bounding box center [322, 128] width 218 height 97
click at [209, 179] on div "Name En: Beef Shawarma Rocket Name Ar: شاورما لحمة بقري صاروخ Description En: A…" at bounding box center [355, 35] width 303 height 1073
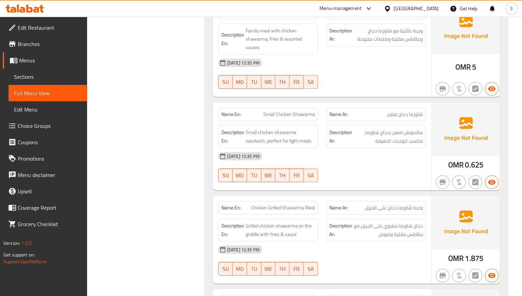
scroll to position [717, 0]
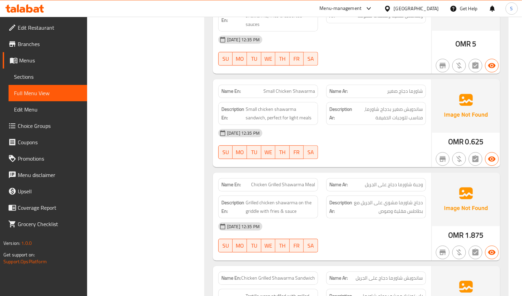
click at [296, 163] on div "SU MO TU WE TH FR SA" at bounding box center [268, 152] width 108 height 22
click at [374, 187] on span "وجبة شاورما دجاج على الجريل" at bounding box center [394, 184] width 58 height 7
drag, startPoint x: 413, startPoint y: 194, endPoint x: 390, endPoint y: 158, distance: 42.3
click at [413, 188] on span "وجبة شاورما دجاج على الجريل" at bounding box center [394, 184] width 58 height 7
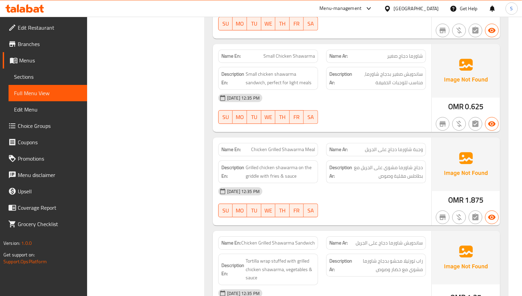
scroll to position [768, 0]
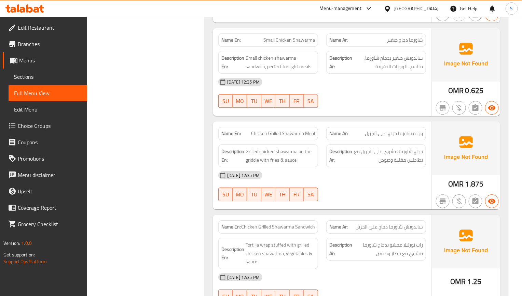
drag, startPoint x: 425, startPoint y: 224, endPoint x: 411, endPoint y: 211, distance: 19.3
click at [425, 224] on div "Name Ar: ساندويش شاورما دجاج على الجريل" at bounding box center [376, 227] width 108 height 22
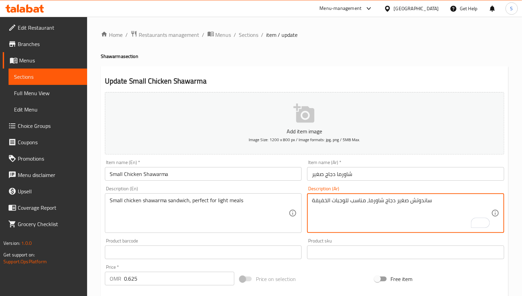
type textarea "ساندوتش صغير دجاج شاورما، مناسب للوجبات الخفيفة"
click at [245, 178] on input "Small Chicken Shawarma" at bounding box center [203, 174] width 197 height 14
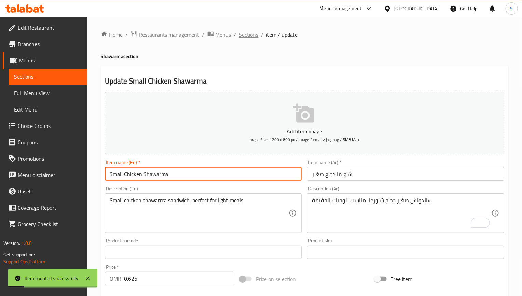
click at [244, 31] on span "Sections" at bounding box center [248, 35] width 19 height 8
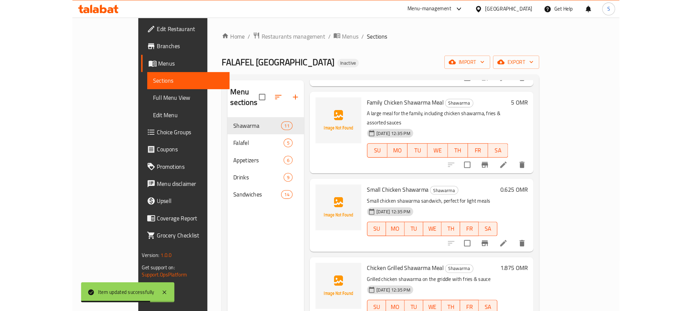
scroll to position [512, 0]
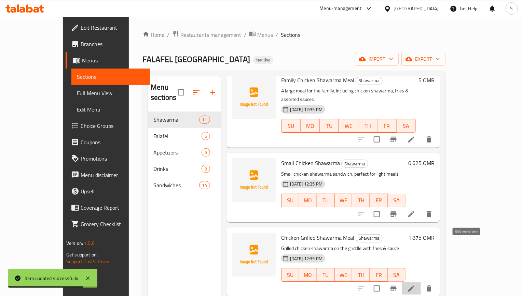
click at [415, 285] on icon at bounding box center [411, 289] width 8 height 8
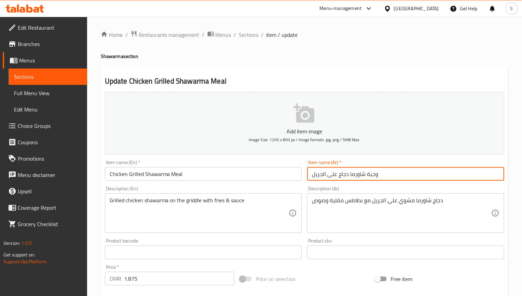
drag, startPoint x: 339, startPoint y: 175, endPoint x: 190, endPoint y: 172, distance: 149.5
click at [190, 172] on div "Add item image Image Size: 1200 x 800 px / Image formats: jpg, png / 5MB Max. I…" at bounding box center [304, 236] width 405 height 294
type input "وجبة شاورما دجاج مشوي"
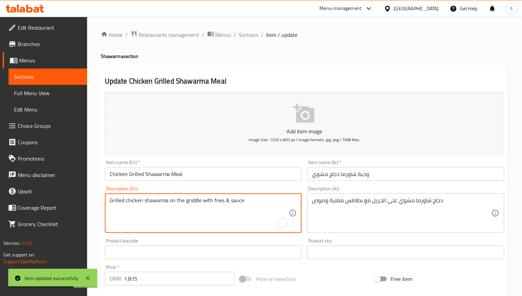
click at [203, 200] on textarea "Grilled chicken shawarma on the griddle with fries & sauce" at bounding box center [199, 213] width 179 height 32
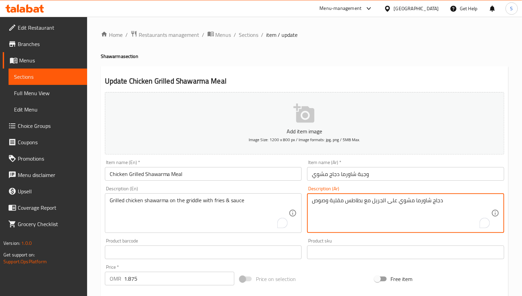
click at [378, 203] on textarea "دجاج شاورما مشوي على الجريل مع بطاطس مقلية وصوص" at bounding box center [401, 213] width 179 height 32
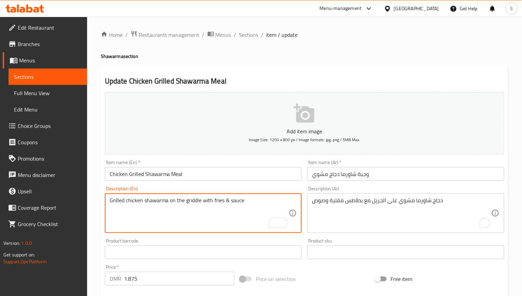
click at [189, 201] on textarea "Grilled chicken shawarma on the griddle with fries & sauce" at bounding box center [199, 213] width 179 height 32
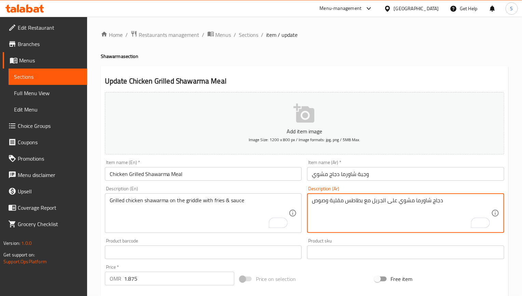
click at [382, 205] on textarea "دجاج شاورما مشوي على الجريل مع بطاطس مقلية وصوص" at bounding box center [401, 213] width 179 height 32
paste textarea "ينية"
type textarea "دجاج شاورما مشوي على صينية مع بطاطس مقلية وصوص"
click at [243, 179] on input "Chicken Grilled Shawarma Meal" at bounding box center [203, 174] width 197 height 14
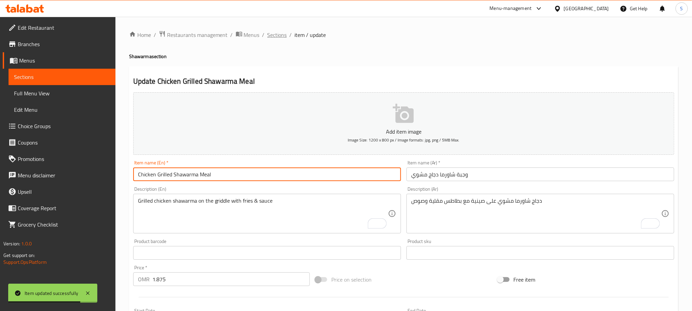
click at [280, 38] on span "Sections" at bounding box center [276, 35] width 19 height 8
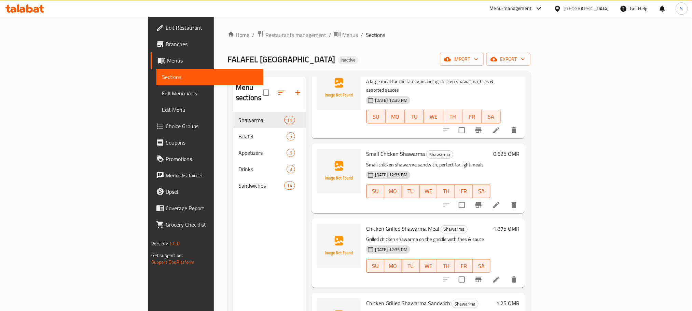
scroll to position [526, 0]
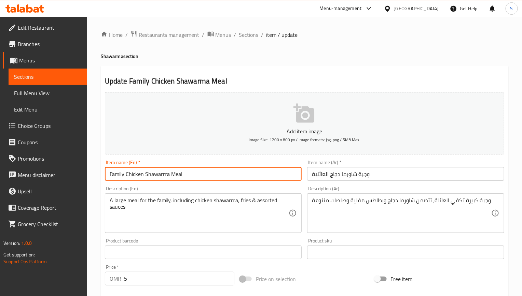
click at [196, 171] on input "Family Chicken Shawarma Meal" at bounding box center [203, 174] width 197 height 14
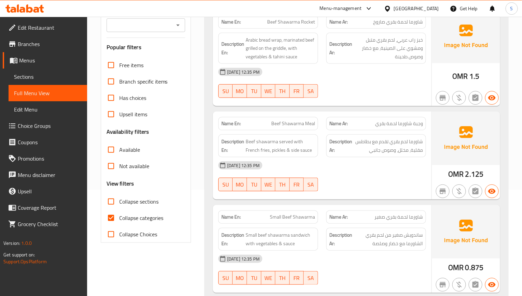
scroll to position [154, 0]
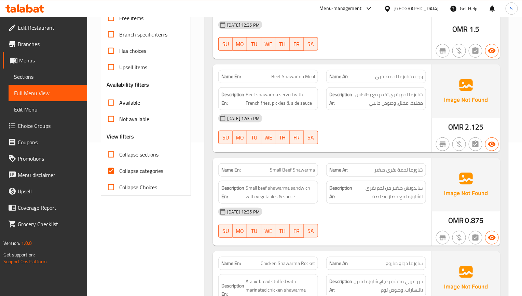
click at [104, 168] on input "Collapse categories" at bounding box center [111, 171] width 16 height 16
checkbox input "false"
click at [109, 152] on input "Collapse sections" at bounding box center [111, 154] width 16 height 16
checkbox input "true"
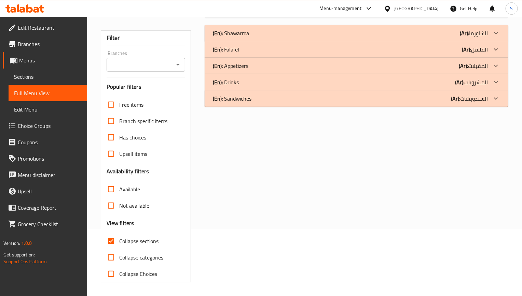
scroll to position [0, 0]
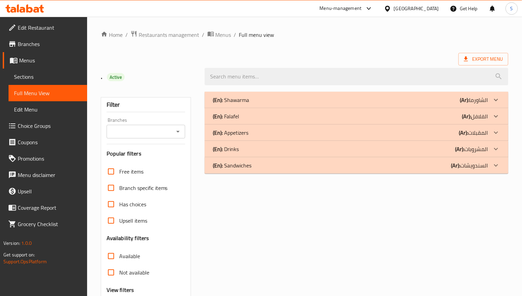
click at [241, 106] on div "(En): Shawarma (Ar): الشاورما" at bounding box center [355, 100] width 303 height 16
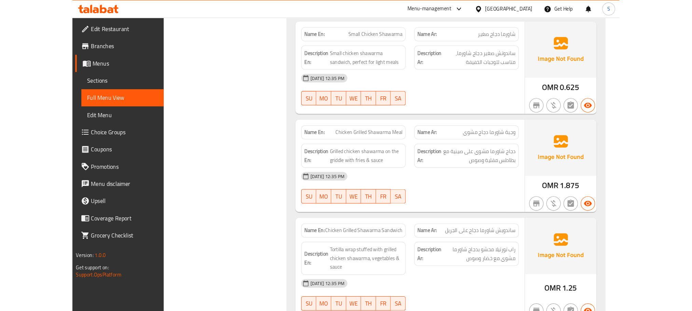
scroll to position [819, 0]
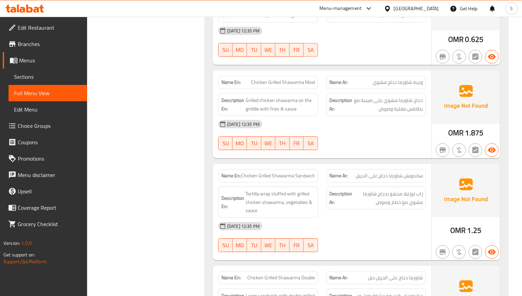
click at [242, 154] on div "SU MO TU WE TH FR SA" at bounding box center [268, 143] width 108 height 22
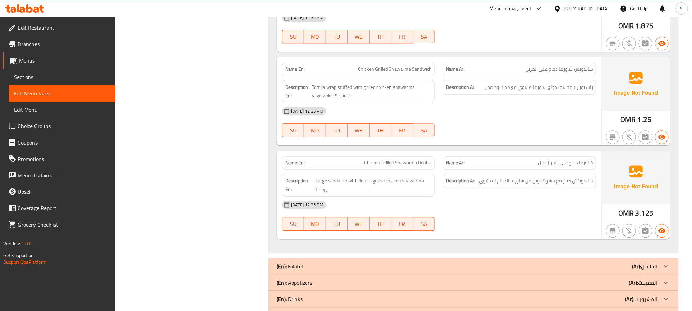
scroll to position [918, 0]
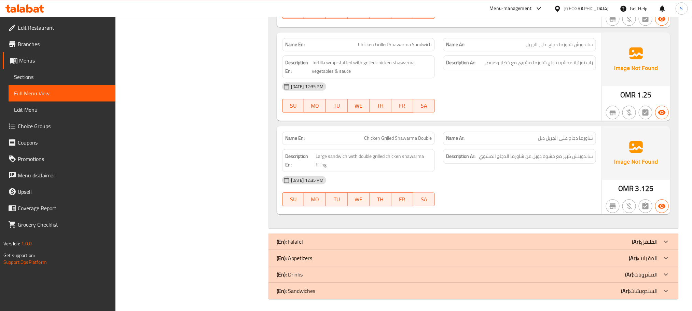
click at [36, 81] on link "Sections" at bounding box center [62, 77] width 107 height 16
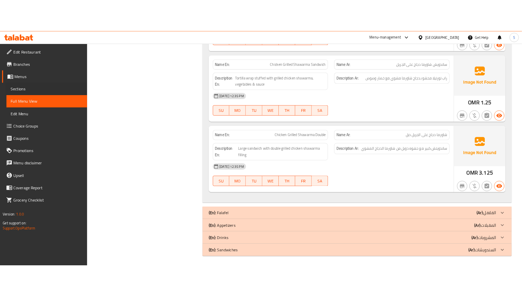
scroll to position [96, 0]
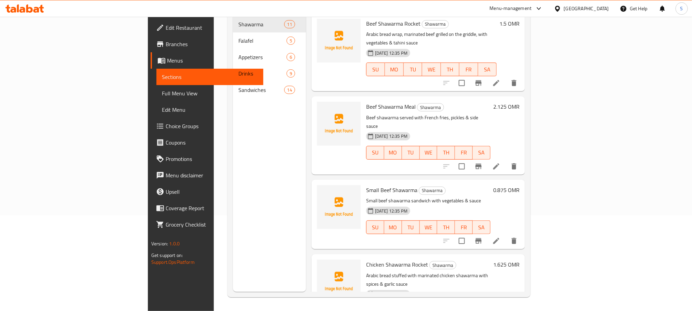
click at [162, 89] on span "Full Menu View" at bounding box center [210, 93] width 96 height 8
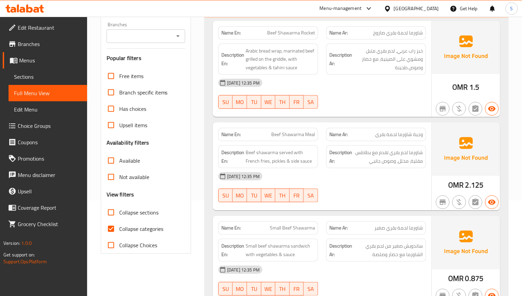
click at [105, 231] on input "Collapse categories" at bounding box center [111, 229] width 16 height 16
checkbox input "false"
click at [115, 204] on div "Free items Branch specific items Has choices Upsell items Availability filters …" at bounding box center [146, 161] width 79 height 186
click at [116, 211] on input "Collapse sections" at bounding box center [111, 212] width 16 height 16
checkbox input "true"
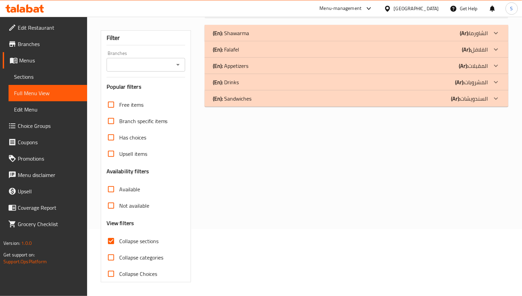
scroll to position [68, 0]
drag, startPoint x: 240, startPoint y: 45, endPoint x: 71, endPoint y: 65, distance: 169.7
click at [240, 37] on div "(En): Falafel (Ar): الفلافل" at bounding box center [350, 33] width 275 height 8
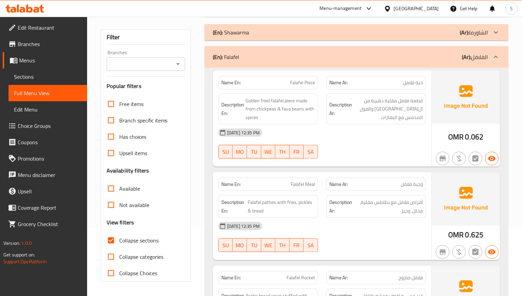
click at [321, 158] on div "SU MO TU WE TH FR SA" at bounding box center [268, 152] width 108 height 22
drag, startPoint x: 349, startPoint y: 167, endPoint x: 346, endPoint y: 170, distance: 4.1
click at [349, 167] on div "Name En: Falafel Piece Name Ar: حبة فلافل Description En: Golden fried falafel …" at bounding box center [322, 119] width 218 height 97
click at [374, 184] on p "Name Ar: وجبة فلافل" at bounding box center [376, 184] width 94 height 7
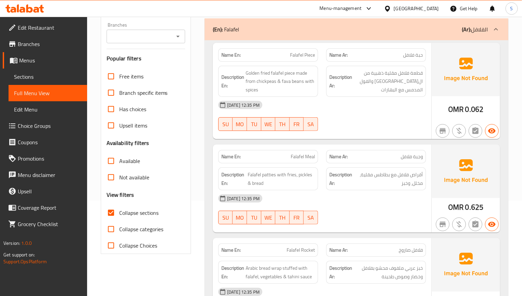
scroll to position [119, 0]
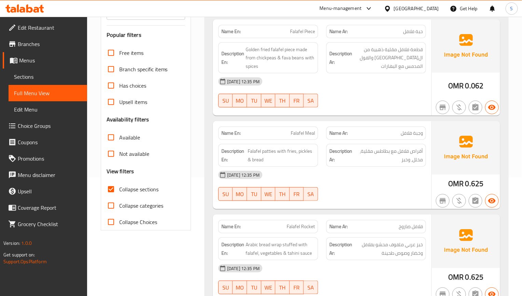
drag, startPoint x: 325, startPoint y: 189, endPoint x: 322, endPoint y: 191, distance: 3.7
click at [325, 189] on div "03-09-2025 12:35 PM SU MO TU WE TH FR SA" at bounding box center [322, 186] width 216 height 38
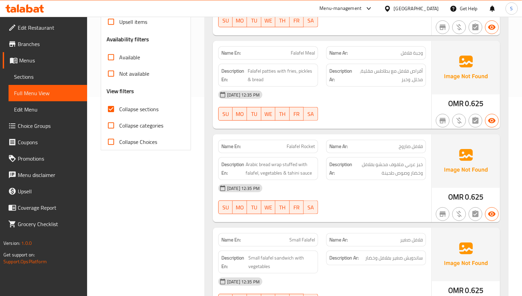
scroll to position [221, 0]
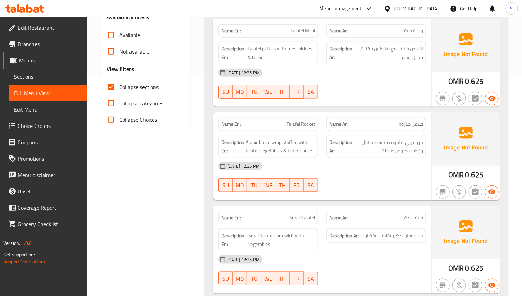
click at [362, 188] on div "03-09-2025 12:35 PM SU MO TU WE TH FR SA" at bounding box center [322, 177] width 216 height 38
click at [307, 155] on span "Arabic bread wrap stuffed with falafel, vegetables & tahini sauce" at bounding box center [279, 146] width 69 height 17
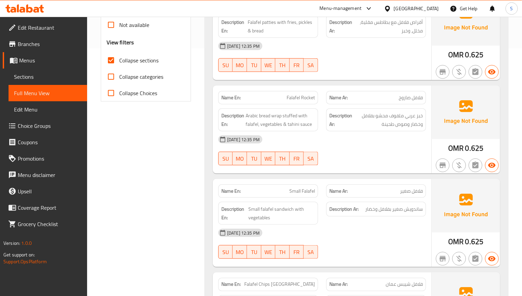
scroll to position [272, 0]
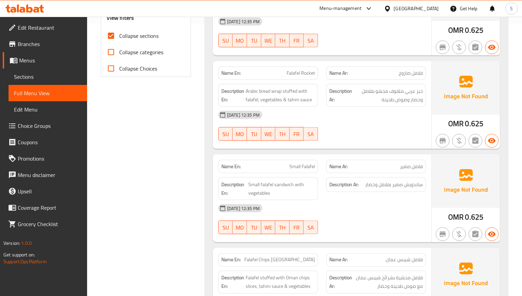
click at [217, 221] on div "SU MO TU WE TH FR SA" at bounding box center [268, 228] width 108 height 22
click at [195, 204] on div "Filter Branches Branches Popular filters Free items Branch specific items Has c…" at bounding box center [149, 112] width 104 height 594
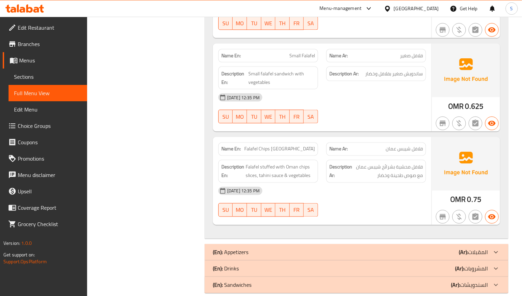
scroll to position [398, 0]
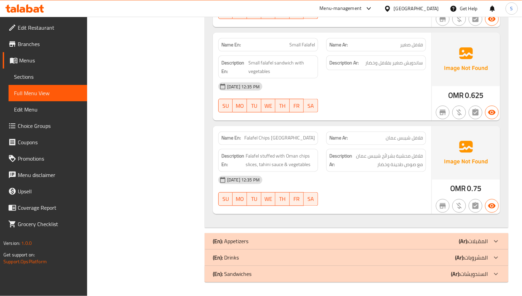
click at [297, 137] on span "Falafel Chips Oman" at bounding box center [279, 138] width 71 height 7
click at [297, 137] on span "Falafel Chips [GEOGRAPHIC_DATA]" at bounding box center [279, 138] width 71 height 7
copy span "Falafel Chips [GEOGRAPHIC_DATA]"
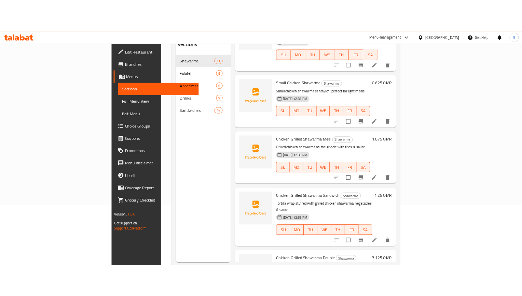
scroll to position [96, 0]
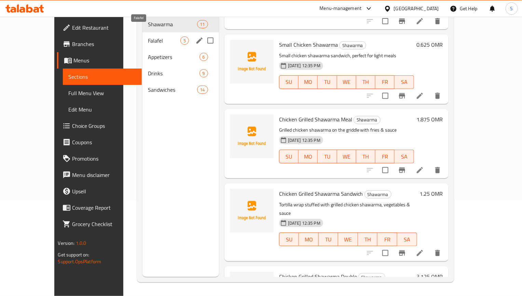
click at [148, 37] on span "Falafel" at bounding box center [164, 41] width 32 height 8
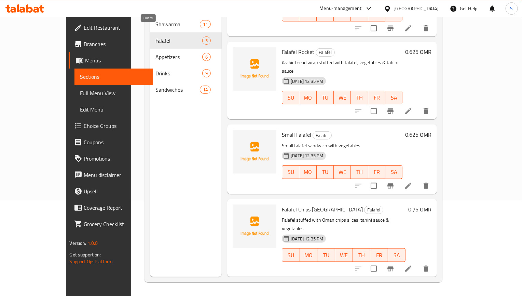
scroll to position [93, 0]
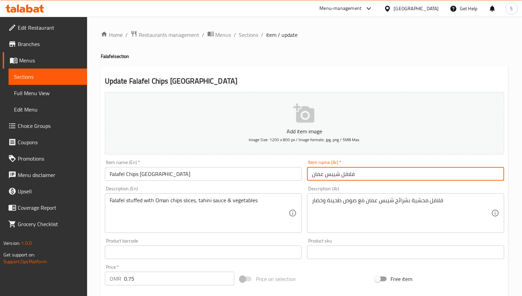
drag, startPoint x: 340, startPoint y: 176, endPoint x: 269, endPoint y: 177, distance: 70.7
click at [269, 177] on div "Add item image Image Size: 1200 x 800 px / Image formats: jpg, png / 5MB Max. I…" at bounding box center [304, 236] width 405 height 294
paste input "طاط"
type input "فلافل بطاطس [GEOGRAPHIC_DATA]"
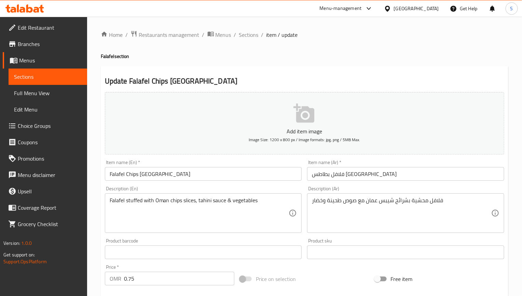
click at [232, 75] on div "Update Falafel Chips Oman Add item image Image Size: 1200 x 800 px / Image form…" at bounding box center [304, 264] width 407 height 397
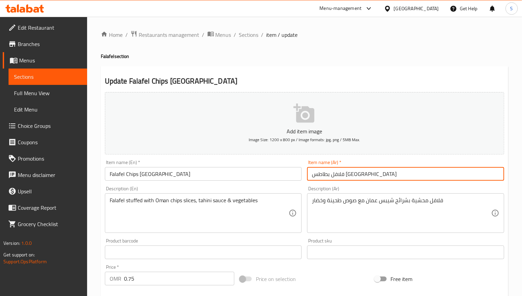
drag, startPoint x: 342, startPoint y: 175, endPoint x: 306, endPoint y: 173, distance: 36.6
click at [306, 173] on div "Item name (Ar)   * فلافل بطاطس عمان Item name (Ar) *" at bounding box center [405, 170] width 202 height 26
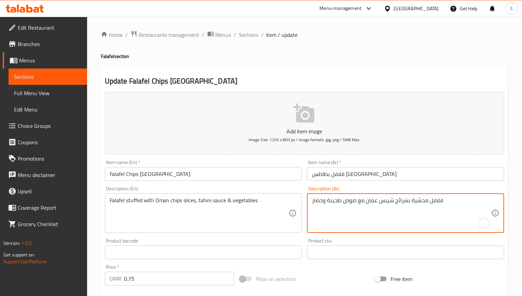
drag, startPoint x: 393, startPoint y: 201, endPoint x: 366, endPoint y: 201, distance: 27.7
paste textarea "طاط"
type textarea "فلافل محشية بشرائح بطاطس عمان مع صوص طحينة وخضار"
click at [241, 174] on input "Falafel Chips [GEOGRAPHIC_DATA]" at bounding box center [203, 174] width 197 height 14
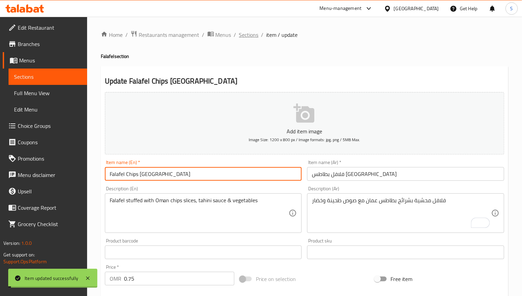
click at [250, 34] on span "Sections" at bounding box center [248, 35] width 19 height 8
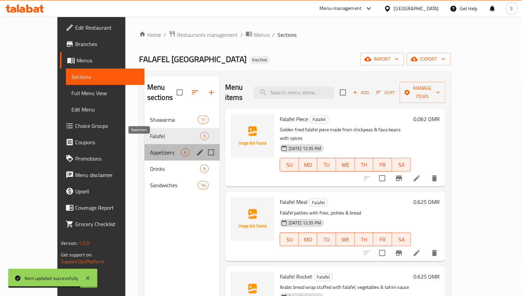
click at [150, 148] on span "Appetizers" at bounding box center [165, 152] width 31 height 8
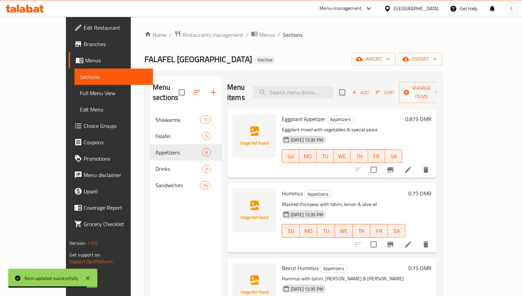
click at [417, 165] on li at bounding box center [407, 170] width 19 height 12
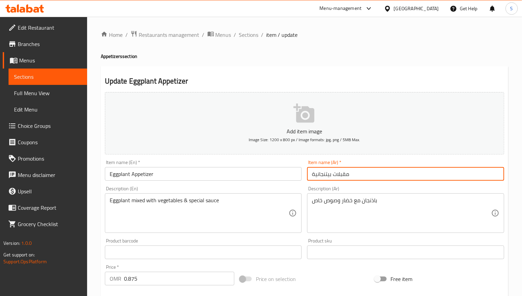
click at [353, 168] on input "مقبلات بيتنجانية" at bounding box center [405, 174] width 197 height 14
click at [312, 176] on input "مقبلات بيتنجانية" at bounding box center [405, 174] width 197 height 14
click at [325, 172] on input "مقبلات بيتنجانية" at bounding box center [405, 174] width 197 height 14
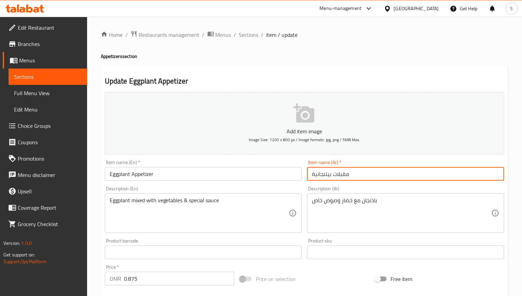
paste input "text"
type input "مقبلات بيتنجان"
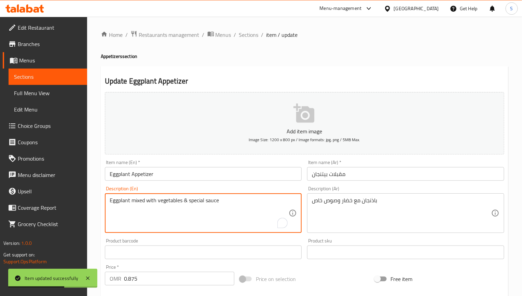
click at [170, 204] on textarea "Eggplant mixed with vegetables & special sauce" at bounding box center [199, 213] width 179 height 32
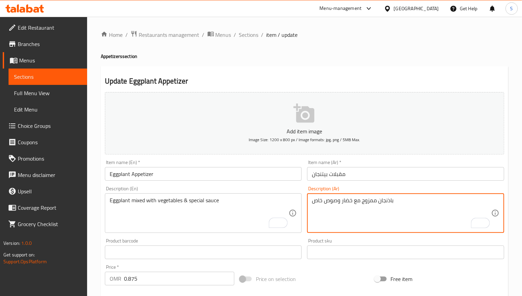
type textarea "باذنجان ممزوج مع خضار وصوص خاص"
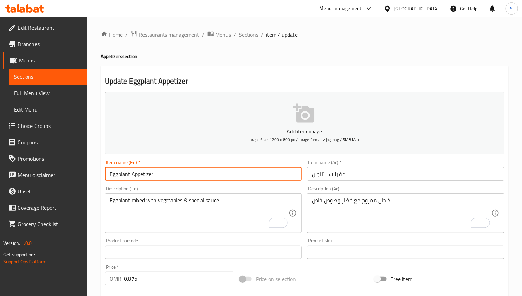
click at [265, 178] on input "Eggplant Appetizer" at bounding box center [203, 174] width 197 height 14
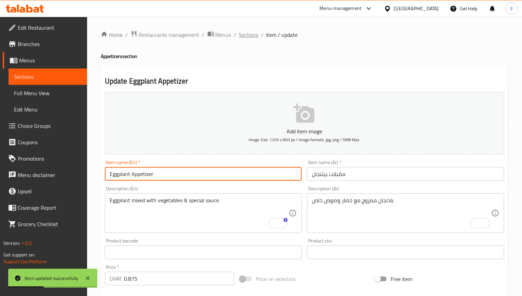
click at [254, 32] on span "Sections" at bounding box center [248, 35] width 19 height 8
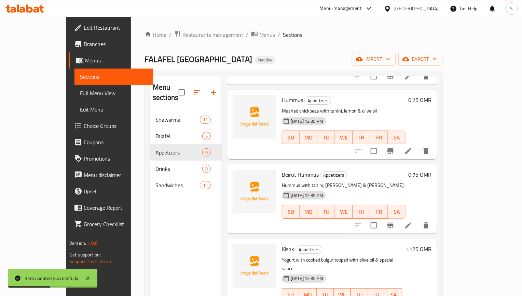
scroll to position [102, 0]
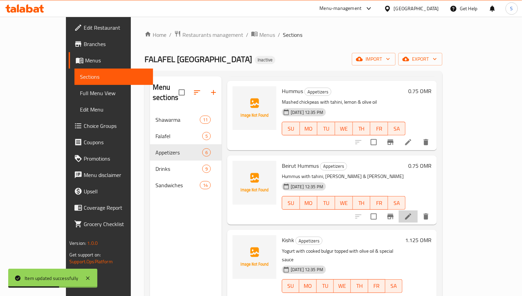
click at [417, 212] on li at bounding box center [407, 217] width 19 height 12
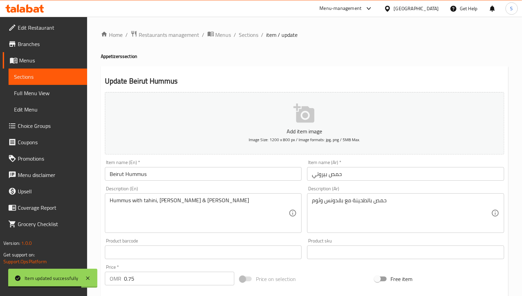
click at [124, 179] on input "Beirut Hummus" at bounding box center [203, 174] width 197 height 14
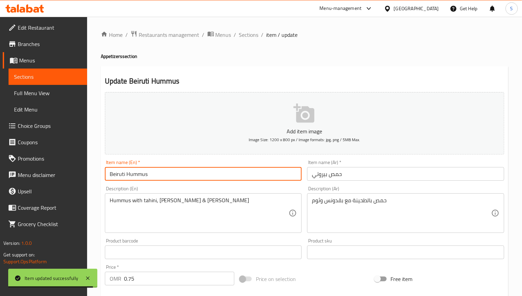
type input "Beiruti Hummus"
click at [249, 36] on span "Sections" at bounding box center [248, 35] width 19 height 8
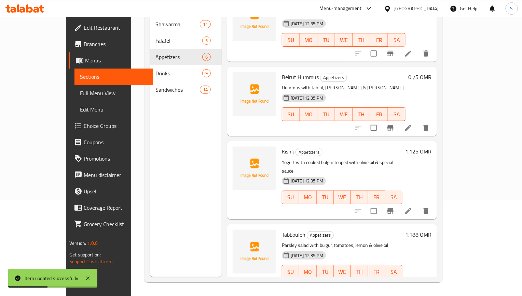
scroll to position [102, 0]
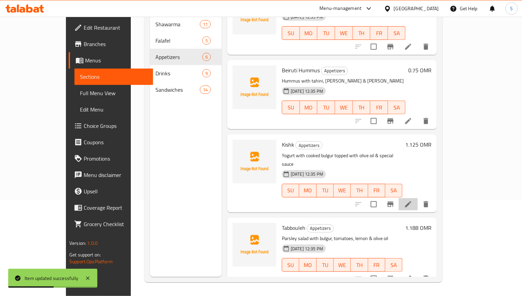
click at [412, 200] on icon at bounding box center [408, 204] width 8 height 8
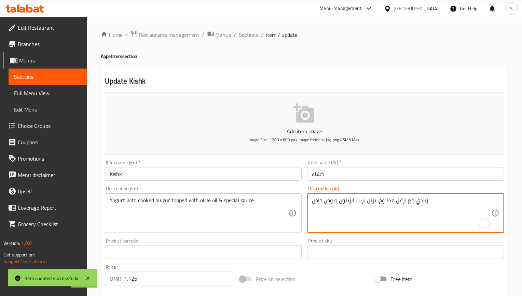
click at [369, 203] on textarea "زبادي مع برغل مطبوخ، يزين بزيت الزيتون صوص خاص" at bounding box center [401, 213] width 179 height 32
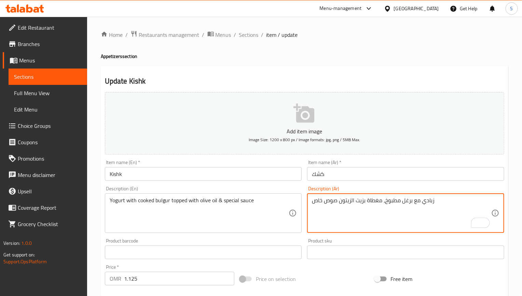
type textarea "زبادي مع برغل مطبوخ، مغطاة بزيت الزيتون صوص خاص"
click at [279, 176] on input "Kishk" at bounding box center [203, 174] width 197 height 14
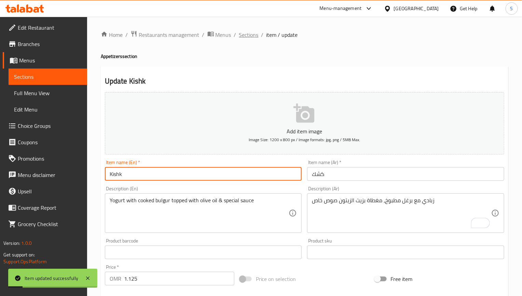
click at [244, 29] on div "Home / Restaurants management / Menus / Sections / item / update Appetizers sec…" at bounding box center [304, 250] width 435 height 466
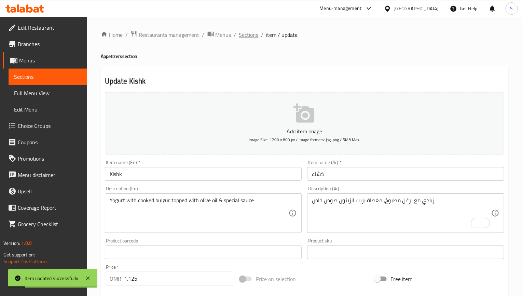
click at [245, 33] on span "Sections" at bounding box center [248, 35] width 19 height 8
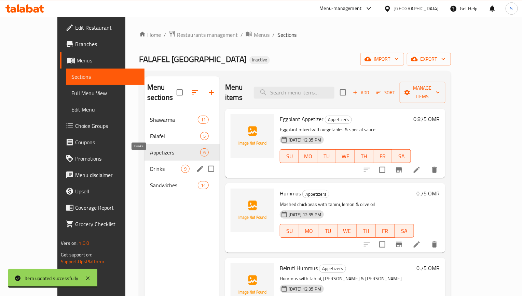
click at [150, 165] on span "Drinks" at bounding box center [165, 169] width 31 height 8
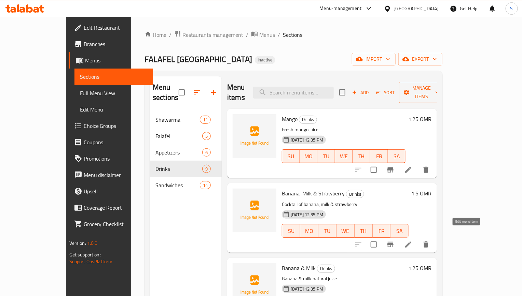
click at [411, 242] on icon at bounding box center [408, 245] width 6 height 6
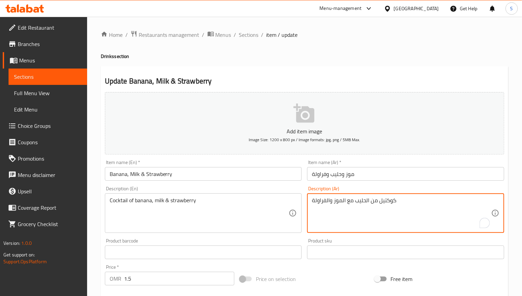
drag, startPoint x: 370, startPoint y: 201, endPoint x: 193, endPoint y: 201, distance: 177.2
type textarea "كوكتيل من الموز، حليب وفراولة"
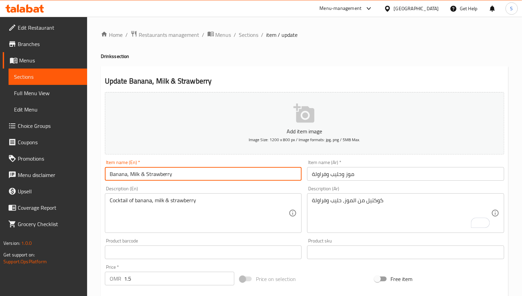
click at [195, 175] on input "Banana, Milk & Strawberry" at bounding box center [203, 174] width 197 height 14
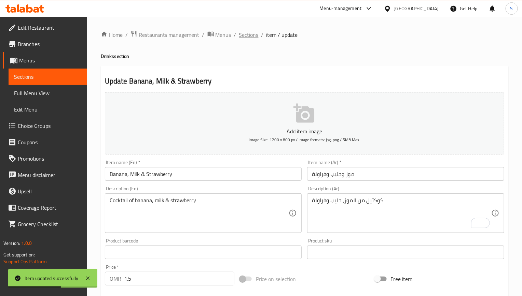
click at [249, 35] on span "Sections" at bounding box center [248, 35] width 19 height 8
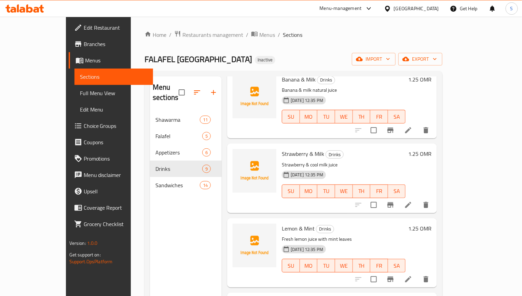
scroll to position [205, 0]
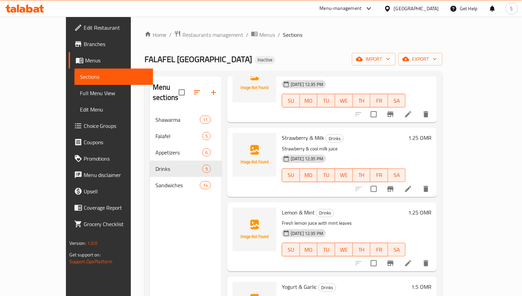
click at [417, 183] on li at bounding box center [407, 189] width 19 height 12
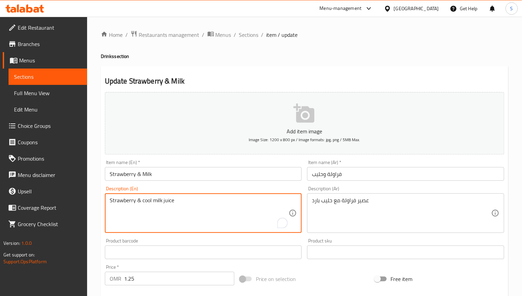
click at [145, 203] on textarea "Strawberry & cool milk juice" at bounding box center [199, 213] width 179 height 32
type textarea "Strawberry & cold milk juice"
click at [181, 176] on input "Strawberry & Milk" at bounding box center [203, 174] width 197 height 14
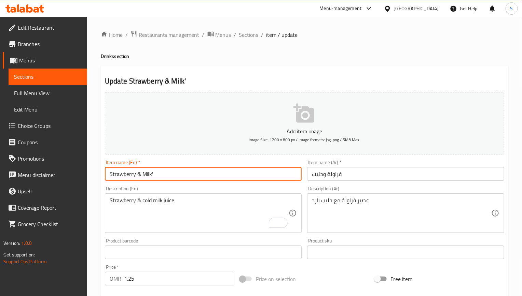
type input "Strawberry & Milk"
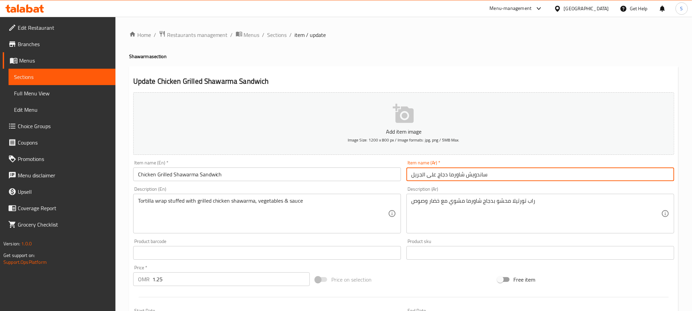
drag, startPoint x: 438, startPoint y: 172, endPoint x: 334, endPoint y: 173, distance: 103.4
click at [334, 173] on div "Add item image Image Size: 1200 x 800 px / Image formats: jpg, png / 5MB Max. I…" at bounding box center [403, 236] width 546 height 294
type input "ساندويش شاورما دجاج مشوي"
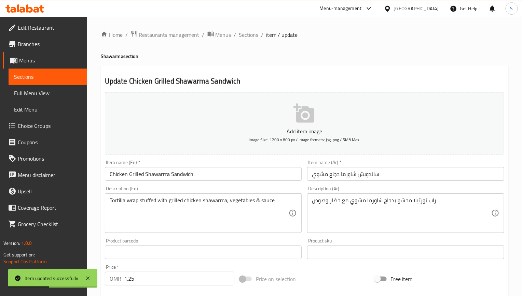
click at [361, 71] on div "Update Chicken Grilled Shawarma Sandwich Add item image Image Size: 1200 x 800 …" at bounding box center [304, 264] width 407 height 397
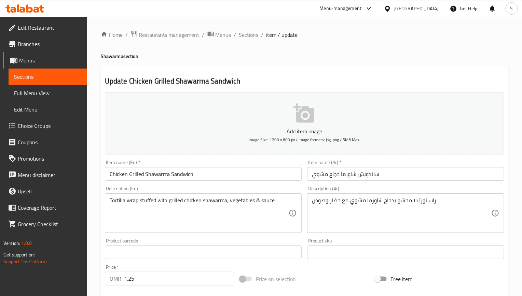
click at [259, 178] on input "Chicken Grilled Shawarma Sandwich" at bounding box center [203, 174] width 197 height 14
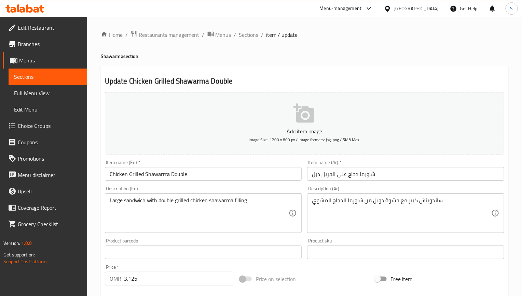
click at [429, 62] on div "Home / Restaurants management / Menus / Sections / item / update Shawarma secti…" at bounding box center [304, 249] width 407 height 438
click at [329, 173] on input "شاورما دجاج على الجريل دبل" at bounding box center [405, 174] width 197 height 14
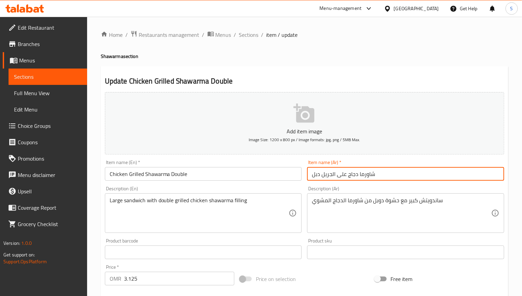
drag, startPoint x: 346, startPoint y: 175, endPoint x: 321, endPoint y: 175, distance: 25.9
click at [321, 175] on input "شاورما دجاج على الجريل دبل" at bounding box center [405, 174] width 197 height 14
click at [338, 174] on input "شاورما دجاجمشوي دبل" at bounding box center [405, 174] width 197 height 14
click at [319, 175] on input "شاورما دجاج مشوي دبل" at bounding box center [405, 174] width 197 height 14
type input "شاورما دجاج مشوي دبل"
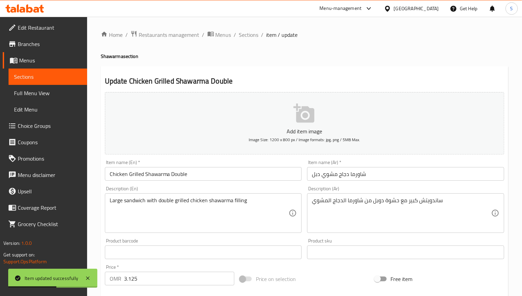
click at [327, 81] on h2 "Update Chicken Grilled Shawarma Double" at bounding box center [304, 81] width 399 height 10
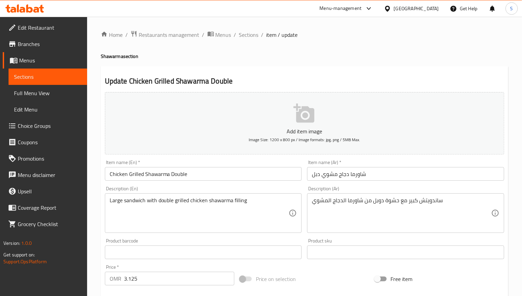
click at [347, 48] on div "Home / Restaurants management / Menus / Sections / item / update Shawarma secti…" at bounding box center [304, 249] width 407 height 438
click at [251, 174] on input "Chicken Grilled Shawarma Double" at bounding box center [203, 174] width 197 height 14
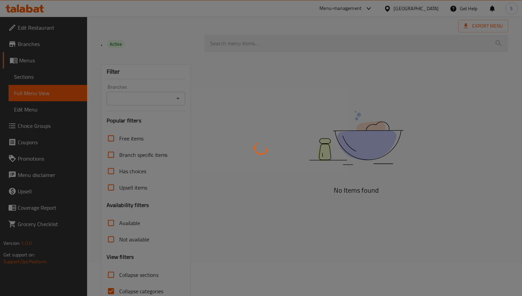
scroll to position [68, 0]
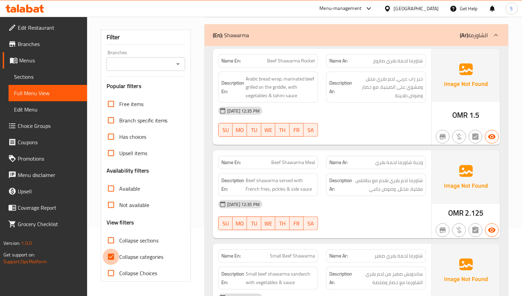
click at [112, 257] on input "Collapse categories" at bounding box center [111, 257] width 16 height 16
checkbox input "false"
click at [112, 238] on input "Collapse sections" at bounding box center [111, 240] width 16 height 16
checkbox input "true"
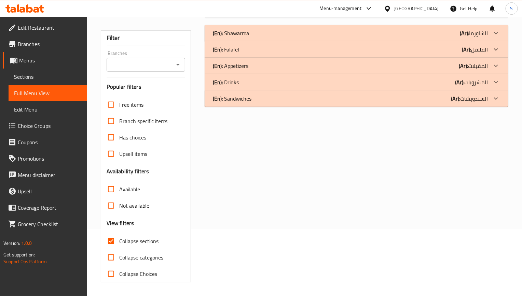
click at [250, 37] on div "(En): Appetizers (Ar): المقبلات" at bounding box center [350, 33] width 275 height 8
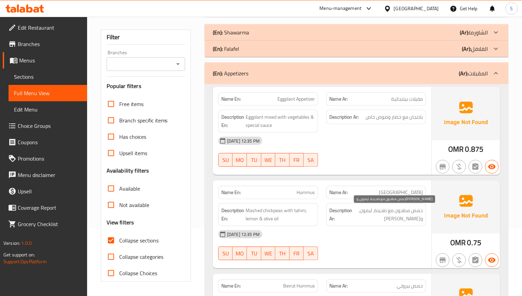
drag, startPoint x: 401, startPoint y: 221, endPoint x: 395, endPoint y: 219, distance: 6.5
click at [401, 221] on span "حمص مطحون مع طحينة، ليمون، وزيت زيتون" at bounding box center [387, 215] width 69 height 17
click at [248, 196] on p "Name En: Hummus" at bounding box center [268, 192] width 94 height 7
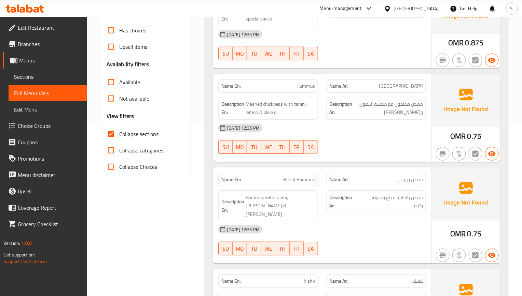
scroll to position [272, 0]
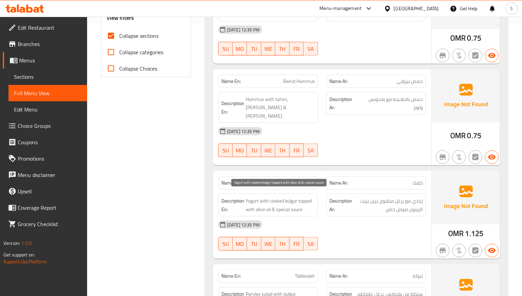
click at [313, 197] on span "Yogurt with cooked bulgur topped with olive oil & special sauce" at bounding box center [279, 205] width 69 height 17
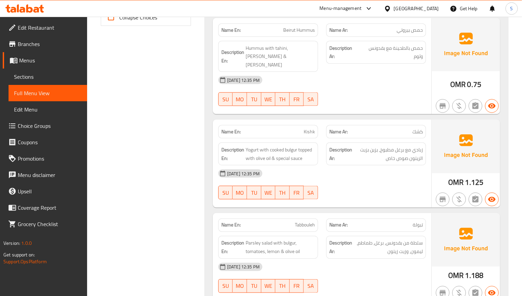
click at [343, 202] on div "Name En: Kishk Name Ar: كشك Description En: Yogurt with cooked bulgur topped wi…" at bounding box center [322, 164] width 218 height 88
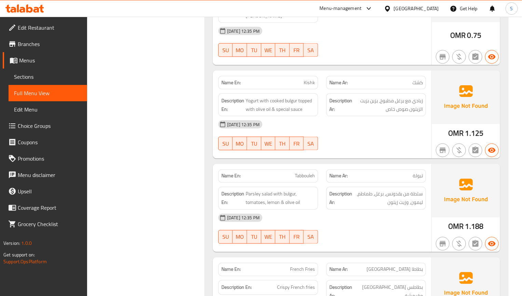
scroll to position [375, 0]
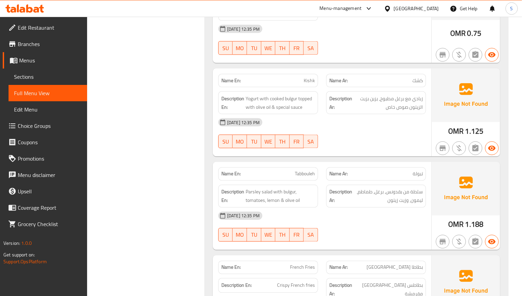
drag, startPoint x: 415, startPoint y: 186, endPoint x: 411, endPoint y: 195, distance: 10.2
click at [415, 188] on span "سلطة من بقدونس، برغل، طماطم، ليمون، وزيت زيتون" at bounding box center [387, 196] width 69 height 17
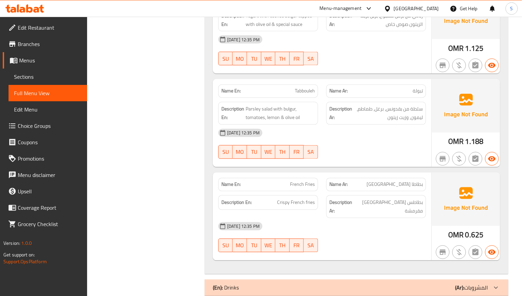
scroll to position [475, 0]
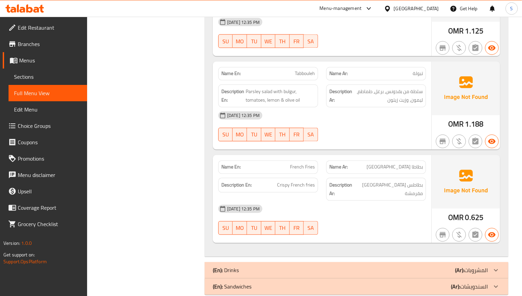
click at [265, 137] on div "SU MO TU WE TH FR SA" at bounding box center [268, 135] width 108 height 22
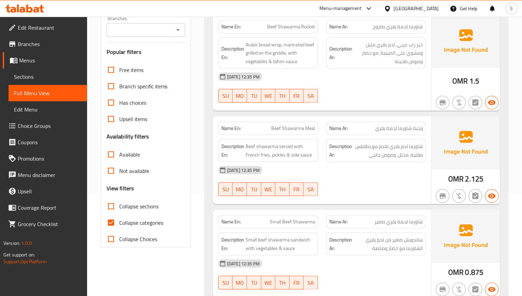
scroll to position [102, 0]
click at [114, 220] on input "Collapse categories" at bounding box center [111, 222] width 16 height 16
checkbox input "false"
click at [114, 211] on input "Collapse sections" at bounding box center [111, 206] width 16 height 16
checkbox input "true"
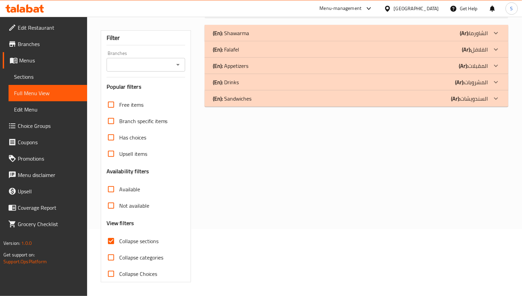
scroll to position [68, 0]
click at [240, 37] on div "(En): Drinks (Ar): المشروبات" at bounding box center [350, 33] width 275 height 8
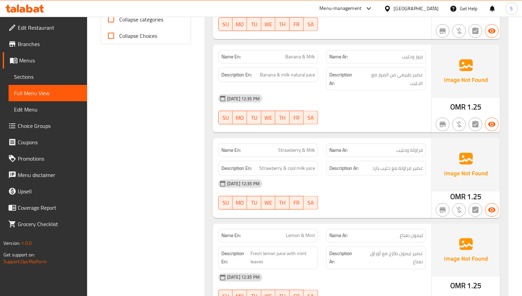
scroll to position [324, 0]
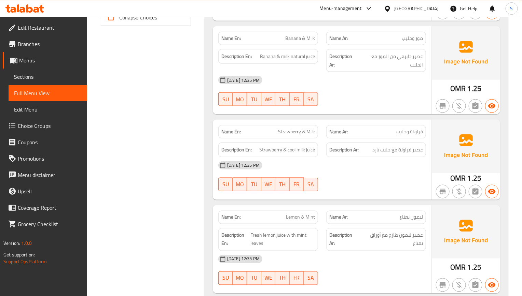
drag, startPoint x: 323, startPoint y: 163, endPoint x: 310, endPoint y: 146, distance: 20.8
click at [323, 163] on div "[DATE] 12:35 PM" at bounding box center [322, 165] width 216 height 16
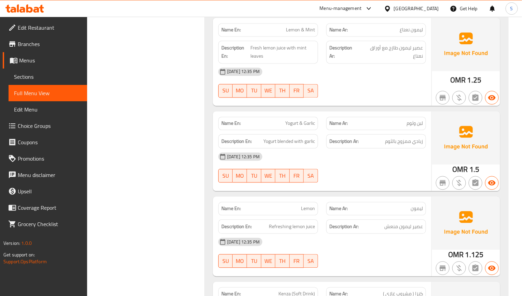
scroll to position [528, 0]
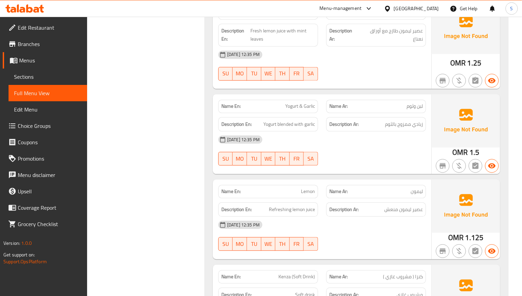
click at [296, 109] on span "Yogurt & Garlic" at bounding box center [300, 106] width 30 height 7
copy span "Yogurt & Garlic"
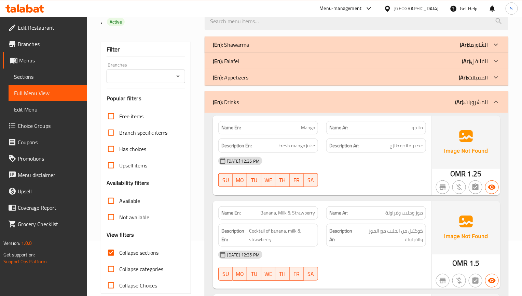
scroll to position [0, 0]
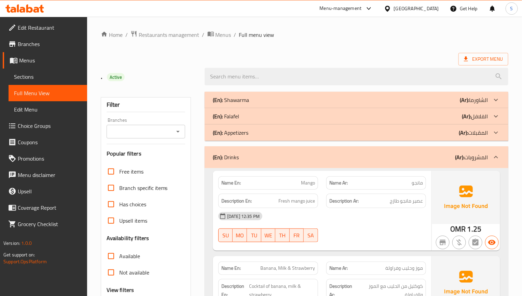
click at [252, 97] on div "(En): Shawarma (Ar): الشاورما" at bounding box center [350, 100] width 275 height 8
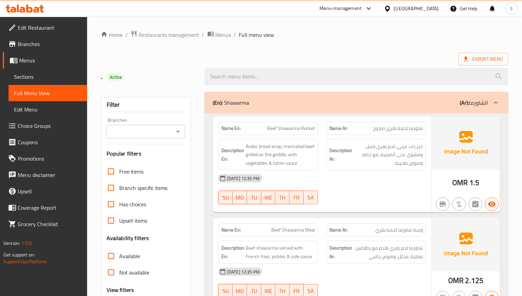
click at [233, 96] on div "(En): Shawarma (Ar): الشاورما" at bounding box center [355, 103] width 303 height 22
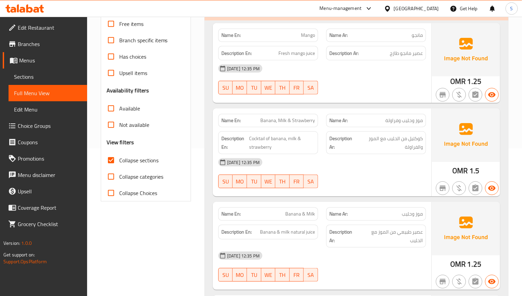
scroll to position [154, 0]
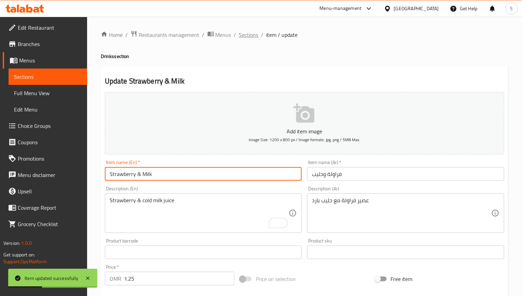
click at [252, 31] on span "Sections" at bounding box center [248, 35] width 19 height 8
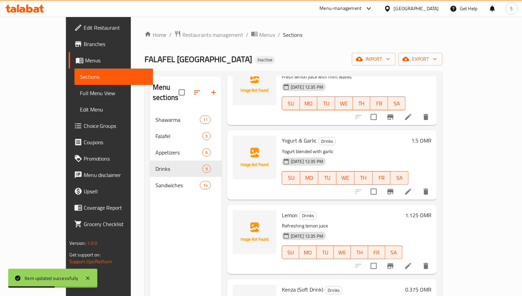
scroll to position [359, 0]
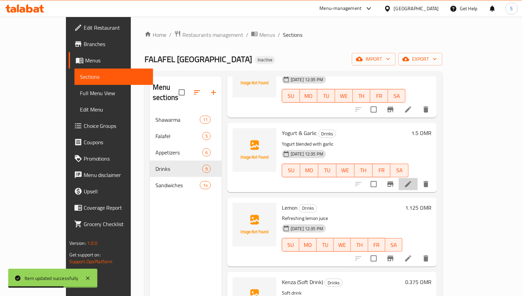
click at [417, 178] on li at bounding box center [407, 184] width 19 height 12
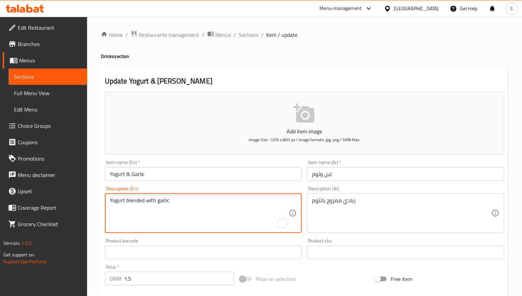
click at [178, 199] on textarea "Yogurt blended with garlic" at bounding box center [199, 213] width 179 height 32
paste textarea "Plain yogurt, minced garlic, lemon juice, salt, and black pepper."
type textarea "Plain yogurt, minced garlic, lemon juice, salt, and black pepper."
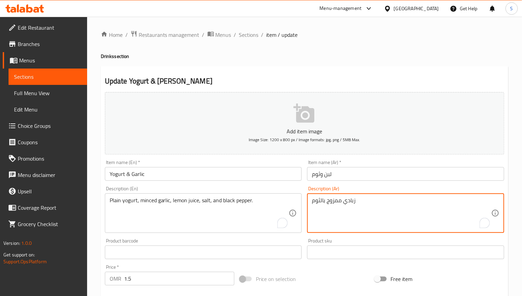
click at [331, 209] on textarea "زبادي ممزوج بالثوم" at bounding box center [401, 213] width 179 height 32
paste textarea "عادي، ثوم مفروم، عصير ليمون، ملح، وفلفل أسود."
click at [418, 201] on textarea "زبادي عادي، ثوم مفروم، عصير ليمون، ملح، وفلفل أسود." at bounding box center [401, 213] width 179 height 32
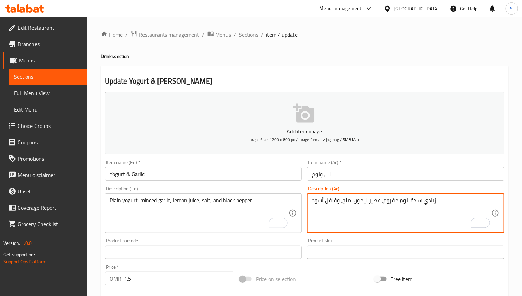
type textarea "زبادي سادة، ثوم مفروم، عصير ليمون، ملح، وفلفل أسود."
click at [244, 178] on input "Yogurt & Garlic" at bounding box center [203, 174] width 197 height 14
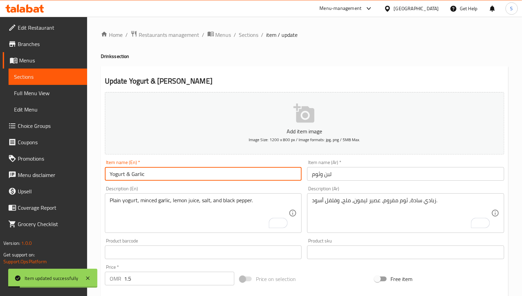
click at [149, 173] on input "Yogurt & Garlic" at bounding box center [203, 174] width 197 height 14
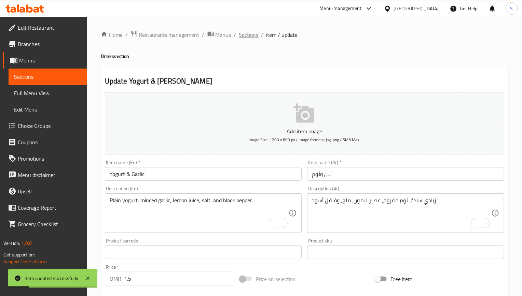
click at [249, 36] on span "Sections" at bounding box center [248, 35] width 19 height 8
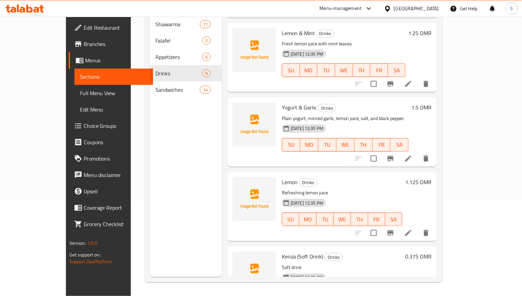
scroll to position [238, 0]
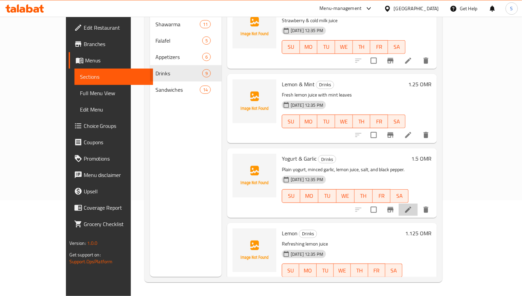
click at [417, 204] on li at bounding box center [407, 210] width 19 height 12
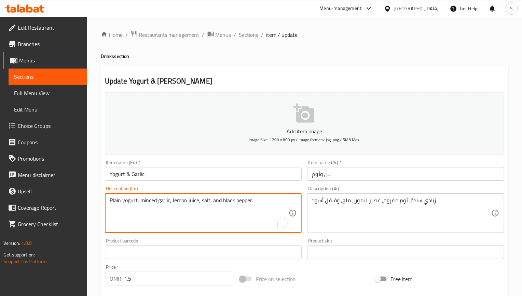
click at [170, 200] on textarea "Plain yogurt, minced garlic, lemon juice, salt, and black pepper." at bounding box center [199, 213] width 179 height 32
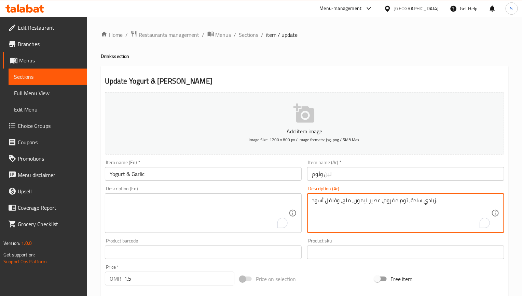
click at [383, 204] on textarea "زبادي سادة، ثوم مفروم، عصير ليمون، ملح، وفلفل أسود." at bounding box center [401, 213] width 179 height 32
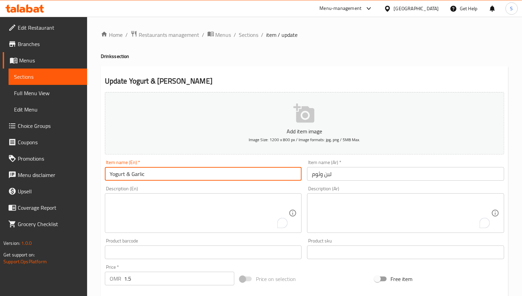
click at [273, 175] on input "Yogurt & Garlic" at bounding box center [203, 174] width 197 height 14
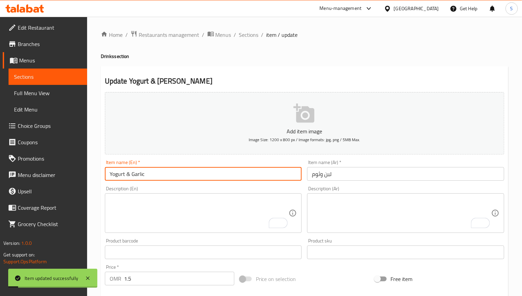
click at [201, 172] on input "Yogurt & Garlic" at bounding box center [203, 174] width 197 height 14
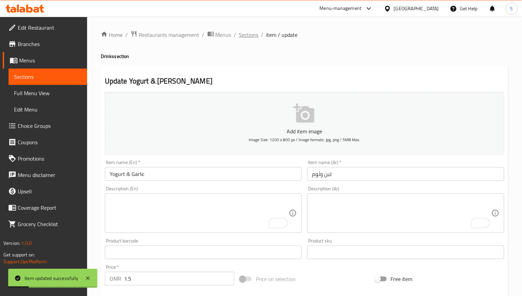
click at [243, 35] on span "Sections" at bounding box center [248, 35] width 19 height 8
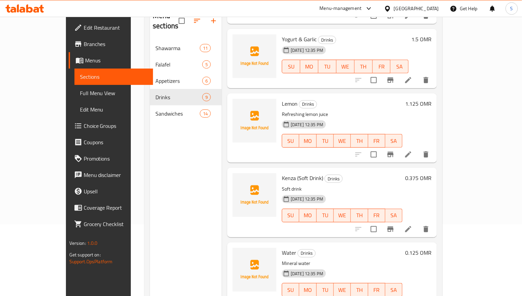
scroll to position [96, 0]
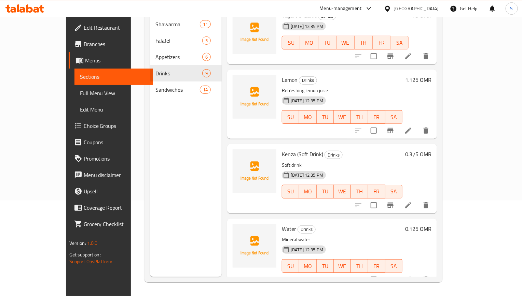
click at [412, 201] on icon at bounding box center [408, 205] width 8 height 8
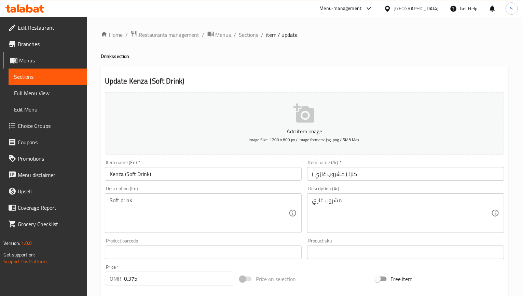
click at [116, 174] on input "Kenza (Soft Drink)" at bounding box center [203, 174] width 197 height 14
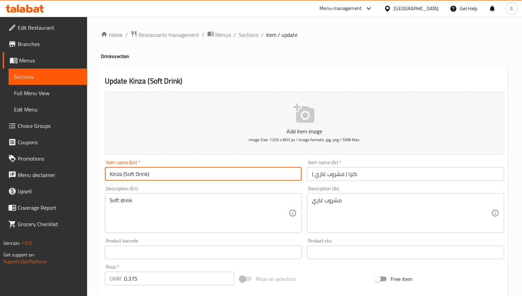
type input "Kinza (Soft Drink)"
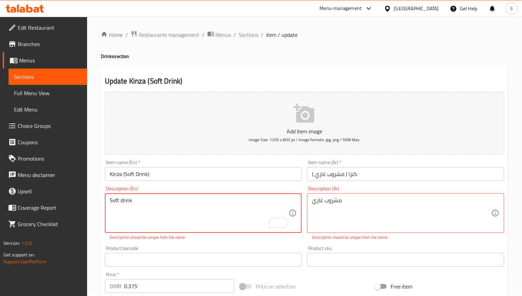
click at [201, 207] on textarea "Soft drink" at bounding box center [199, 213] width 179 height 32
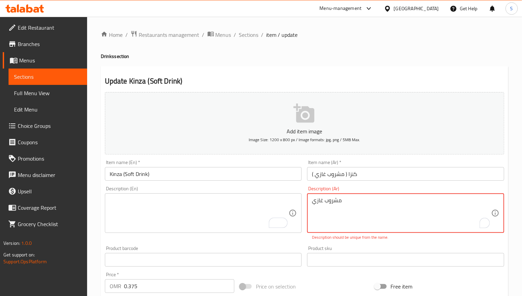
click at [334, 203] on textarea "مشروب غازي" at bounding box center [401, 213] width 179 height 32
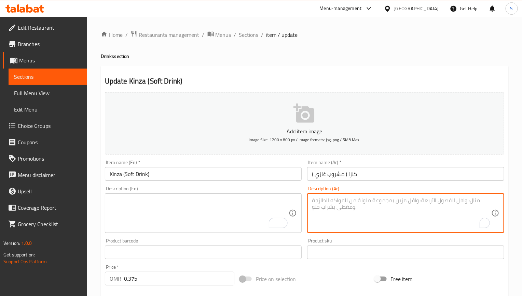
click at [115, 178] on input "Kinza (Soft Drink)" at bounding box center [203, 174] width 197 height 14
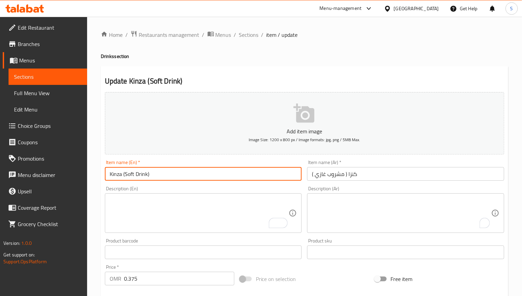
click at [115, 178] on input "Kinza (Soft Drink)" at bounding box center [203, 174] width 197 height 14
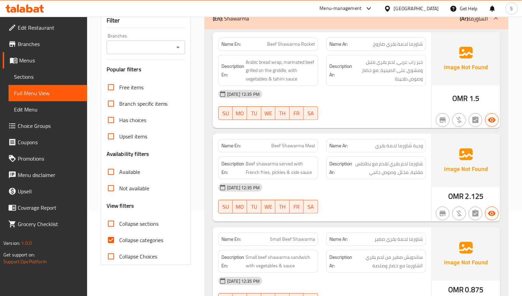
scroll to position [102, 0]
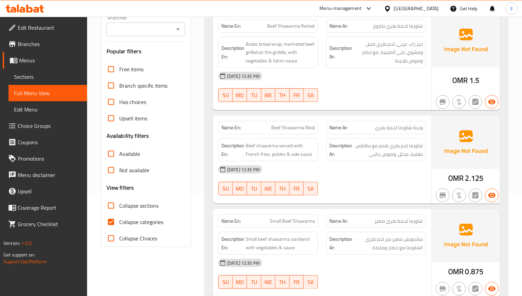
click at [183, 223] on div "Collapse categories" at bounding box center [146, 222] width 79 height 16
click at [108, 221] on input "Collapse categories" at bounding box center [111, 222] width 16 height 16
checkbox input "false"
click at [110, 211] on input "Collapse sections" at bounding box center [111, 206] width 16 height 16
checkbox input "true"
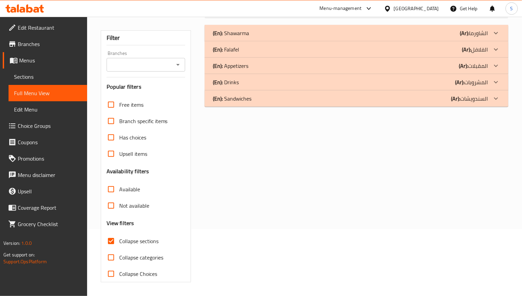
scroll to position [68, 0]
click at [244, 41] on div "(En): Drinks (Ar): المشروبات" at bounding box center [355, 33] width 303 height 16
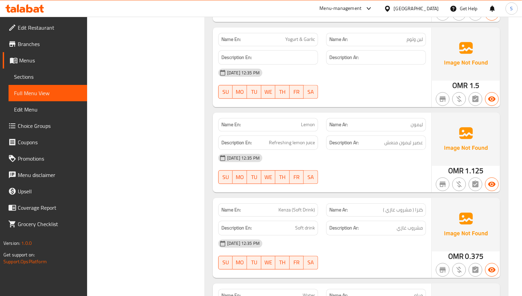
scroll to position [600, 0]
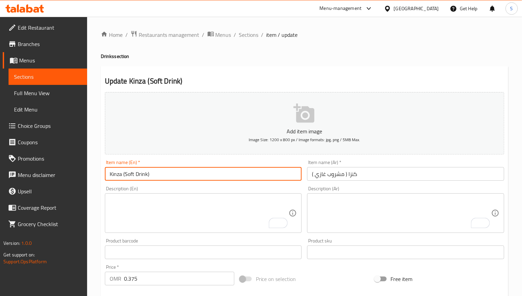
click at [164, 173] on input "Kinza (Soft Drink)" at bounding box center [203, 174] width 197 height 14
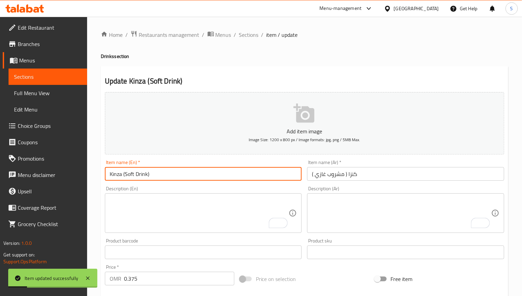
click at [166, 178] on input "Kinza (Soft Drink)" at bounding box center [203, 174] width 197 height 14
click at [248, 36] on span "Sections" at bounding box center [248, 35] width 19 height 8
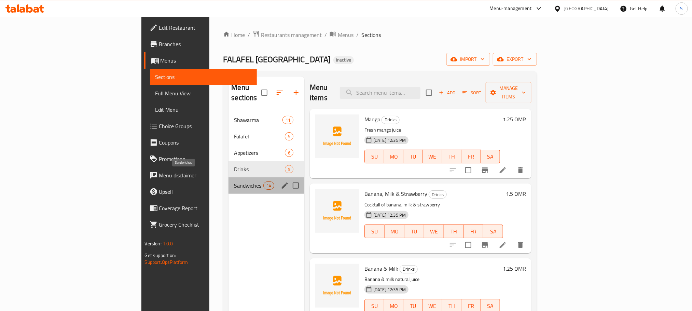
click at [234, 181] on span "Sandwiches" at bounding box center [248, 185] width 29 height 8
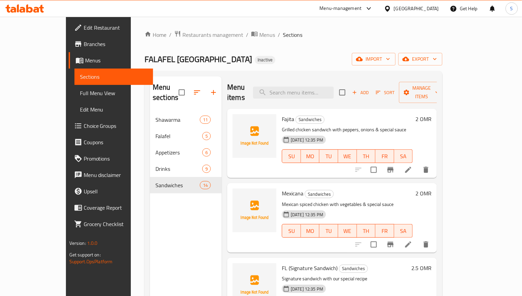
click at [437, 245] on div "Menu items Add Sort Manage items Fajita Sandwiches Grilled chicken sandwich wit…" at bounding box center [329, 224] width 215 height 296
click at [412, 241] on icon at bounding box center [408, 245] width 8 height 8
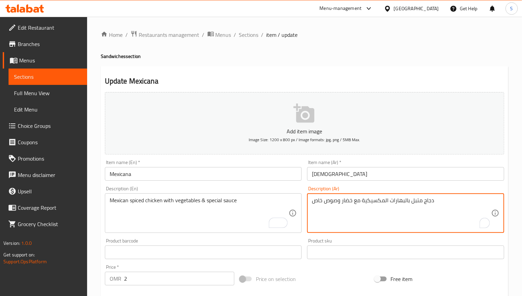
click at [392, 206] on textarea "دجاج متبل بالبهارات المكسيكية مع خضار وصوص خاص" at bounding box center [401, 213] width 179 height 32
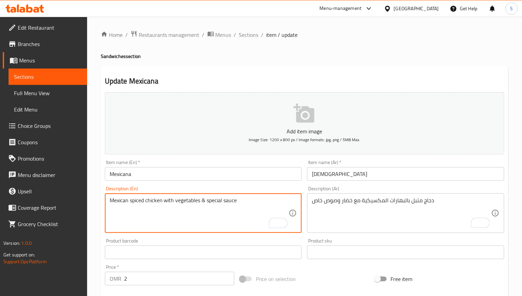
click at [140, 199] on textarea "Mexican spiced chicken with vegetables & special sauce" at bounding box center [199, 213] width 179 height 32
paste textarea "s spice"
type textarea "Mexican spices spiced chicken with vegetables & special sauce"
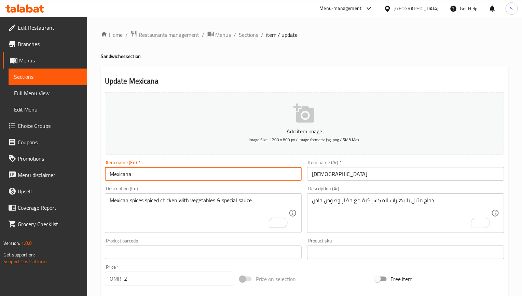
click at [161, 170] on input "Mexicana" at bounding box center [203, 174] width 197 height 14
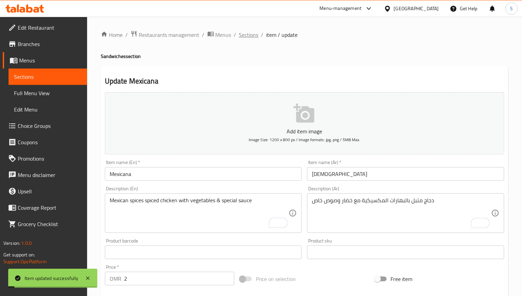
click at [246, 37] on span "Sections" at bounding box center [248, 35] width 19 height 8
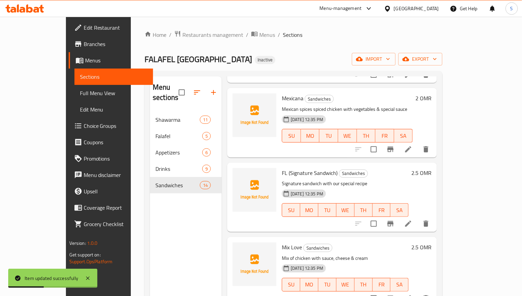
scroll to position [102, 0]
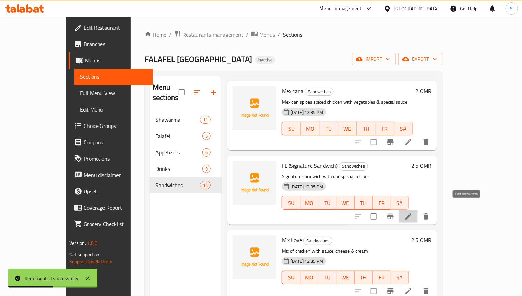
click at [412, 213] on icon at bounding box center [408, 217] width 8 height 8
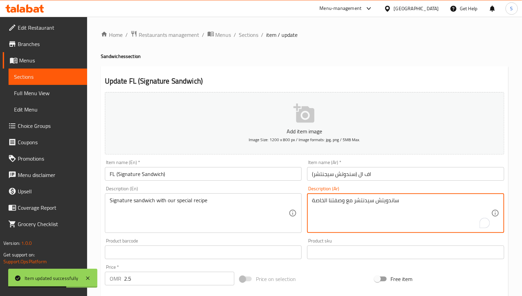
click at [338, 202] on textarea "ساندويتش سيدنتشر مع وصفتنا الخاصة" at bounding box center [401, 213] width 179 height 32
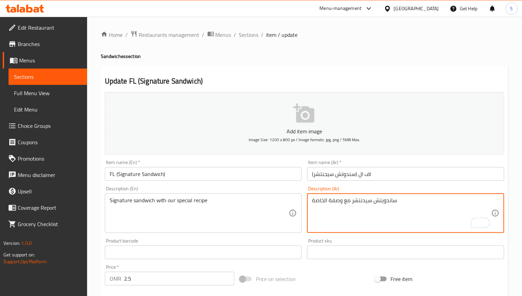
click at [406, 202] on textarea "ساندويتش سيدنتشر مع وصفة الخاصة" at bounding box center [401, 213] width 179 height 32
click at [327, 202] on textarea "ساندويتش سيدنتشر مع وصفة الخاصة" at bounding box center [401, 213] width 179 height 32
click at [429, 200] on textarea "ساندويتش سيدنتشر مع وصفة سبيشيال الخاصة" at bounding box center [401, 213] width 179 height 32
type textarea "ساندويتش سيدنتشر مع وصفة سبيشيال الخاصة بنا"
click at [277, 179] on input "FL (Signature Sandwich)" at bounding box center [203, 174] width 197 height 14
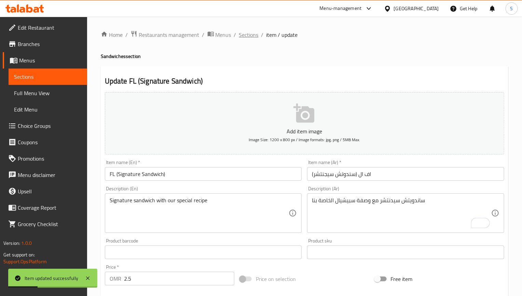
click at [249, 35] on span "Sections" at bounding box center [248, 35] width 19 height 8
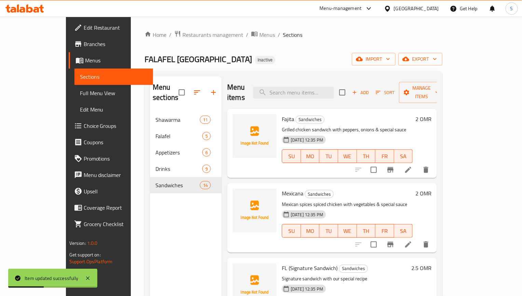
scroll to position [51, 0]
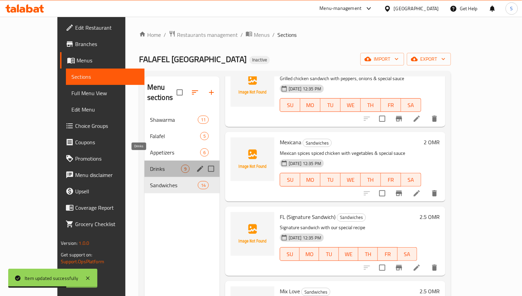
click at [150, 165] on span "Drinks" at bounding box center [165, 169] width 31 height 8
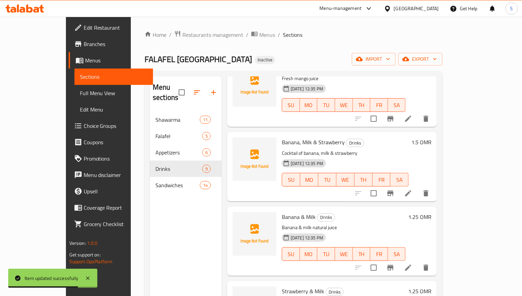
click at [316, 137] on span "Banana, Milk & Strawberry" at bounding box center [313, 142] width 63 height 10
copy h6 "Strawberry"
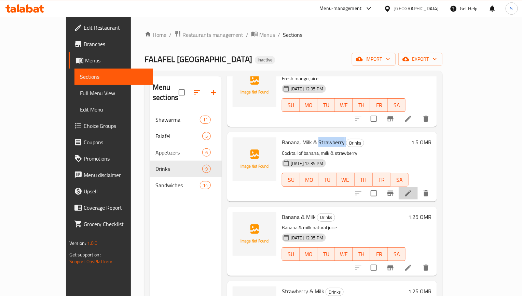
click at [417, 187] on li at bounding box center [407, 193] width 19 height 12
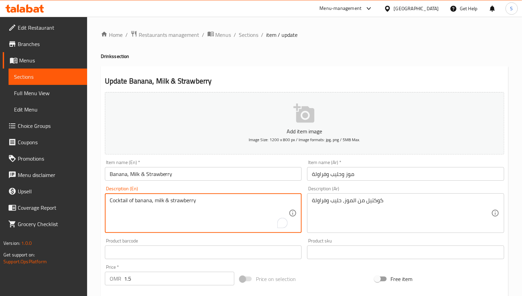
click at [215, 206] on textarea "Cocktail of banana, milk & strawberry" at bounding box center [199, 213] width 179 height 32
paste textarea "A fruity and creamy milkshake with banana and strawberry flavors."
click at [210, 203] on textarea "A fruity and creamy milkshake with banana and strawberry flavors." at bounding box center [199, 213] width 179 height 32
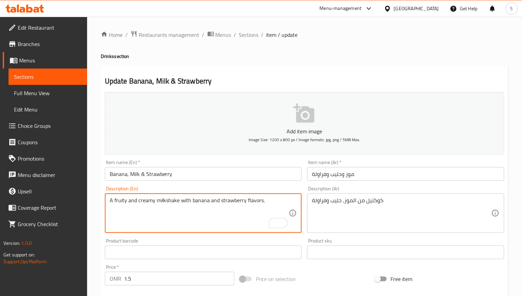
click at [210, 203] on textarea "A fruity and creamy milkshake with banana and strawberry flavors." at bounding box center [199, 213] width 179 height 32
paste textarea "refreshing cocktail made with banana, milk and strawberry"
type textarea "A fruity and refreshing cocktail made with banana, milk and strawberry."
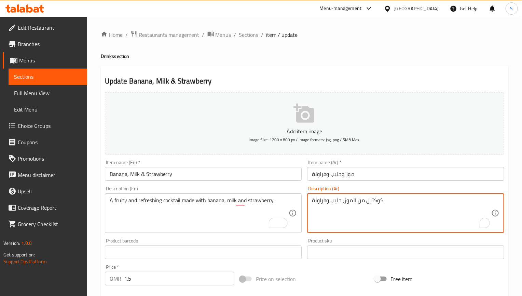
click at [341, 203] on textarea "كوكتيل من الموز، حليب وفراولة" at bounding box center [401, 213] width 179 height 32
paste textarea "اكهي ومنعش مصنوع من الموز والحليب والفراولة."
type textarea "كوكتيل فاكهي ومنعش مصنوع من الموز والحليب والفراولة."
click at [182, 172] on input "Banana, Milk & Strawberry" at bounding box center [203, 174] width 197 height 14
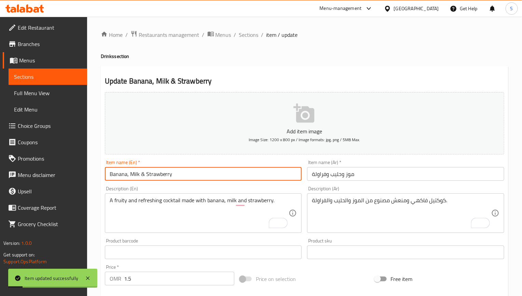
click at [190, 180] on input "Banana, Milk & Strawberry" at bounding box center [203, 174] width 197 height 14
click at [243, 37] on span "Sections" at bounding box center [248, 35] width 19 height 8
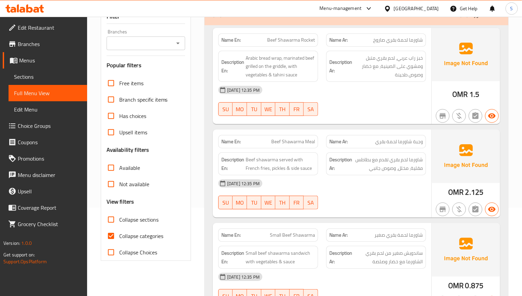
scroll to position [102, 0]
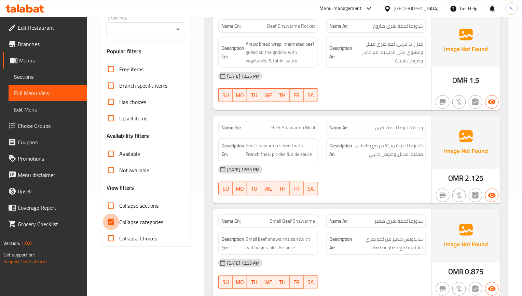
click at [116, 220] on input "Collapse categories" at bounding box center [111, 222] width 16 height 16
checkbox input "false"
click at [114, 204] on input "Collapse sections" at bounding box center [111, 206] width 16 height 16
checkbox input "true"
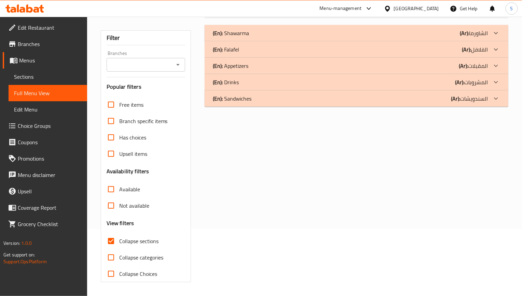
scroll to position [68, 0]
click at [242, 37] on p "(En): Appetizers" at bounding box center [231, 33] width 36 height 8
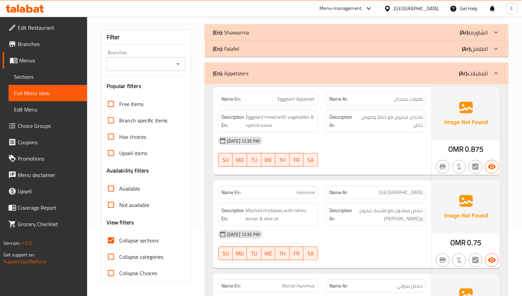
click at [240, 68] on div "(En): Appetizers (Ar): المقبلات" at bounding box center [355, 73] width 303 height 22
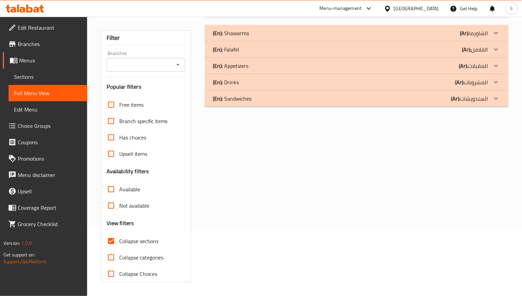
click at [238, 37] on p "(En): Drinks" at bounding box center [231, 33] width 36 height 8
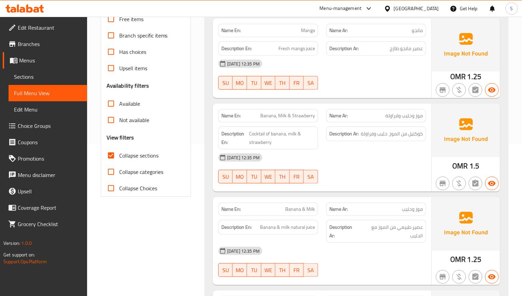
scroll to position [0, 0]
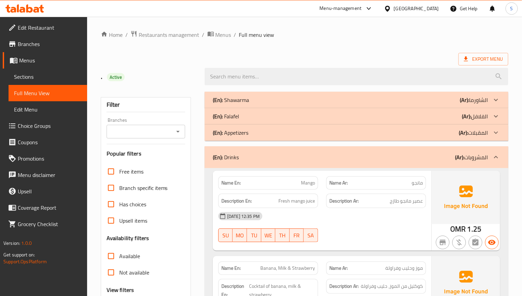
drag, startPoint x: 250, startPoint y: 155, endPoint x: 24, endPoint y: 162, distance: 226.1
click at [250, 155] on div "(En): Drinks (Ar): المشروبات" at bounding box center [350, 157] width 275 height 8
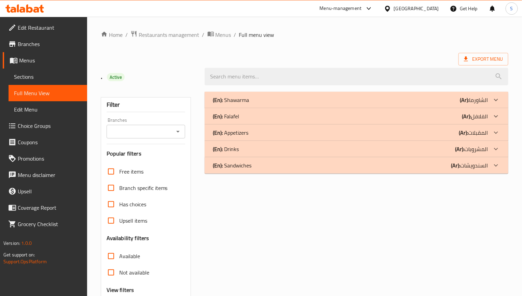
drag, startPoint x: 286, startPoint y: 169, endPoint x: 214, endPoint y: 169, distance: 71.7
click at [286, 104] on div "(En): Sandwiches (Ar): السندويشات" at bounding box center [350, 100] width 275 height 8
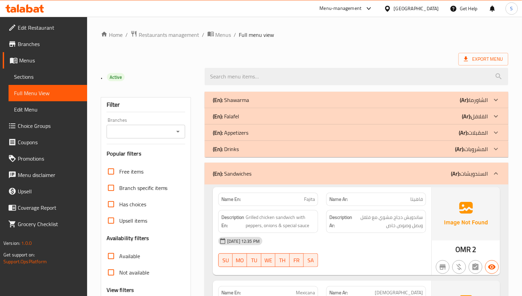
scroll to position [102, 0]
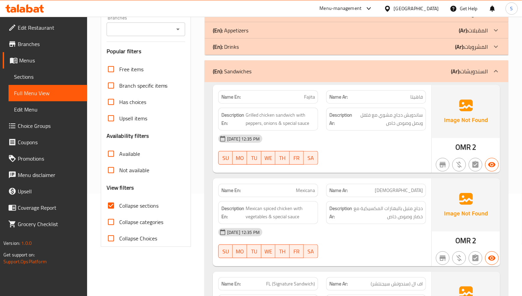
click at [322, 183] on div "Name Ar: ماكسيكانا" at bounding box center [376, 191] width 108 height 22
drag, startPoint x: 181, startPoint y: 176, endPoint x: 200, endPoint y: 178, distance: 18.9
click at [182, 176] on div "Not available" at bounding box center [146, 170] width 79 height 16
click at [393, 189] on p "Name Ar: ماكسيكانا" at bounding box center [376, 190] width 94 height 7
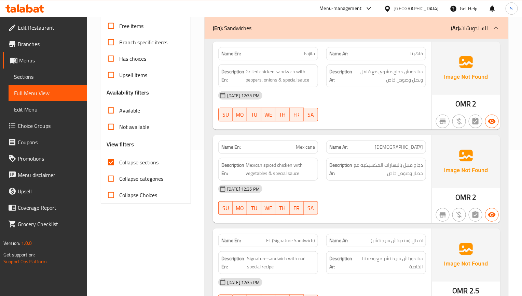
scroll to position [205, 0]
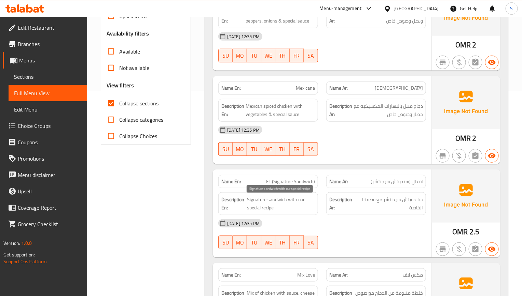
click at [281, 200] on span "Signature sandwich with our special recipe" at bounding box center [281, 204] width 68 height 17
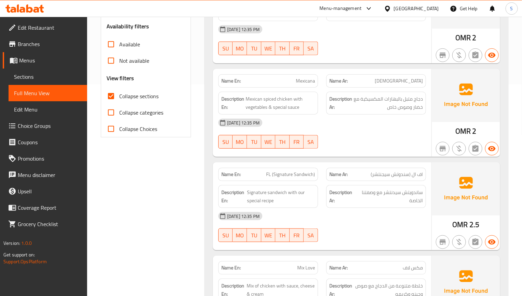
scroll to position [256, 0]
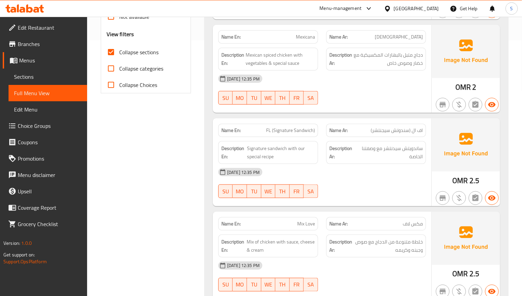
click at [291, 194] on button "FR" at bounding box center [296, 192] width 14 height 14
type button "5"
click at [49, 77] on span "Sections" at bounding box center [48, 77] width 68 height 8
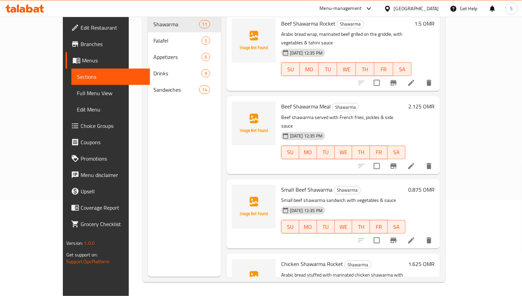
scroll to position [96, 0]
click at [77, 91] on span "Full Menu View" at bounding box center [111, 93] width 68 height 8
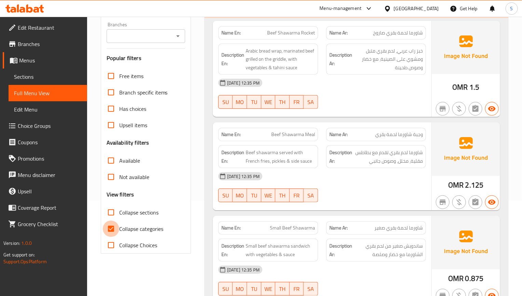
click at [108, 229] on input "Collapse categories" at bounding box center [111, 229] width 16 height 16
checkbox input "false"
click at [108, 215] on input "Collapse sections" at bounding box center [111, 212] width 16 height 16
checkbox input "true"
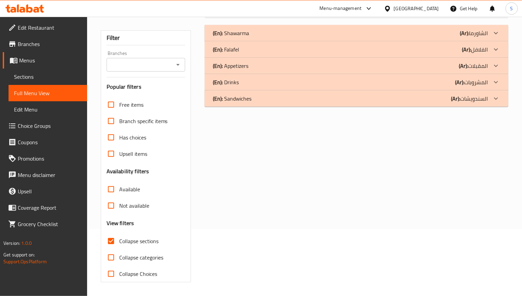
scroll to position [68, 0]
click at [236, 37] on p "(En): Drinks" at bounding box center [231, 33] width 36 height 8
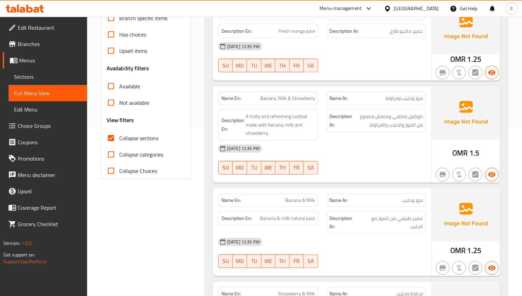
scroll to position [119, 0]
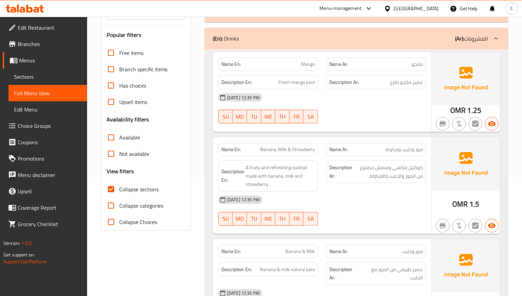
click at [241, 49] on div "(En): Drinks (Ar): المشروبات" at bounding box center [355, 39] width 303 height 22
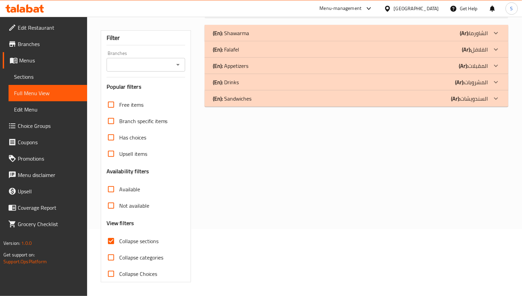
scroll to position [68, 0]
drag, startPoint x: 264, startPoint y: 97, endPoint x: 5, endPoint y: 136, distance: 261.0
click at [264, 37] on div "(En): Sandwiches (Ar): السندويشات" at bounding box center [350, 33] width 275 height 8
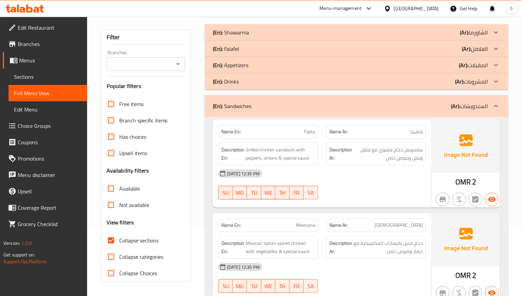
click at [364, 221] on div "Name Ar: ماكسيكانا" at bounding box center [376, 225] width 100 height 13
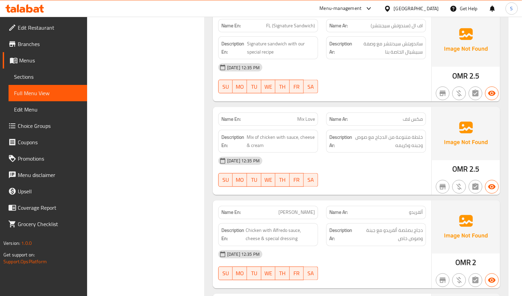
scroll to position [365, 0]
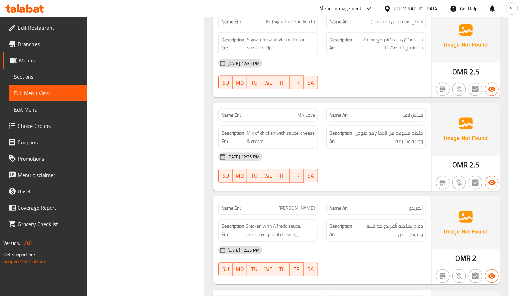
click at [364, 187] on div at bounding box center [376, 183] width 108 height 8
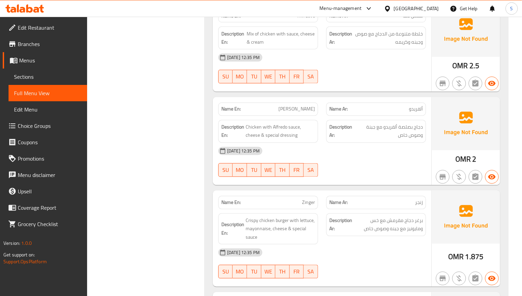
scroll to position [467, 0]
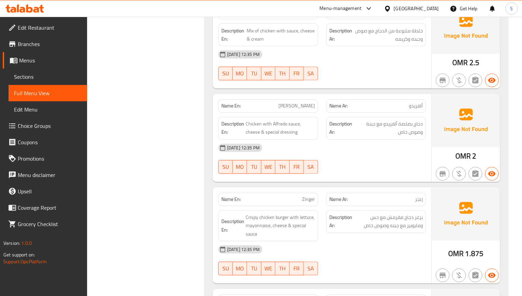
click at [295, 195] on div "Name En: Zinger" at bounding box center [268, 200] width 108 height 22
click at [277, 210] on div "Description En: Crispy chicken burger with lettuce, mayonnaise, cheese & specia…" at bounding box center [268, 227] width 108 height 40
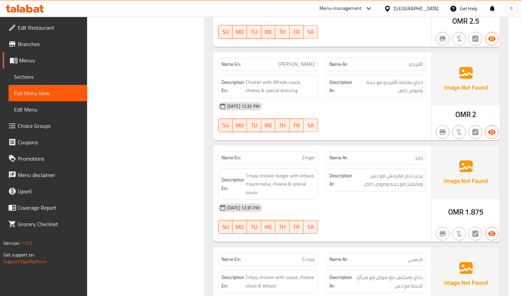
scroll to position [570, 0]
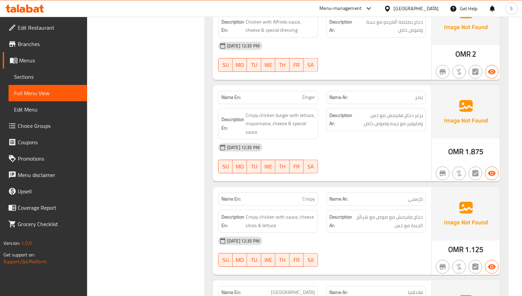
click at [248, 206] on div "Name En: Crispy" at bounding box center [268, 199] width 100 height 13
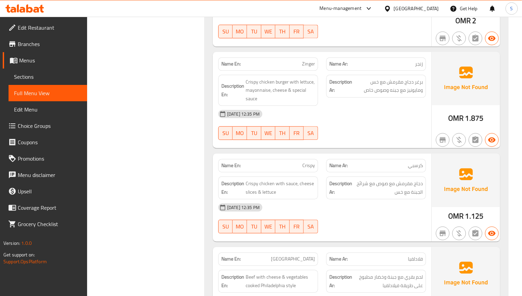
scroll to position [621, 0]
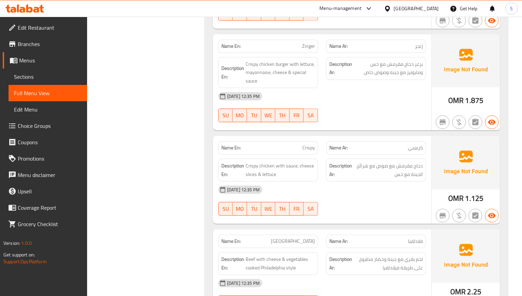
type button "2"
click at [253, 214] on span "TU" at bounding box center [254, 209] width 9 height 10
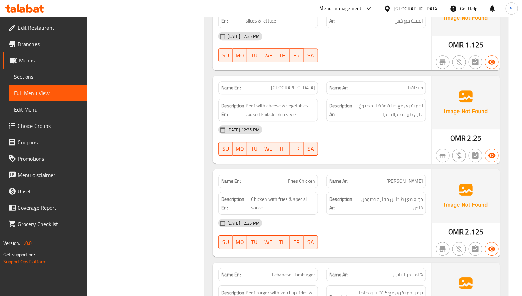
scroll to position [826, 0]
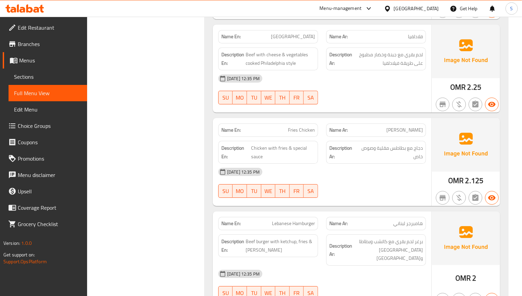
click at [337, 227] on strong "Name Ar:" at bounding box center [338, 223] width 18 height 7
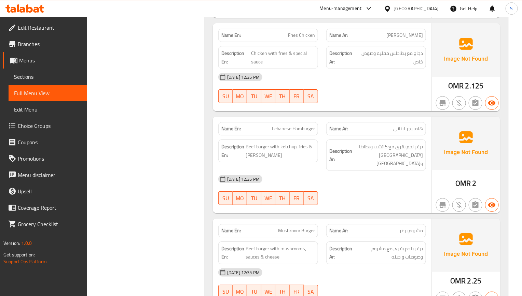
scroll to position [928, 0]
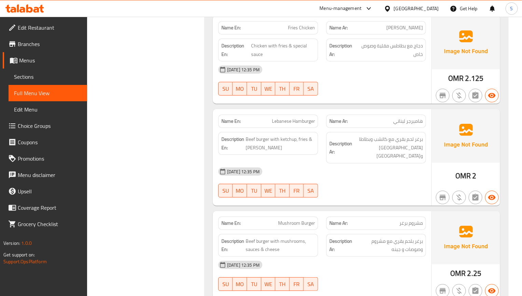
click at [329, 217] on div "Name Ar: مشروم برغر" at bounding box center [376, 223] width 100 height 13
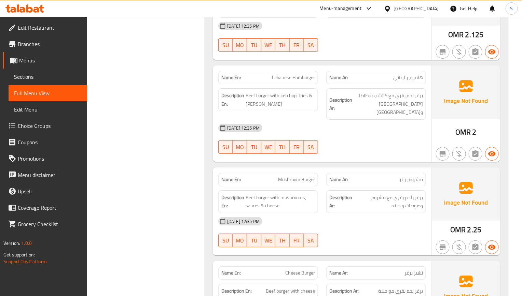
scroll to position [1031, 0]
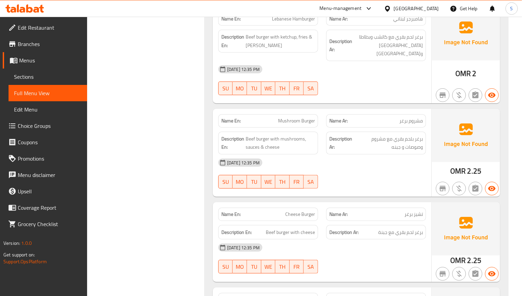
click at [335, 253] on div "03-09-2025 12:35 PM" at bounding box center [322, 248] width 216 height 16
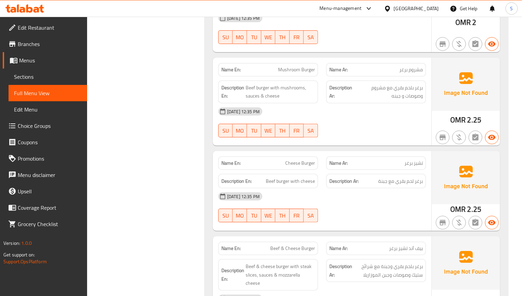
click at [374, 226] on div "Name En: Cheese Burger Name Ar: تشيز برغر Description En: Beef burger with chee…" at bounding box center [322, 191] width 218 height 80
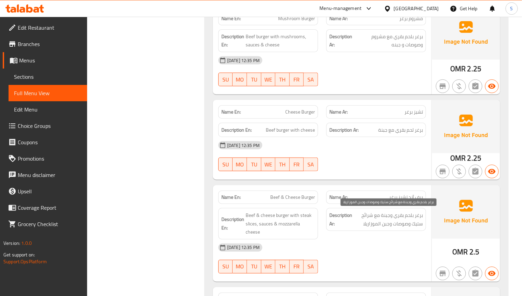
click at [370, 226] on span "برغر بلحم بقري وجبنة مع شرائح ستيك وصوصات وجبن الموزاريلا" at bounding box center [387, 219] width 69 height 17
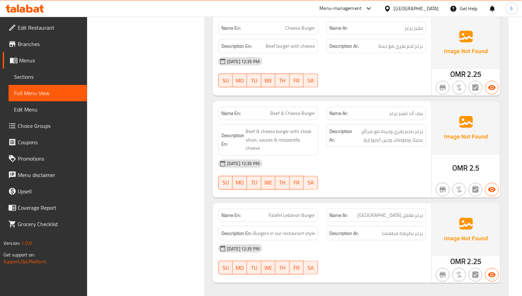
scroll to position [1231, 0]
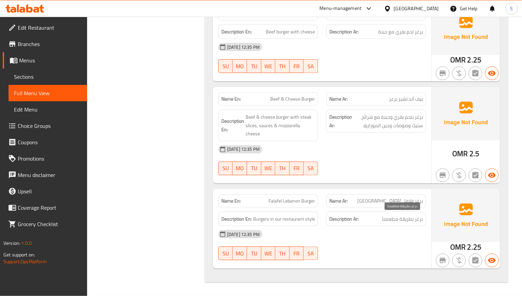
click at [388, 216] on span "برغر بطريقة مطعمنا" at bounding box center [402, 219] width 41 height 9
copy div "برغر بطريقة مطعمنا"
click at [301, 240] on div "03-09-2025 12:35 PM" at bounding box center [322, 234] width 216 height 16
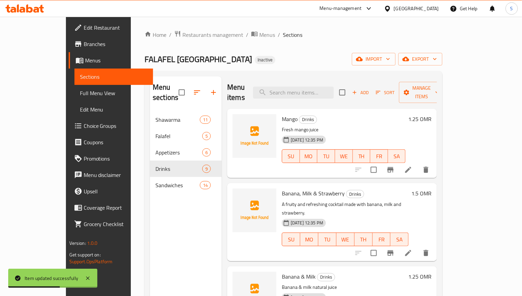
click at [316, 188] on span "Banana, Milk & Strawberry" at bounding box center [313, 193] width 63 height 10
copy h6 "Banana, Milk & Strawberry"
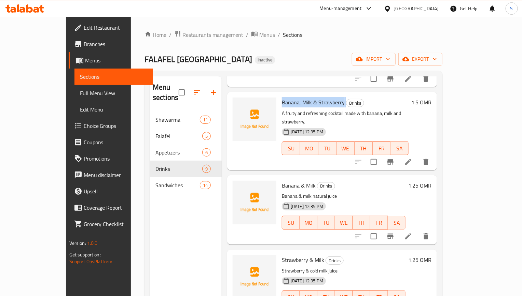
scroll to position [102, 0]
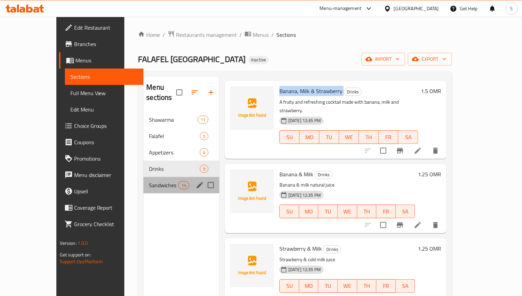
click at [169, 180] on div "Sandwiches 14" at bounding box center [181, 185] width 76 height 16
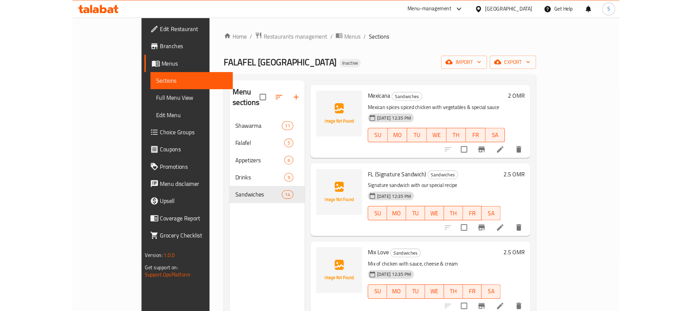
scroll to position [154, 0]
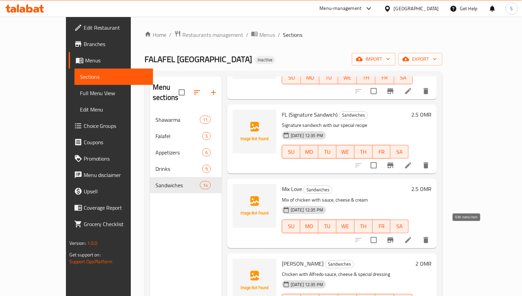
click at [411, 237] on icon at bounding box center [408, 240] width 6 height 6
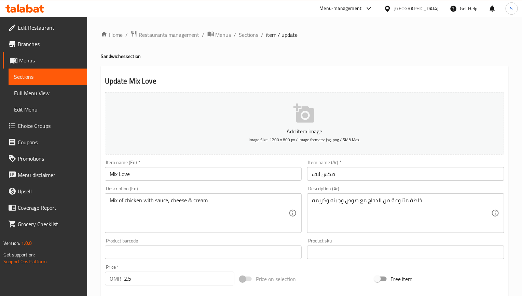
click at [266, 69] on div "Update Mix Love Add item image Image Size: 1200 x 800 px / Image formats: jpg, …" at bounding box center [304, 264] width 407 height 397
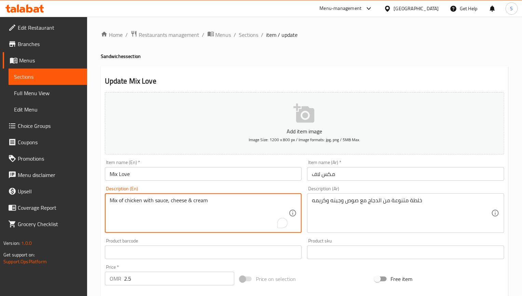
click at [116, 202] on textarea "Mix of chicken with sauce, cheese & cream" at bounding box center [199, 213] width 179 height 32
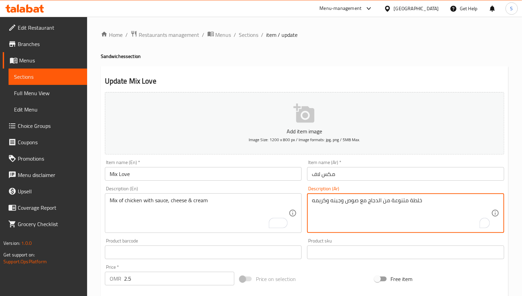
click at [317, 203] on textarea "خلطة متنوعة من الدجاج مع صوص وجبنه وكريمه" at bounding box center [401, 213] width 179 height 32
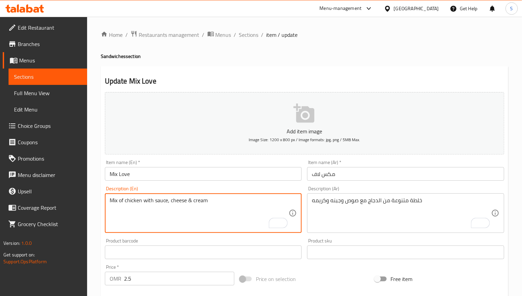
paste textarea "varied"
type textarea "varied Mix of chicken with sauce, cheese & cream"
click at [193, 173] on input "Mix Love" at bounding box center [203, 174] width 197 height 14
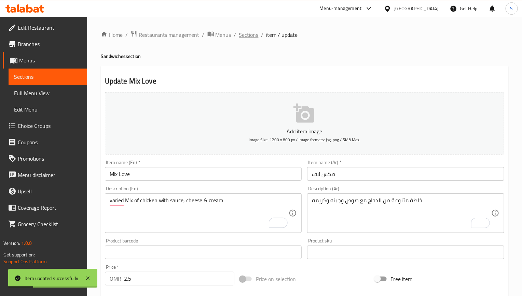
click at [246, 36] on span "Sections" at bounding box center [248, 35] width 19 height 8
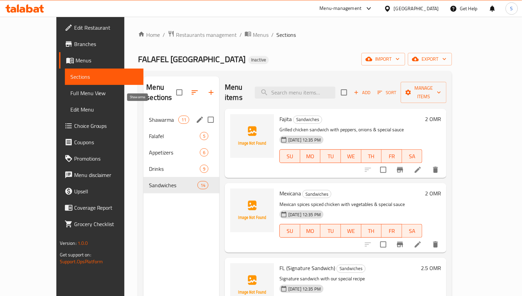
click at [149, 116] on span "Shawarma" at bounding box center [163, 120] width 29 height 8
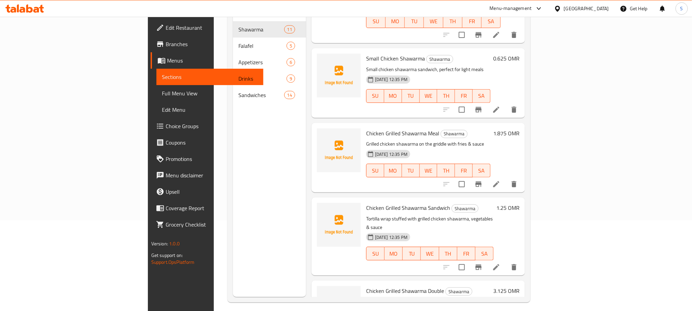
scroll to position [96, 0]
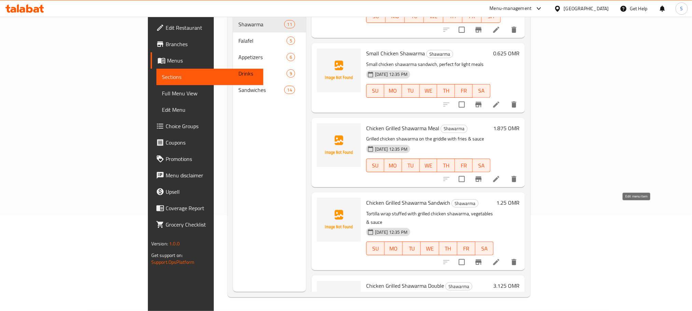
click at [500, 258] on icon at bounding box center [496, 262] width 8 height 8
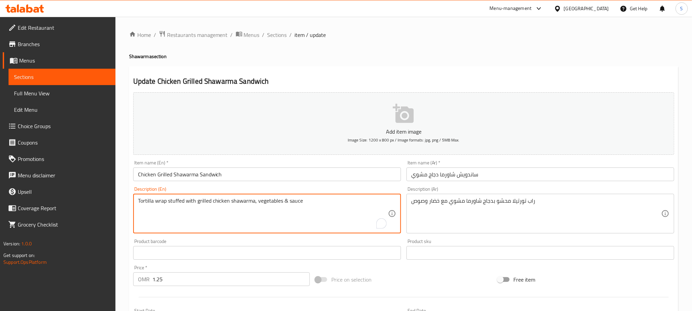
click at [329, 210] on textarea "Tortilla wrap stuffed with grilled chicken shawarma, vegetables & sauce" at bounding box center [263, 213] width 250 height 32
paste textarea "bread stuffed with grilled chicken shawarma, vegetables & sauce"
type textarea "Tortilla wrap bread stuffed with grilled chicken shawarma, vegetables & sauce"
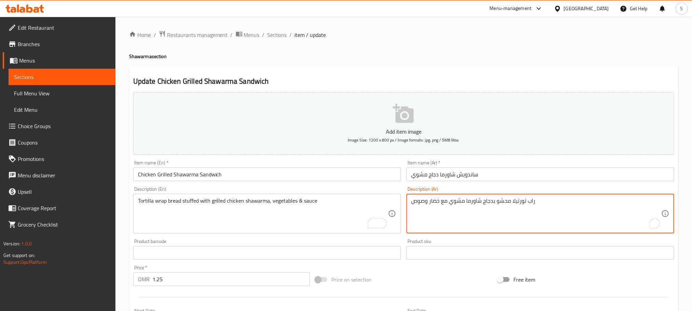
click at [452, 204] on textarea "راب تورتيلا محشو بدجاج شاورما مشوي مع خضار وصوص" at bounding box center [536, 213] width 250 height 32
paste textarea "بز راب تورتيلا محشو بدجاج شاورما مشوي مع خضار وصوص"
type textarea "خبز راب تورتيلا محشو بدجاج شاورما مشوي مع خضار وصوص"
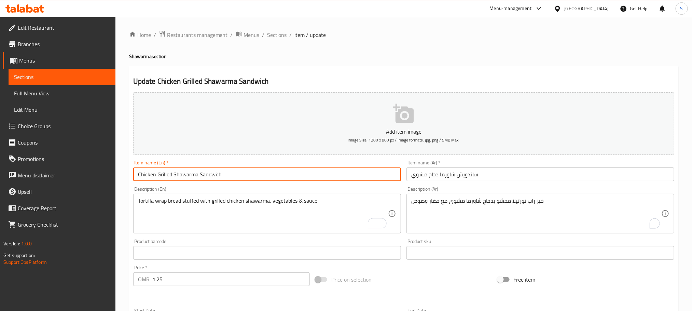
click at [358, 172] on input "Chicken Grilled Shawarma Sandwich" at bounding box center [267, 174] width 268 height 14
click at [288, 35] on ol "Home / Restaurants management / Menus / Sections / item / update" at bounding box center [403, 34] width 549 height 9
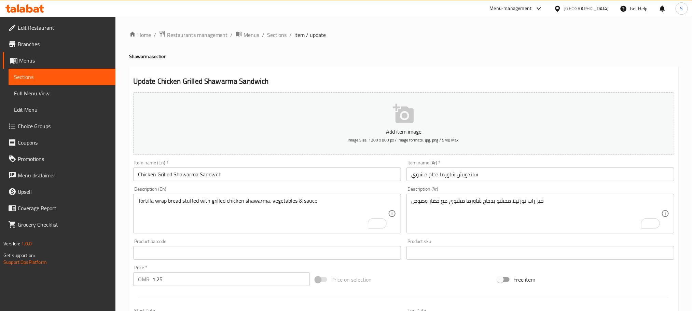
click at [286, 35] on ol "Home / Restaurants management / Menus / Sections / item / update" at bounding box center [403, 34] width 549 height 9
click at [273, 35] on span "Sections" at bounding box center [276, 35] width 19 height 8
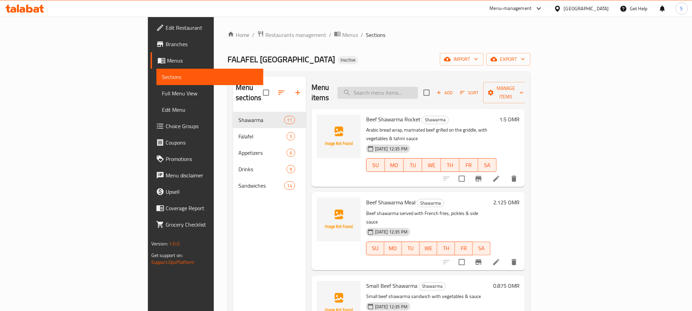
click at [418, 93] on input "search" at bounding box center [377, 93] width 81 height 12
paste input "FL (Signature Sandwich)"
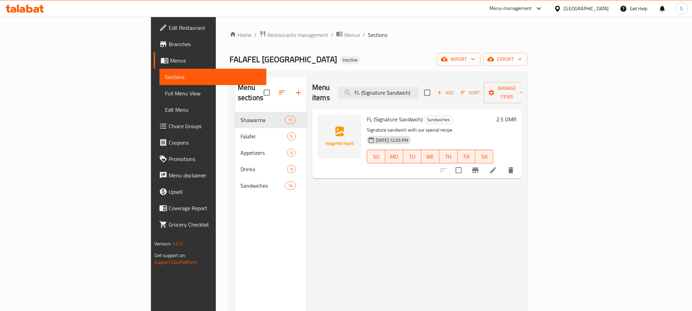
type input "FL (Signature Sandwich)"
click at [496, 167] on icon at bounding box center [493, 170] width 6 height 6
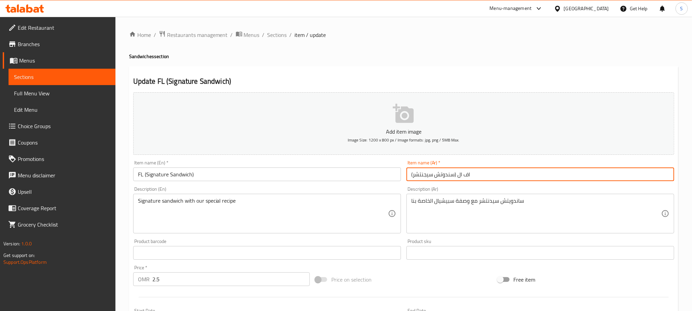
click at [423, 174] on input "اف ال (سندوتش سيجنتشر)" at bounding box center [540, 174] width 268 height 14
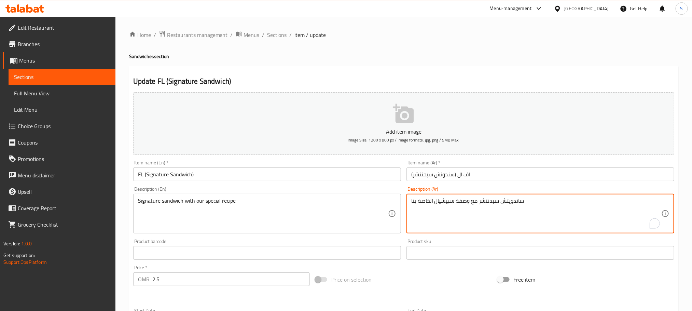
click at [491, 200] on textarea "ساندويتش سيدنتشر مع وصفة سبيشيال الخاصة بنا" at bounding box center [536, 213] width 250 height 32
paste textarea "نتشر"
click at [353, 170] on input "FL (Signature Sandwich)" at bounding box center [267, 174] width 268 height 14
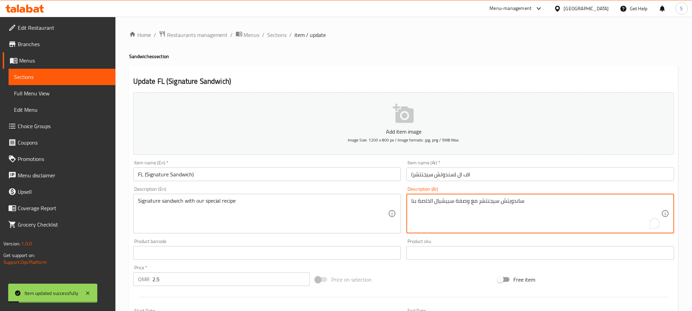
type textarea "ساندويتش سيجنتشر مع وصفة سبيشيال الخاصة بنا"
click at [316, 165] on div "Item name (En)   * FL (Signature Sandwich) Item name (En) *" at bounding box center [267, 170] width 268 height 21
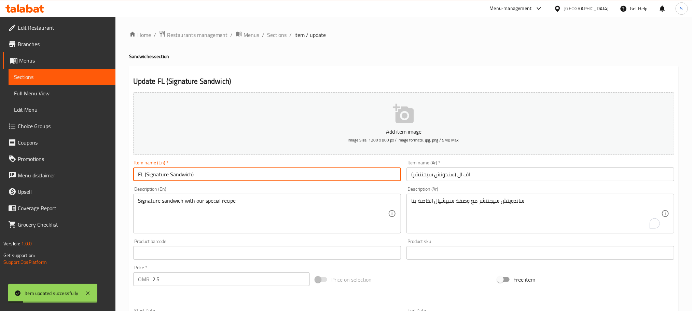
click at [316, 175] on input "FL (Signature Sandwich)" at bounding box center [267, 174] width 268 height 14
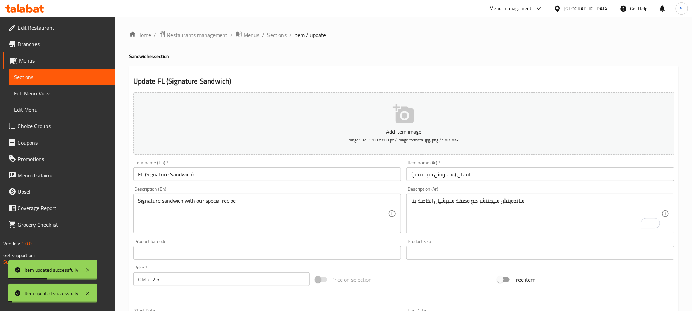
click at [278, 35] on span "Sections" at bounding box center [276, 35] width 19 height 8
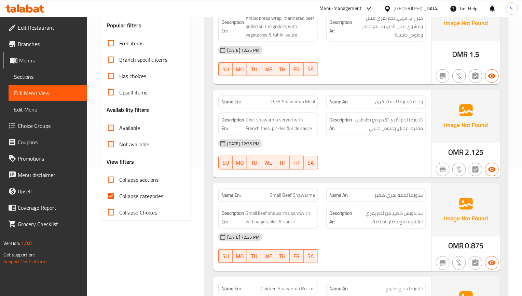
scroll to position [154, 0]
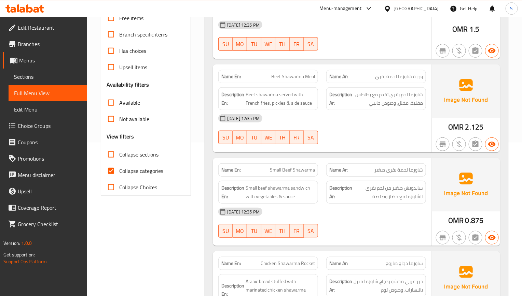
click at [317, 188] on div "Description En: Small beef shawarma sandwich with vegetables & sauce" at bounding box center [268, 192] width 100 height 23
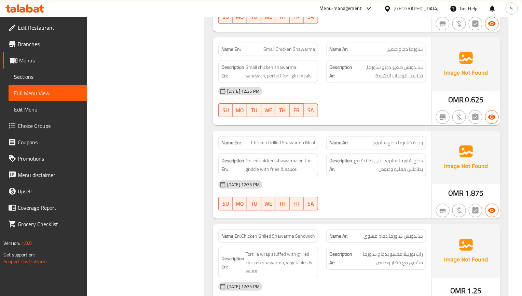
click at [354, 219] on div "Name En: Chicken Grilled Shawarma Meal Name Ar: وجبة شاورما دجاج مشوي Descripti…" at bounding box center [322, 175] width 218 height 88
click at [391, 189] on div "[DATE] 12:35 PM" at bounding box center [322, 184] width 216 height 16
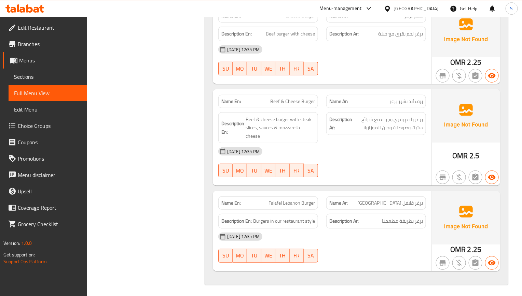
scroll to position [4224, 0]
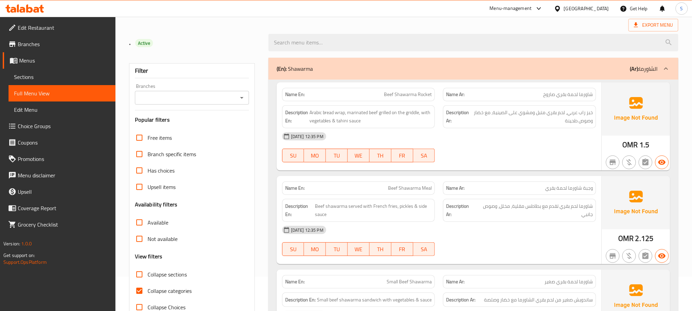
scroll to position [102, 0]
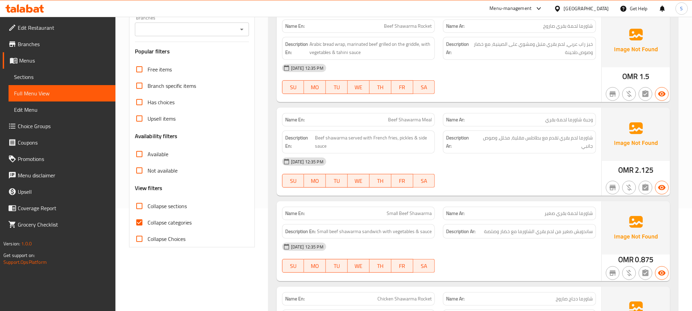
click at [141, 220] on input "Collapse categories" at bounding box center [139, 222] width 16 height 16
checkbox input "false"
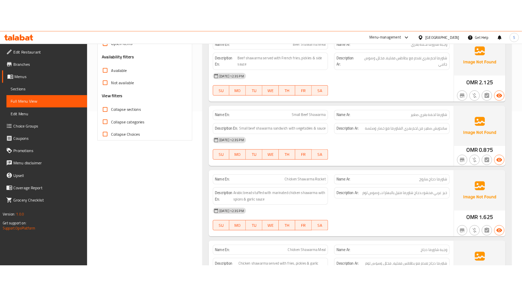
scroll to position [0, 0]
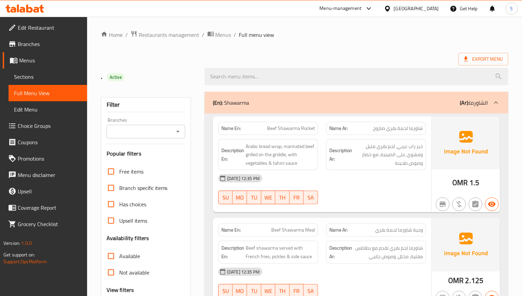
click at [350, 235] on div "Name Ar: [PERSON_NAME] لحمة بقري" at bounding box center [376, 230] width 100 height 13
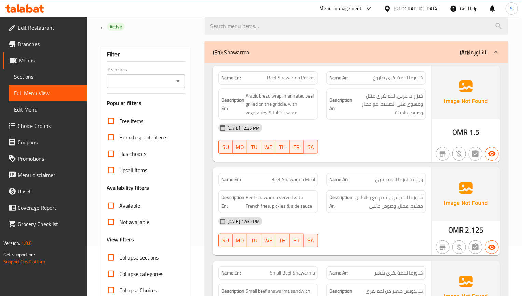
scroll to position [51, 0]
click at [275, 183] on span "Beef Shawarma Meal" at bounding box center [293, 178] width 44 height 7
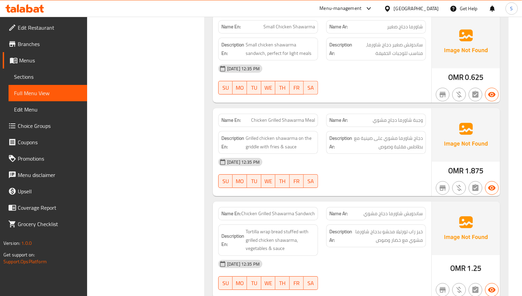
click at [301, 192] on div "SU MO TU WE TH FR SA" at bounding box center [268, 181] width 108 height 22
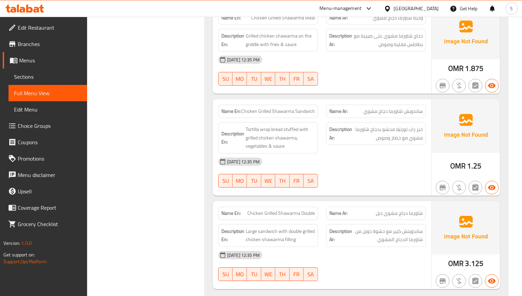
click at [276, 214] on div "Name En: Chicken Grilled Shawarma Double" at bounding box center [268, 213] width 100 height 13
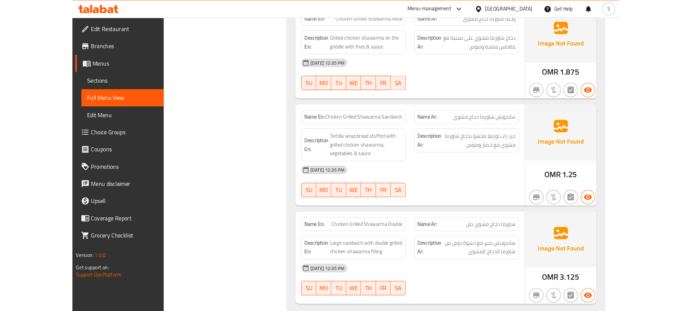
scroll to position [935, 0]
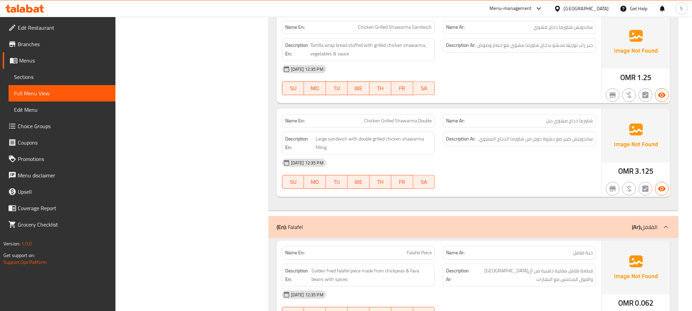
click at [511, 139] on span "ساندويتش كبير مع حشوة دوبل من شاورما الدجاج المشوي" at bounding box center [536, 138] width 114 height 9
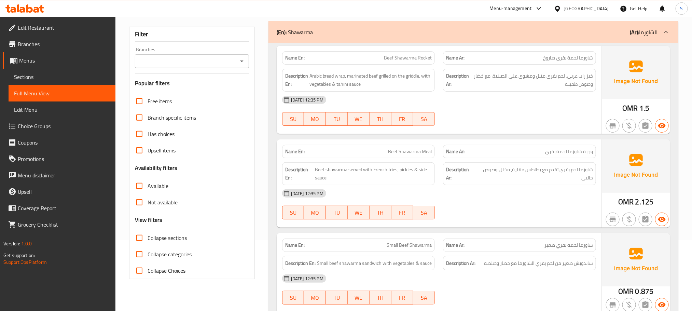
scroll to position [0, 0]
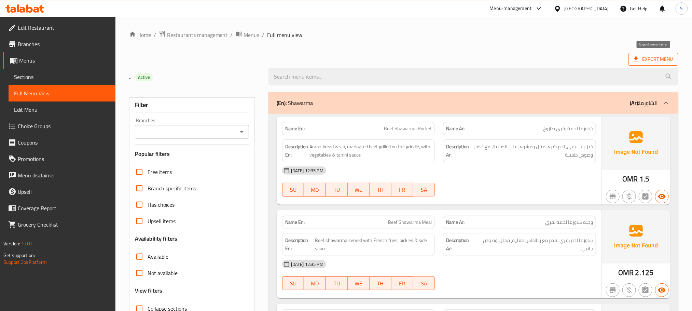
click at [629, 61] on span "Export Menu" at bounding box center [653, 59] width 50 height 13
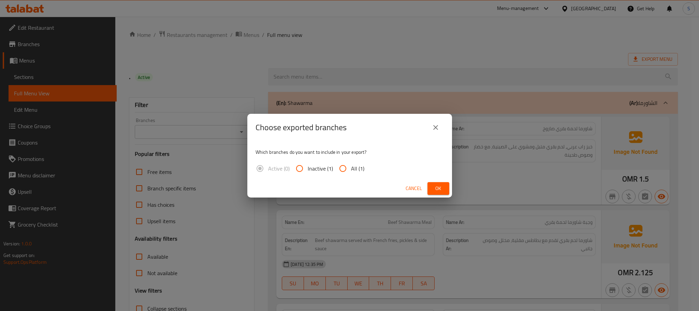
click at [350, 163] on input "All (1)" at bounding box center [343, 168] width 16 height 16
radio input "true"
click at [443, 193] on button "Ok" at bounding box center [439, 188] width 22 height 13
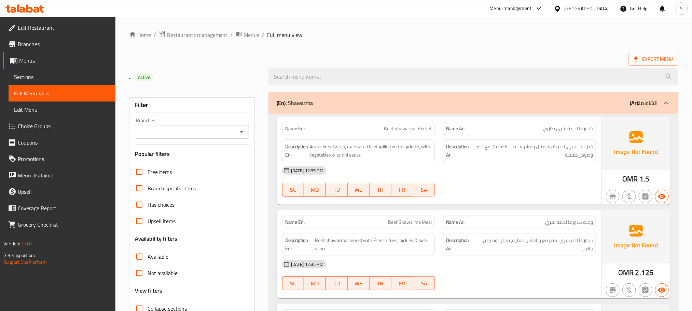
scroll to position [3110, 0]
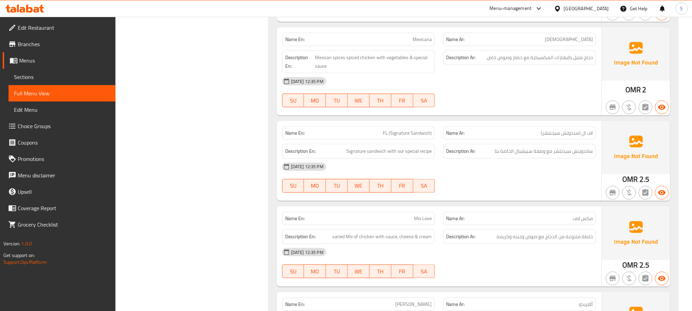
copy span "FL (Signature Sandwich)"
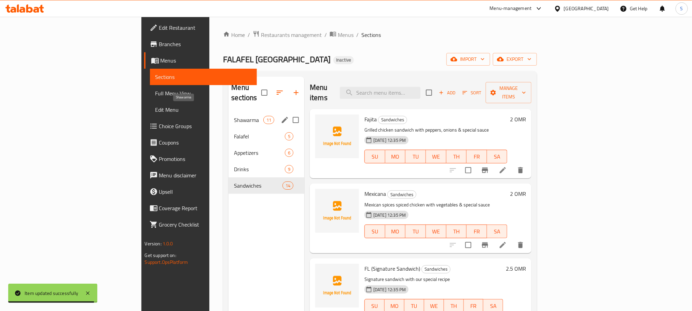
click at [234, 116] on span "Shawarma" at bounding box center [248, 120] width 29 height 8
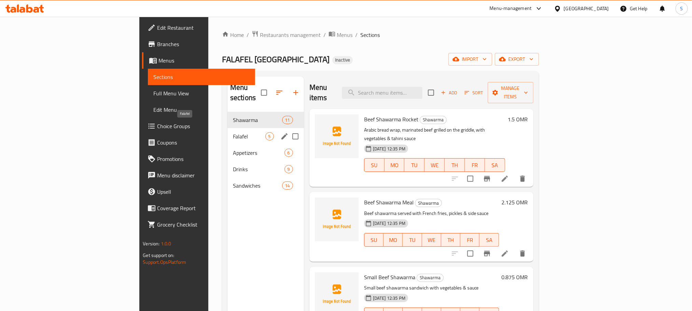
click at [233, 132] on span "Falafel" at bounding box center [249, 136] width 32 height 8
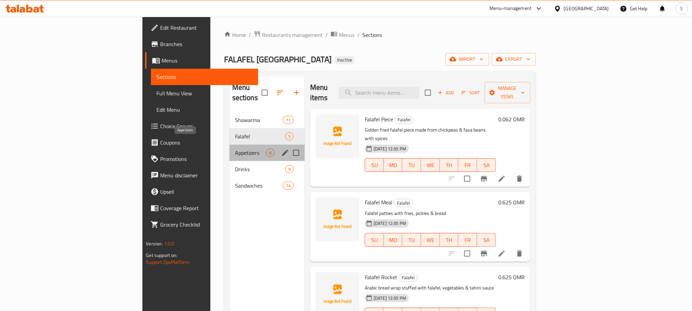
click at [235, 148] on span "Appetizers" at bounding box center [250, 152] width 31 height 8
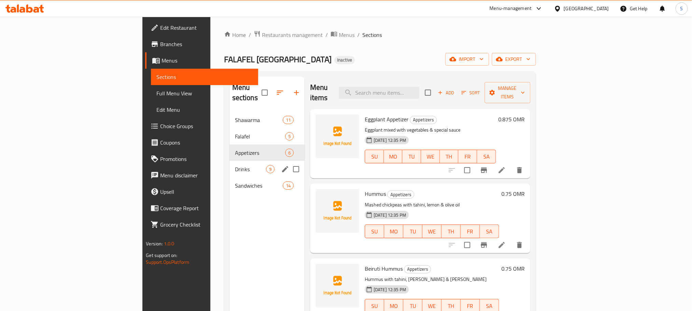
click at [229, 165] on div "Drinks 9" at bounding box center [266, 169] width 75 height 16
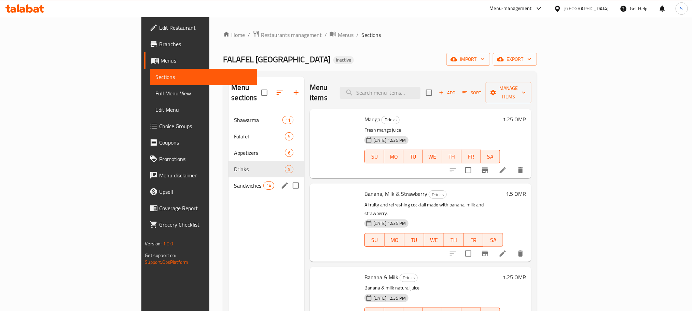
click at [234, 181] on span "Sandwiches" at bounding box center [248, 185] width 29 height 8
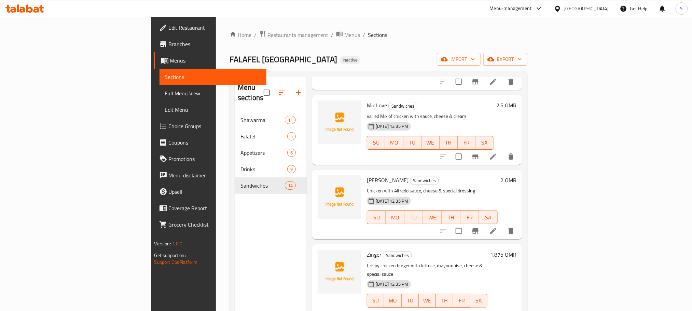
scroll to position [256, 0]
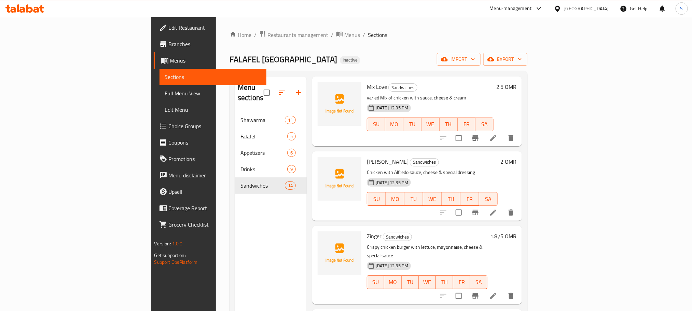
drag, startPoint x: 636, startPoint y: 207, endPoint x: 635, endPoint y: 204, distance: 3.6
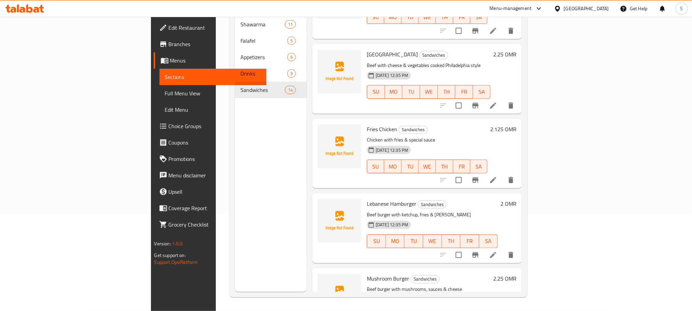
scroll to position [494, 0]
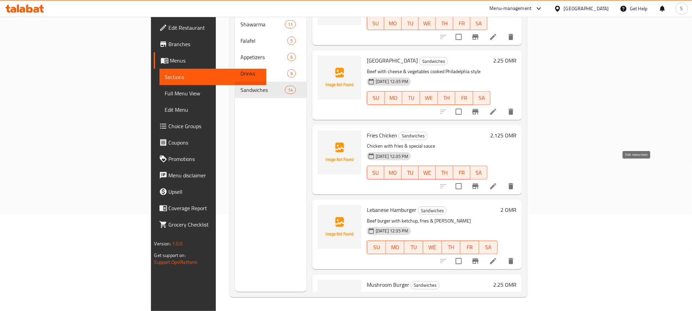
click at [496, 183] on icon at bounding box center [493, 186] width 6 height 6
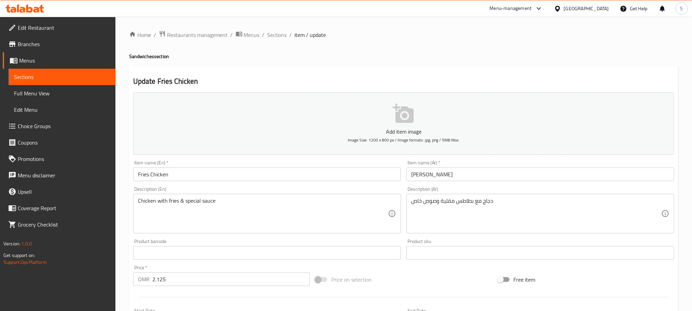
click at [270, 173] on input "Fries Chicken" at bounding box center [267, 174] width 268 height 14
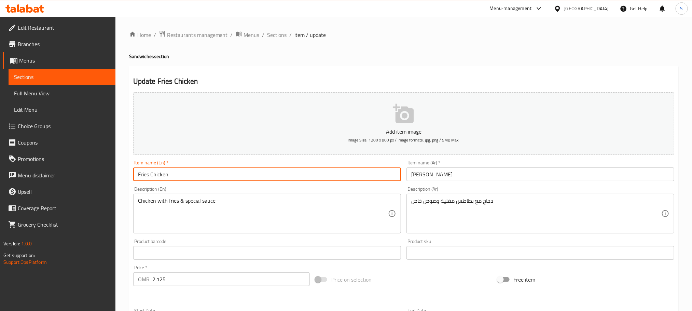
paste input "sandwich"
type input "Fries Chicken sandwich"
click at [410, 173] on input "فرايز تشيكن" at bounding box center [540, 174] width 268 height 14
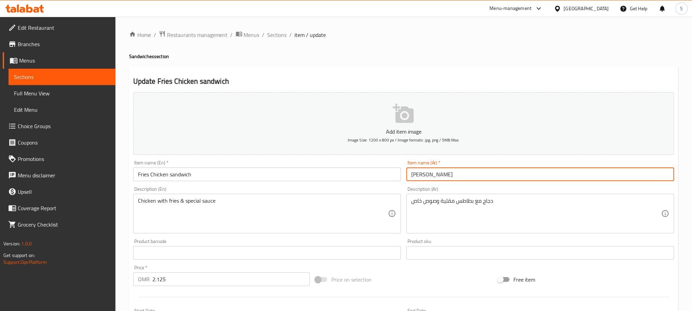
paste input "سندويتش"
type input "سندويتش فرايز تشيكن"
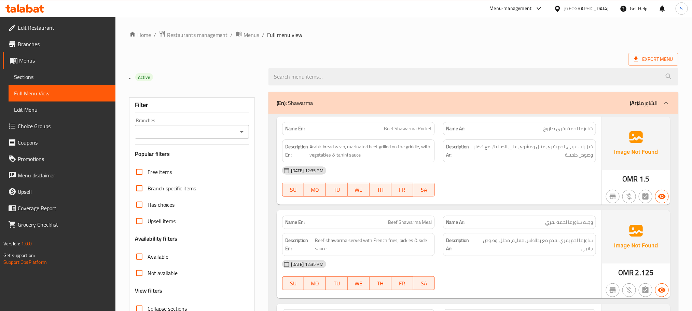
scroll to position [154, 0]
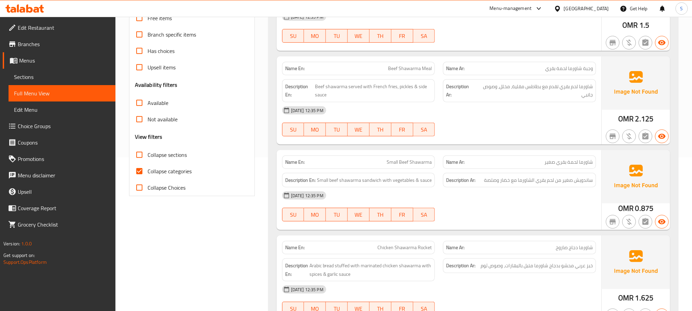
click at [143, 175] on input "Collapse categories" at bounding box center [139, 171] width 16 height 16
checkbox input "false"
click at [495, 89] on span "شاورما لحم بقري تقدم مع بطاطس مقلية، مخلل، وصوص جانبي" at bounding box center [534, 90] width 117 height 17
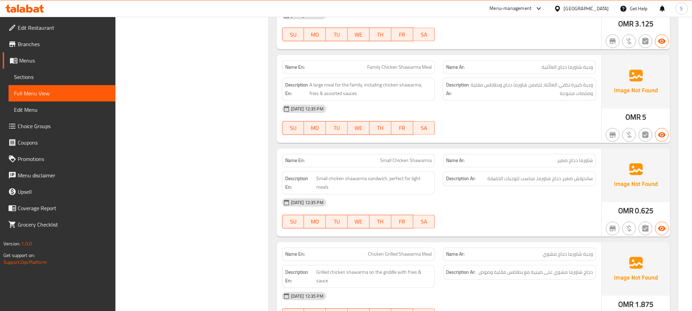
scroll to position [3092, 0]
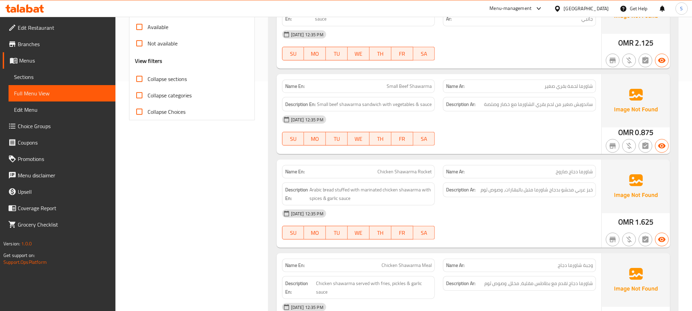
scroll to position [0, 0]
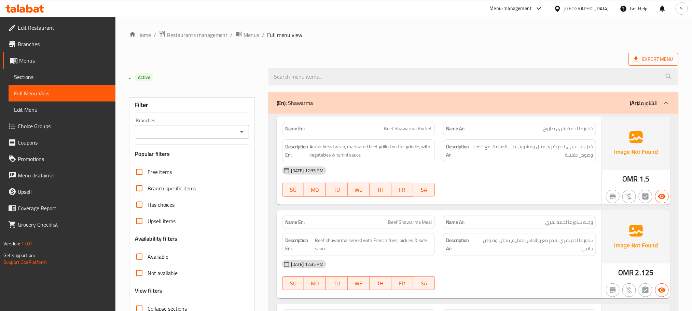
click at [664, 60] on span "Export Menu" at bounding box center [653, 59] width 39 height 9
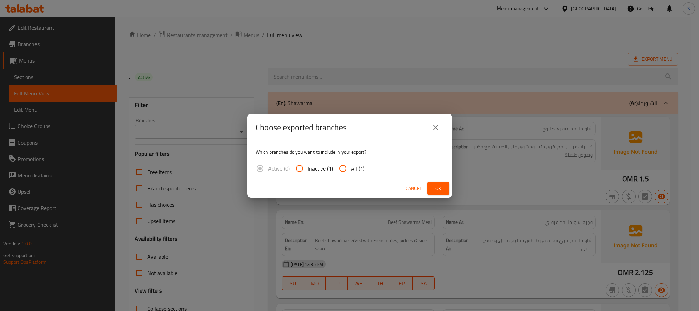
click at [371, 163] on div "Which branches do you want to include in your export? Active (0) Inactive (1) A…" at bounding box center [349, 160] width 205 height 38
click at [352, 168] on span "All (1)" at bounding box center [357, 168] width 13 height 8
click at [351, 168] on input "All (1)" at bounding box center [343, 168] width 16 height 16
radio input "true"
click at [438, 189] on span "Ok" at bounding box center [438, 188] width 11 height 9
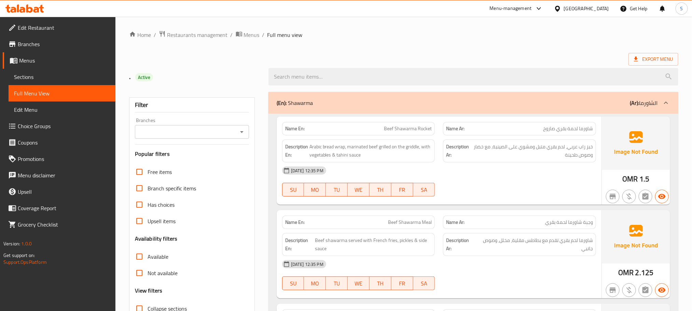
click at [235, 84] on div ". Active" at bounding box center [194, 76] width 139 height 30
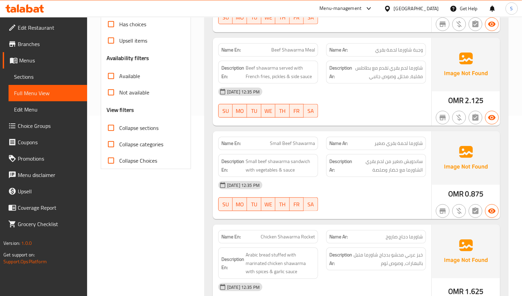
scroll to position [213, 0]
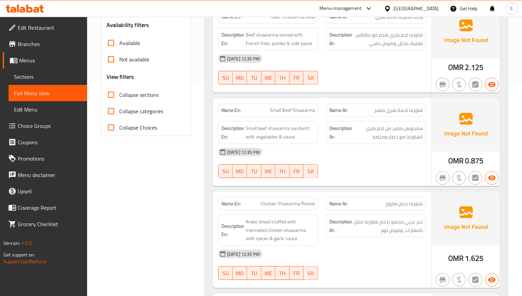
click at [376, 151] on div "03-09-2025 12:35 PM" at bounding box center [322, 152] width 216 height 16
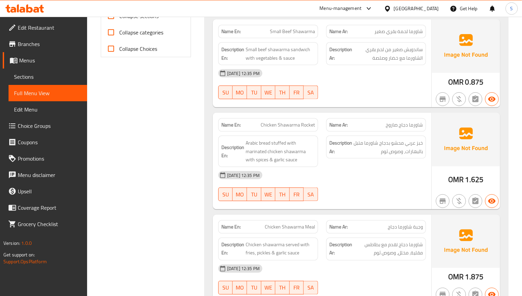
scroll to position [316, 0]
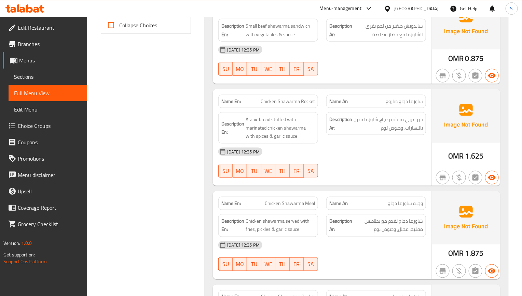
click at [299, 159] on div "03-09-2025 12:35 PM" at bounding box center [322, 152] width 216 height 16
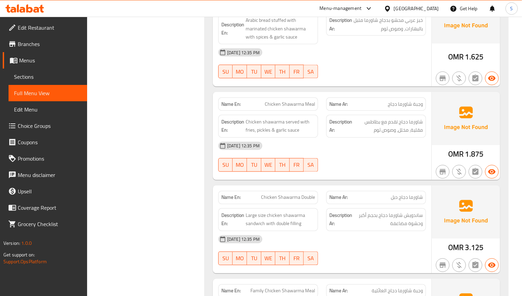
scroll to position [418, 0]
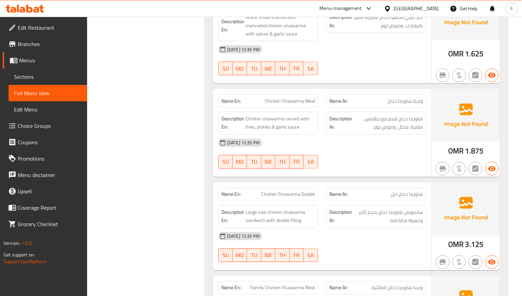
click at [298, 167] on span "FR" at bounding box center [296, 162] width 9 height 10
type button "5"
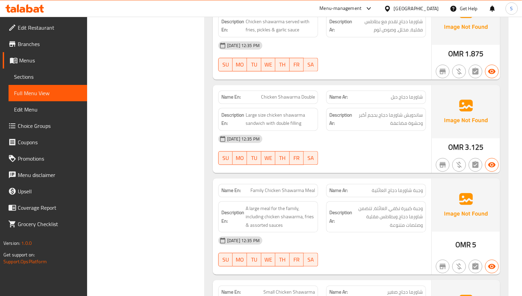
scroll to position [521, 0]
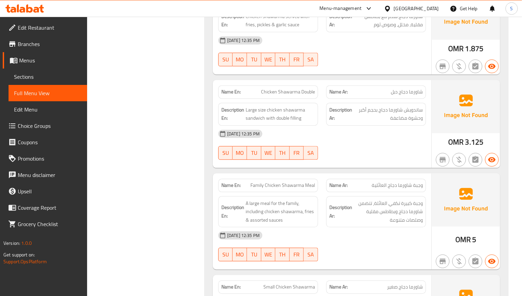
drag, startPoint x: 292, startPoint y: 195, endPoint x: 291, endPoint y: 189, distance: 5.5
click at [292, 193] on div "Name En: Family Chicken Shawarma Meal" at bounding box center [268, 185] width 100 height 13
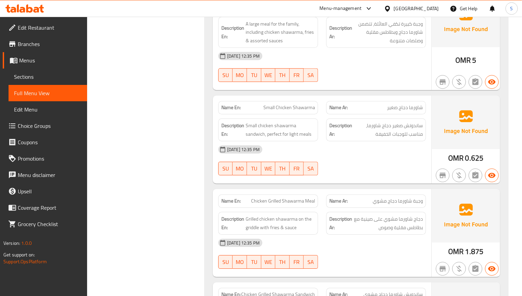
scroll to position [725, 0]
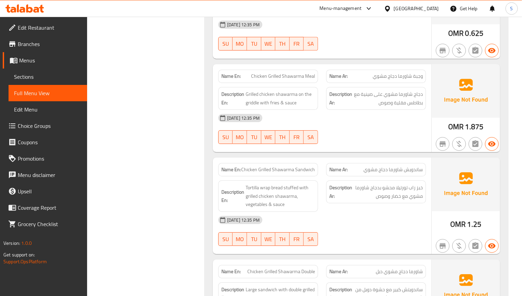
scroll to position [828, 0]
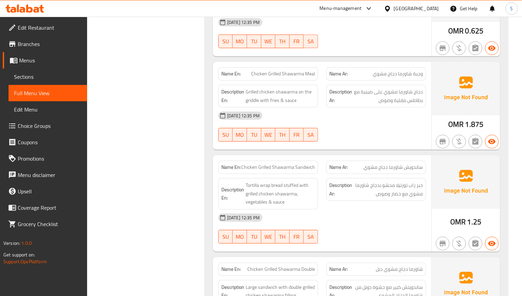
click at [293, 174] on div "Name En: Chicken Grilled Shawarma Sandwich" at bounding box center [268, 167] width 100 height 13
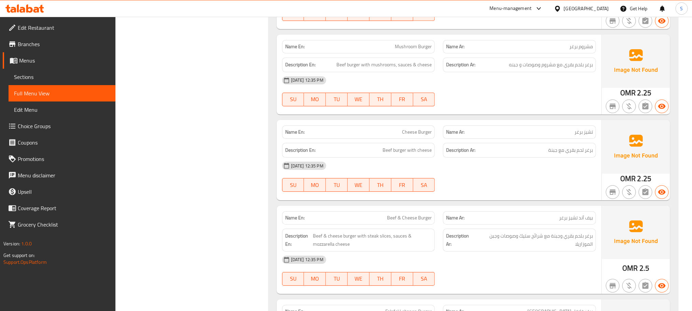
scroll to position [3992, 0]
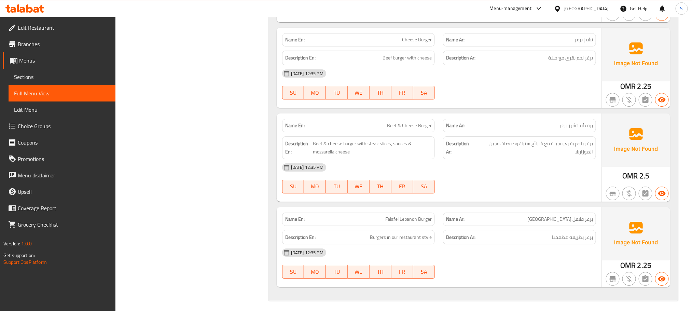
click at [33, 77] on span "Sections" at bounding box center [62, 77] width 96 height 8
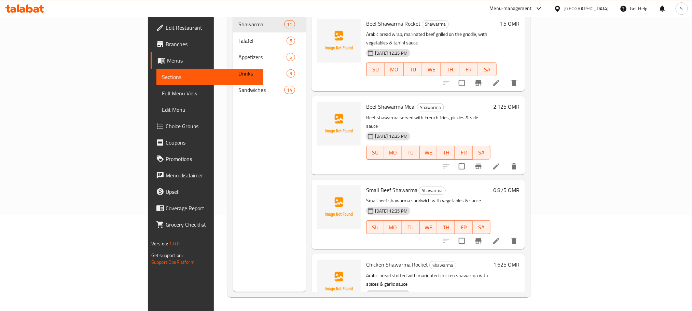
scroll to position [96, 0]
click at [162, 94] on span "Full Menu View" at bounding box center [210, 93] width 96 height 8
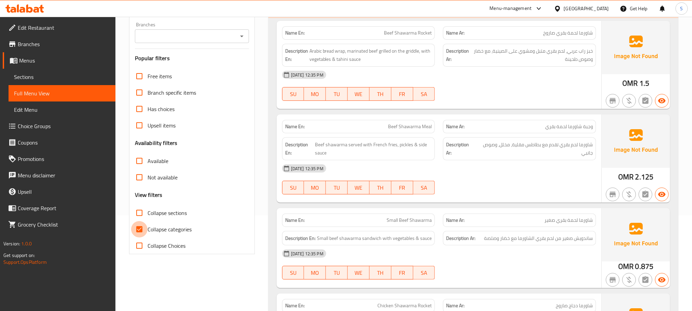
click at [147, 229] on input "Collapse categories" at bounding box center [139, 229] width 16 height 16
checkbox input "false"
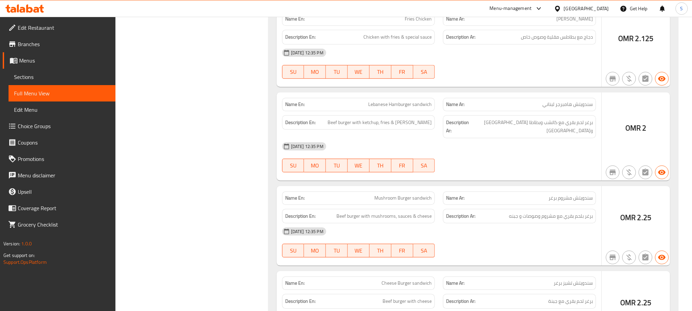
scroll to position [3992, 0]
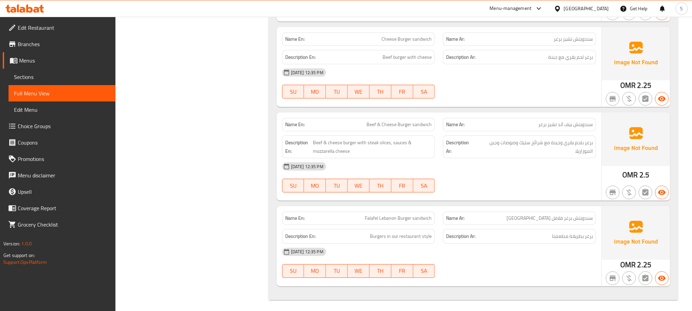
click at [427, 214] on span "Falafel Lebanon Burger sandwich" at bounding box center [398, 217] width 67 height 7
copy span "sandwich"
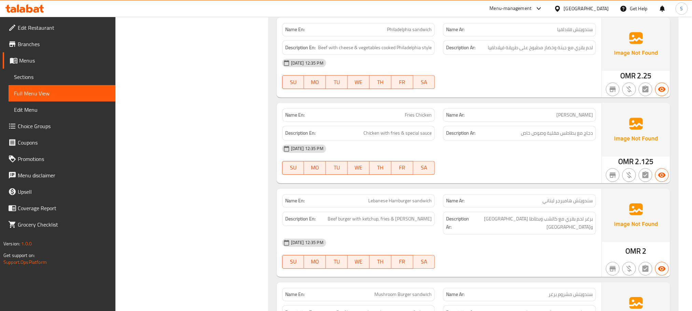
scroll to position [3634, 0]
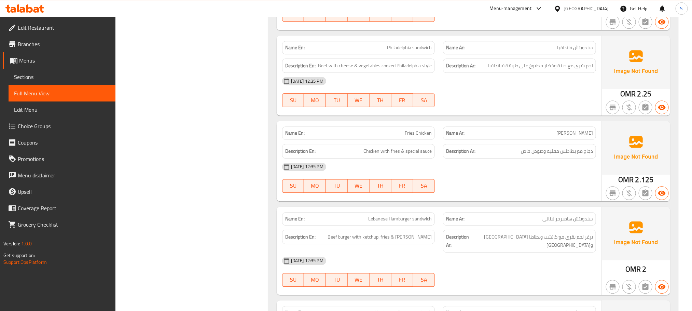
copy span "سندويتش"
click at [59, 81] on link "Sections" at bounding box center [62, 77] width 107 height 16
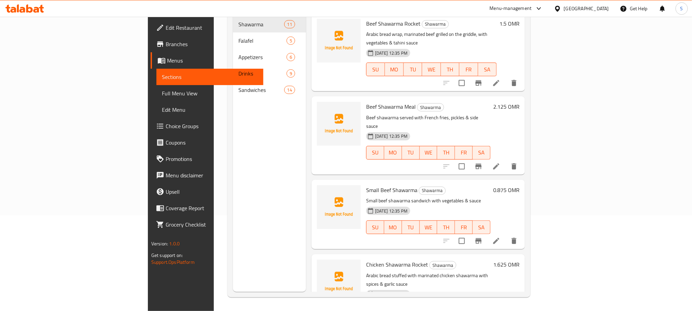
scroll to position [96, 0]
click at [162, 93] on span "Full Menu View" at bounding box center [210, 93] width 96 height 8
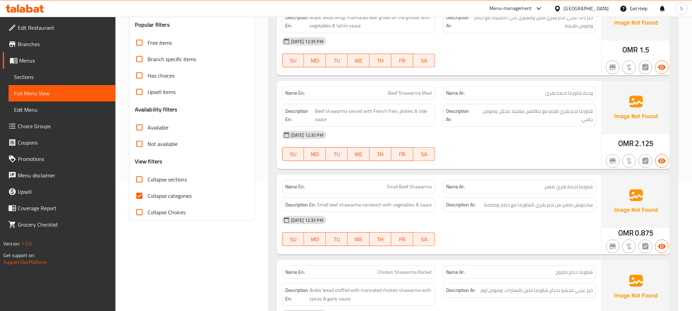
scroll to position [147, 0]
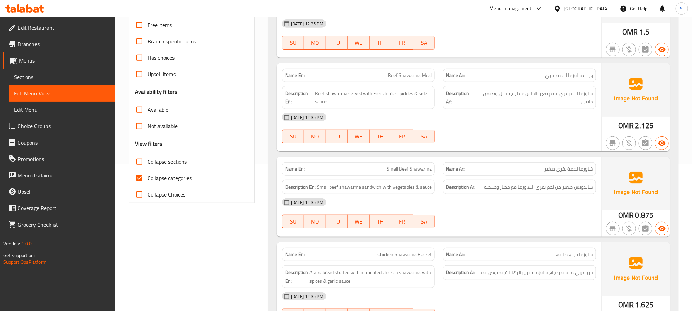
click at [144, 175] on input "Collapse categories" at bounding box center [139, 178] width 16 height 16
checkbox input "false"
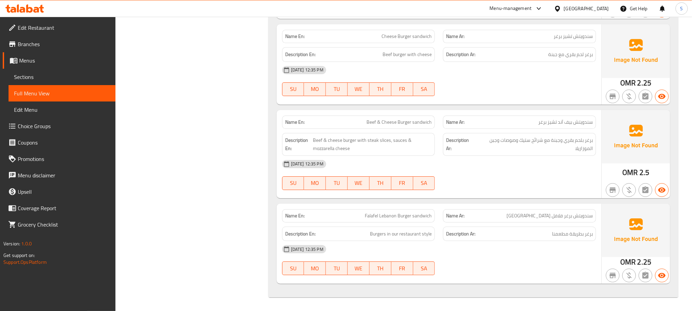
click at [417, 215] on span "Falafel Lebanon Burger sandwich" at bounding box center [398, 215] width 67 height 7
copy span "sandwich"
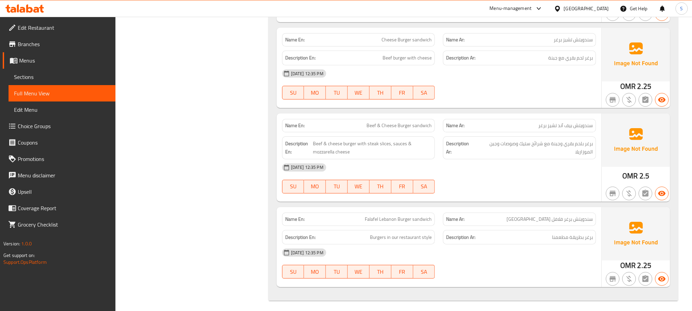
click at [581, 215] on span "سندويتش برغر فلافل لبنان" at bounding box center [549, 218] width 86 height 7
copy span "سندويتش"
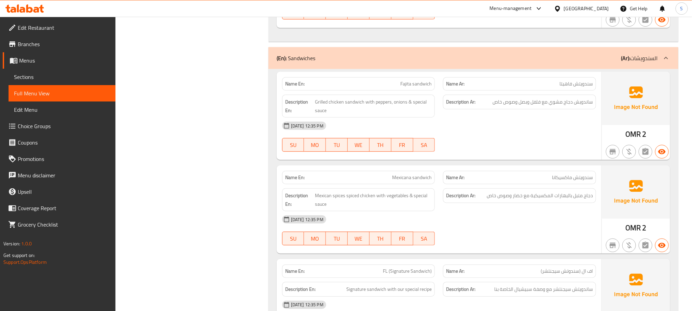
scroll to position [2917, 0]
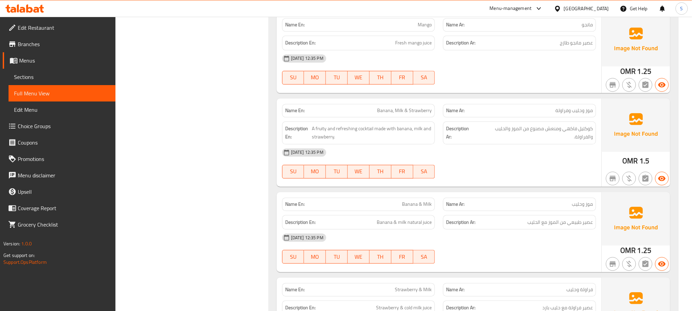
scroll to position [0, 0]
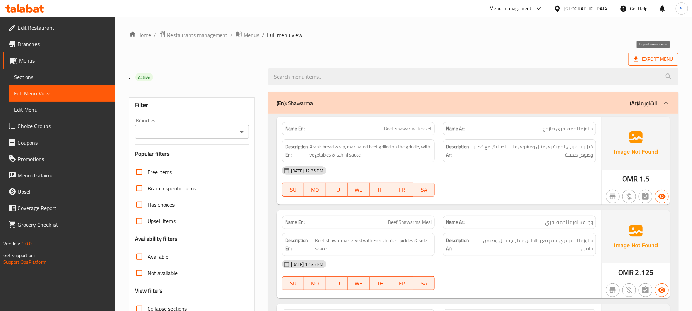
click at [652, 55] on span "Export Menu" at bounding box center [653, 59] width 39 height 9
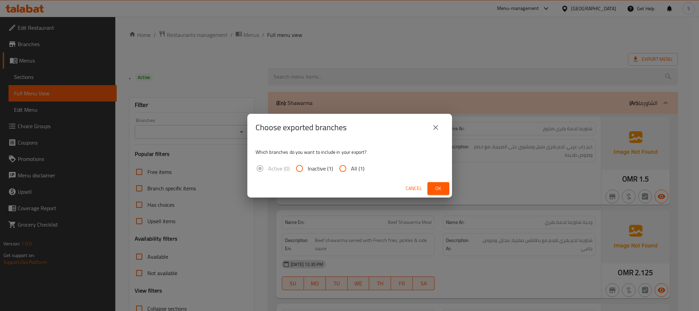
click at [343, 167] on input "All (1)" at bounding box center [343, 168] width 16 height 16
radio input "true"
click at [434, 188] on span "Ok" at bounding box center [438, 188] width 11 height 9
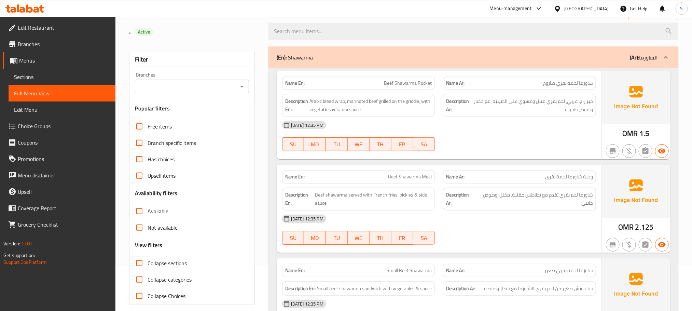
scroll to position [102, 0]
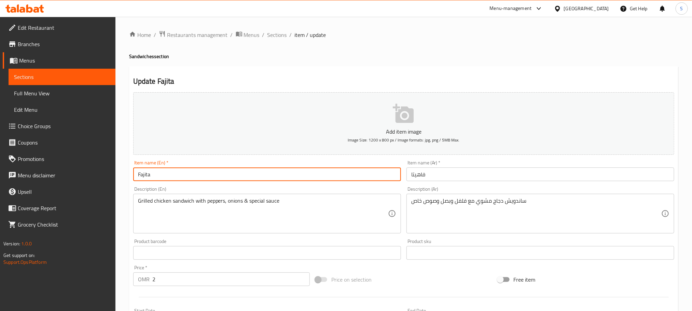
click at [236, 178] on input "Fajita" at bounding box center [267, 174] width 268 height 14
type input "Fajita sandwich"
click at [410, 175] on input "فاهيتا" at bounding box center [540, 174] width 268 height 14
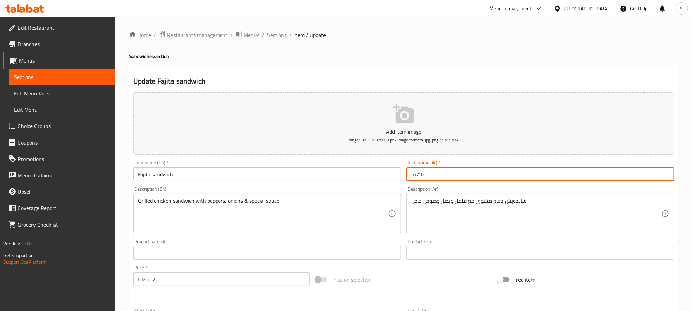
paste input "سندويتش"
type input "سندويتش فاهيتا"
click at [436, 178] on input "سندويتش فاهيتا" at bounding box center [540, 174] width 268 height 14
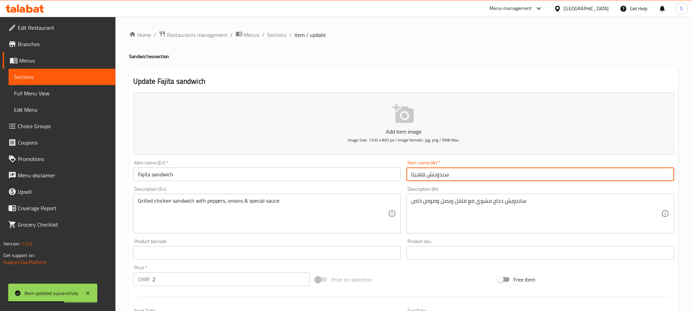
click at [447, 178] on input "سندويتش فاهيتا" at bounding box center [540, 174] width 268 height 14
click at [437, 174] on input "سندويتش فاهيتا" at bounding box center [540, 174] width 268 height 14
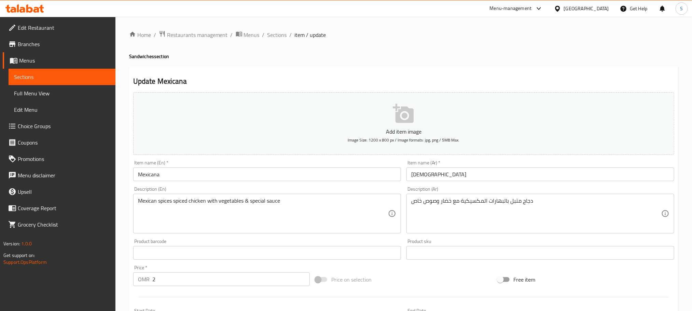
click at [407, 176] on input "[DEMOGRAPHIC_DATA]" at bounding box center [540, 174] width 268 height 14
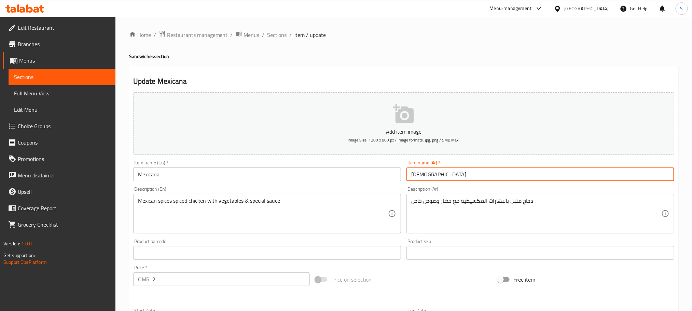
paste input "سندويتش"
type input "سندويتش ماكسيكانا"
click at [269, 172] on input "Mexicana" at bounding box center [267, 174] width 268 height 14
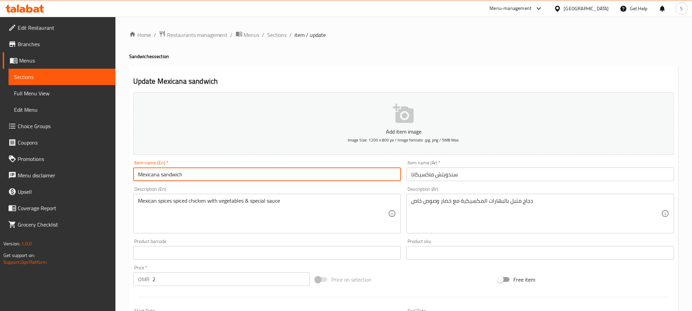
click at [211, 171] on input "Mexicana sandwich" at bounding box center [267, 174] width 268 height 14
type input "Mexicana sandwich"
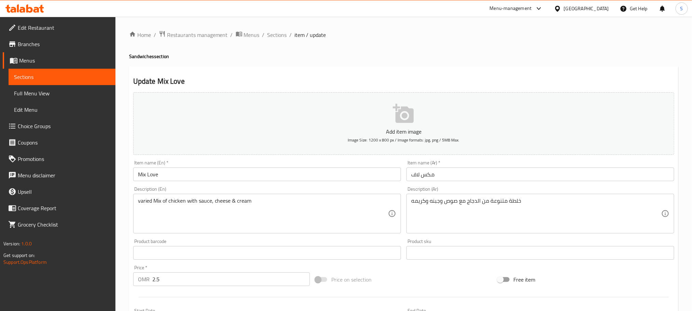
click at [407, 172] on input "مكس لاف" at bounding box center [540, 174] width 268 height 14
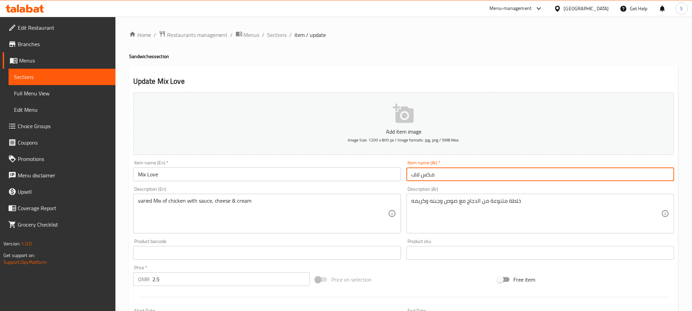
paste input "سندويتش"
type input "سندويتش مكس لاف"
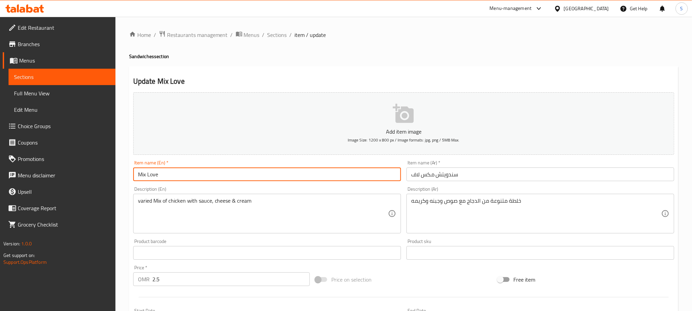
click at [217, 172] on input "Mix Love" at bounding box center [267, 174] width 268 height 14
paste input "sandwich"
type input "Mix Love sandwich"
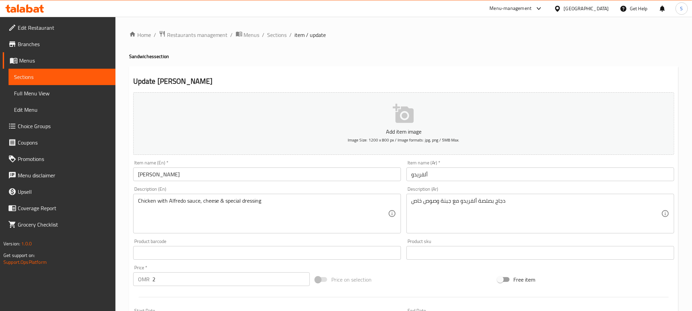
click at [409, 179] on input "ألفريدو" at bounding box center [540, 174] width 268 height 14
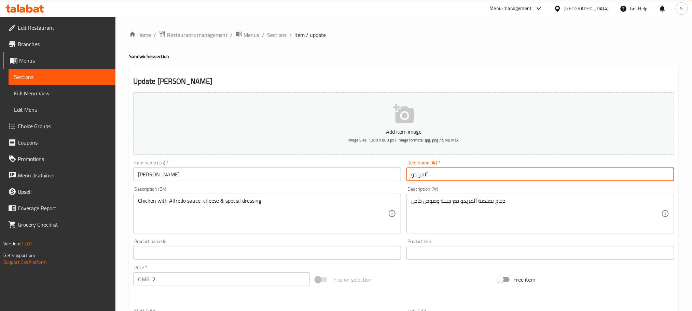
paste input "سندويتش"
type input "سندويتش ألفريدو"
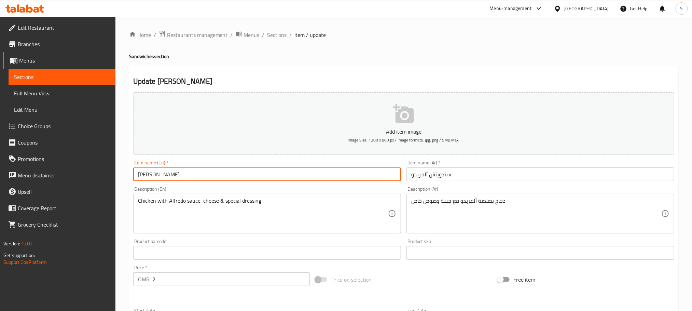
click at [237, 181] on input "[PERSON_NAME]" at bounding box center [267, 174] width 268 height 14
paste input "sandwich"
type input "[PERSON_NAME]"
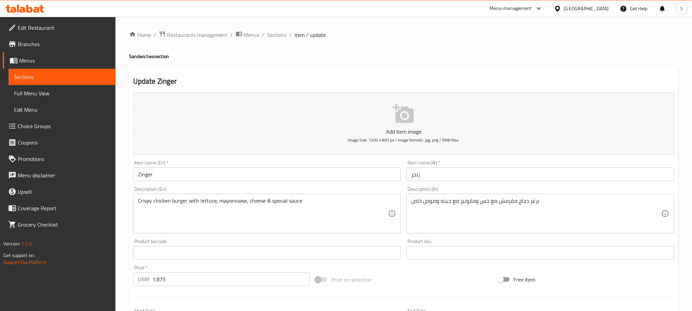
click at [410, 175] on input "زنجر" at bounding box center [540, 174] width 268 height 14
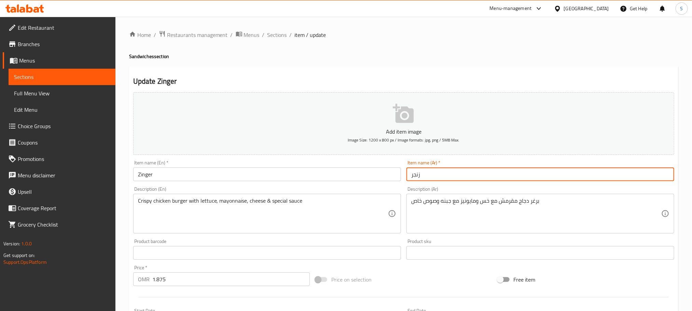
paste input "سندويتش"
type input "سندويتش زنجر"
click at [228, 171] on input "Zinger" at bounding box center [267, 174] width 268 height 14
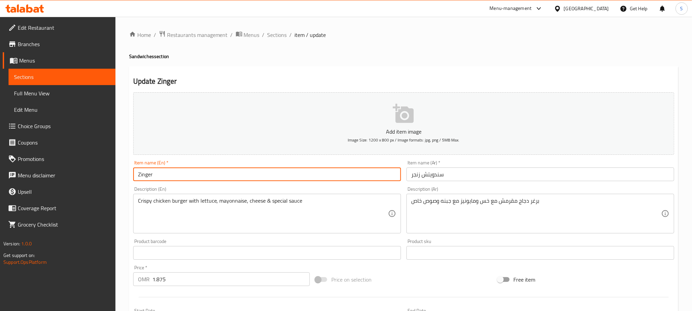
paste input "sandwich"
type input "Zinger sandwich"
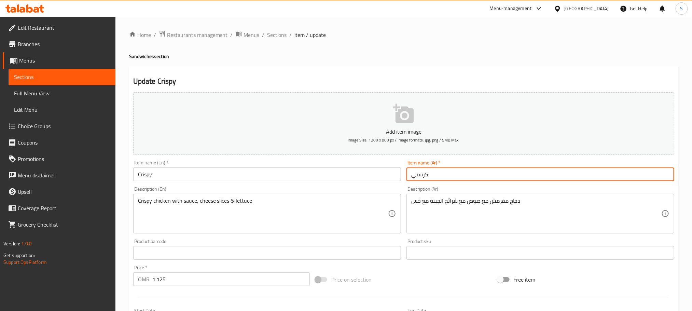
click at [409, 169] on input "كرسبي" at bounding box center [540, 174] width 268 height 14
paste input "سندويتش"
type input "سندويتش كرسبي"
click at [240, 170] on input "Crispy" at bounding box center [267, 174] width 268 height 14
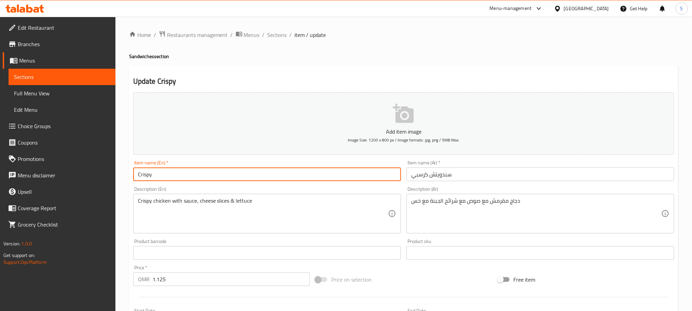
paste input "sandwich"
type input "Crispy sandwich"
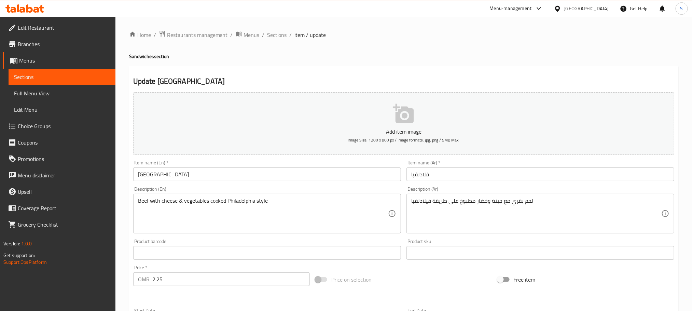
click at [407, 179] on input "فلادلفيا" at bounding box center [540, 174] width 268 height 14
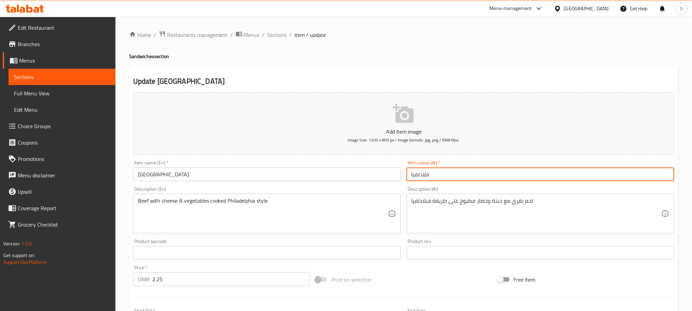
paste input "سندويتش"
type input "سندويتش فلادلفيا"
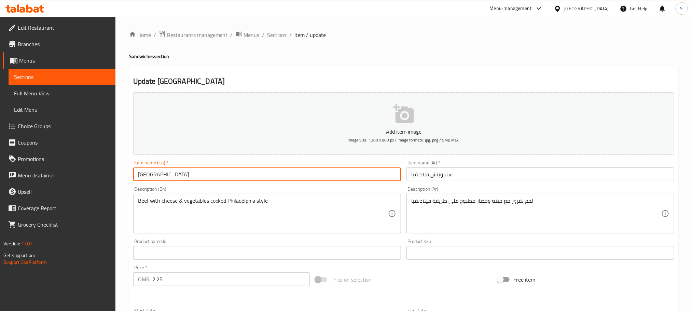
click at [250, 171] on input "[GEOGRAPHIC_DATA]" at bounding box center [267, 174] width 268 height 14
paste input "sandwich"
type input "Philadelphia sandwich"
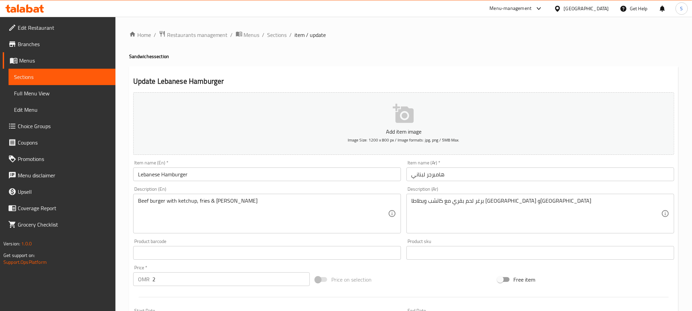
click at [412, 176] on input "هامبرجر لبناني" at bounding box center [540, 174] width 268 height 14
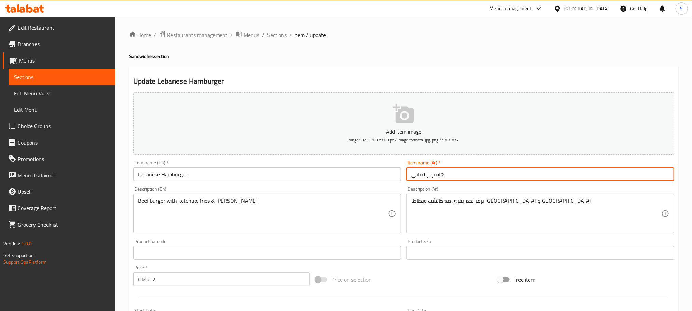
paste input "سندويتش"
type input "سندويتش هامبرجر لبناني"
click at [280, 181] on input "Lebanese Hamburger" at bounding box center [267, 174] width 268 height 14
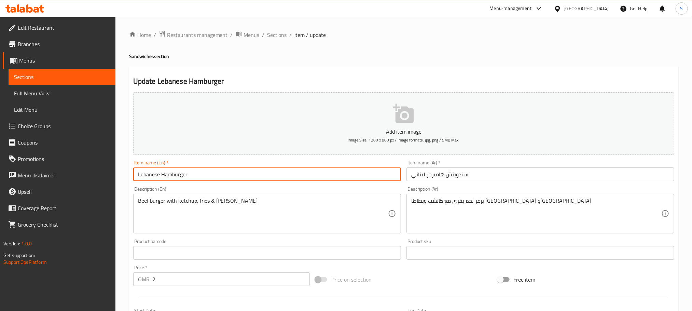
paste input "sandwich"
type input "Lebanese Hamburger sandwich"
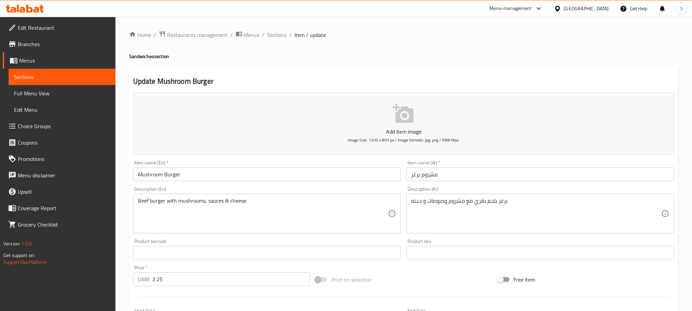
click at [406, 175] on input "مشروم برغر" at bounding box center [540, 174] width 268 height 14
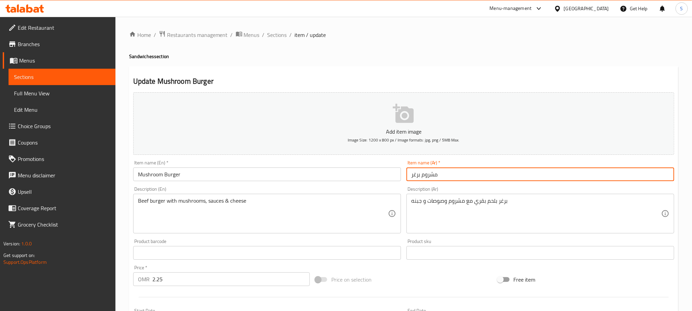
paste input "سندويتش"
type input "سندويتش مشروم برغر"
click at [279, 176] on input "Mushroom Burger" at bounding box center [267, 174] width 268 height 14
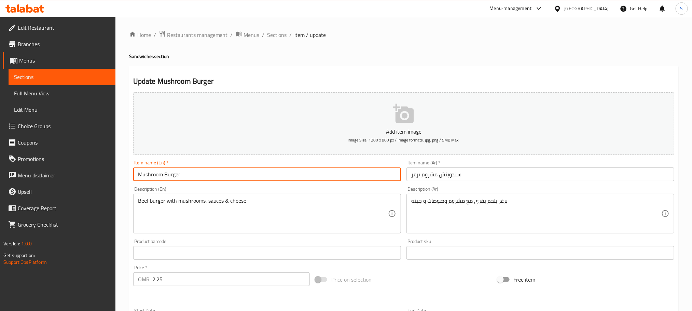
paste input "sandwich"
type input "Mushroom Burger sandwich"
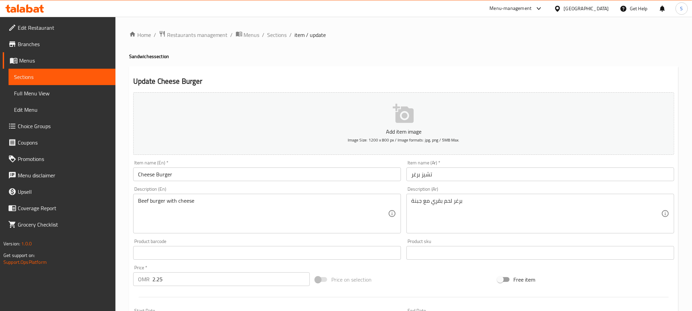
click at [411, 173] on input "تشيز برغر" at bounding box center [540, 174] width 268 height 14
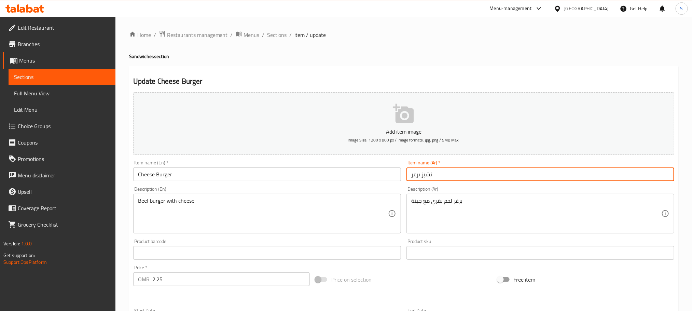
paste input "سندويتش"
type input "سندويتش تشيز برغر"
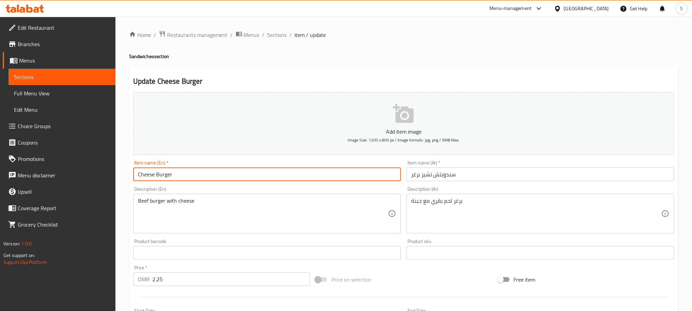
click at [272, 168] on input "Cheese Burger" at bounding box center [267, 174] width 268 height 14
paste input "sandwich"
type input "Cheese Burger sandwich"
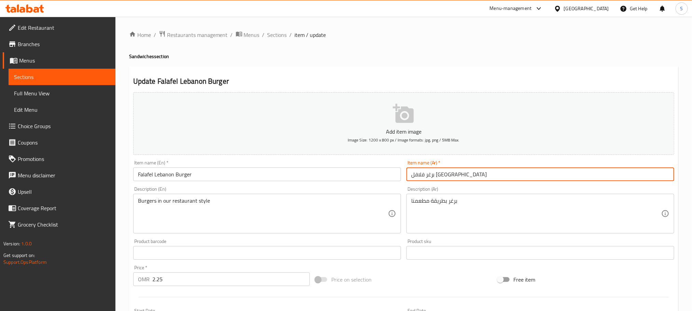
click at [408, 171] on input "برغر فلافل [GEOGRAPHIC_DATA]" at bounding box center [540, 174] width 268 height 14
paste input "سندويتش"
type input "سندويتش برغر فلافل [GEOGRAPHIC_DATA]"
click at [271, 172] on input "Falafel Lebanon Burger" at bounding box center [267, 174] width 268 height 14
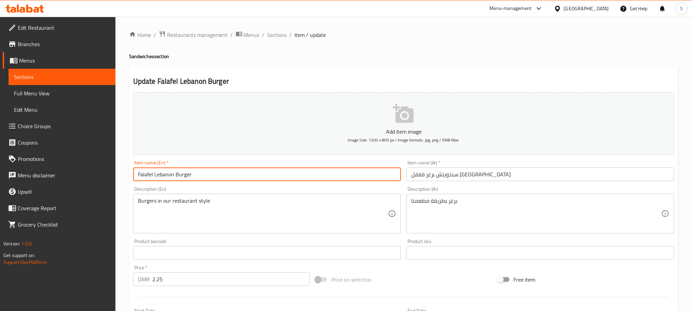
paste input "sandwich"
type input "Falafel Lebanon Burger sandwich"
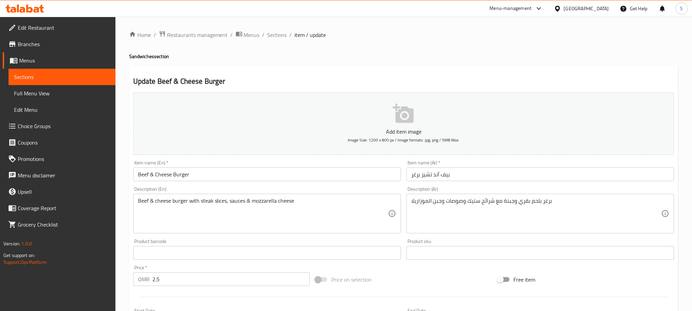
click at [411, 178] on input "بيف آند تشيز برغر" at bounding box center [540, 174] width 268 height 14
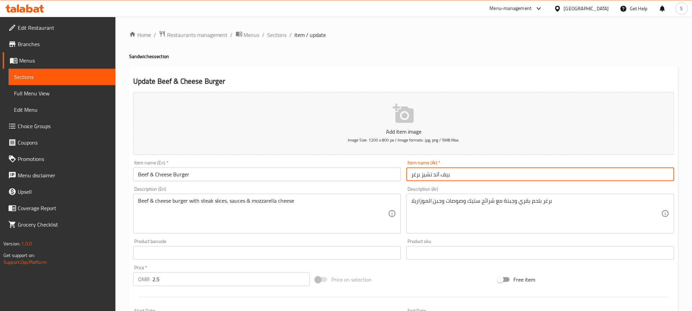
paste input "سندويتش"
type input "سندويتش بيف آند تشيز برغر"
click at [265, 173] on input "Beef & Cheese Burger" at bounding box center [267, 174] width 268 height 14
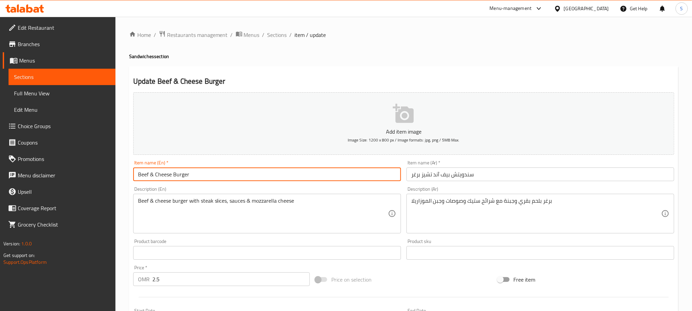
paste input "sandwich"
type input "Beef & Cheese Burger sandwich"
